Goal: Information Seeking & Learning: Learn about a topic

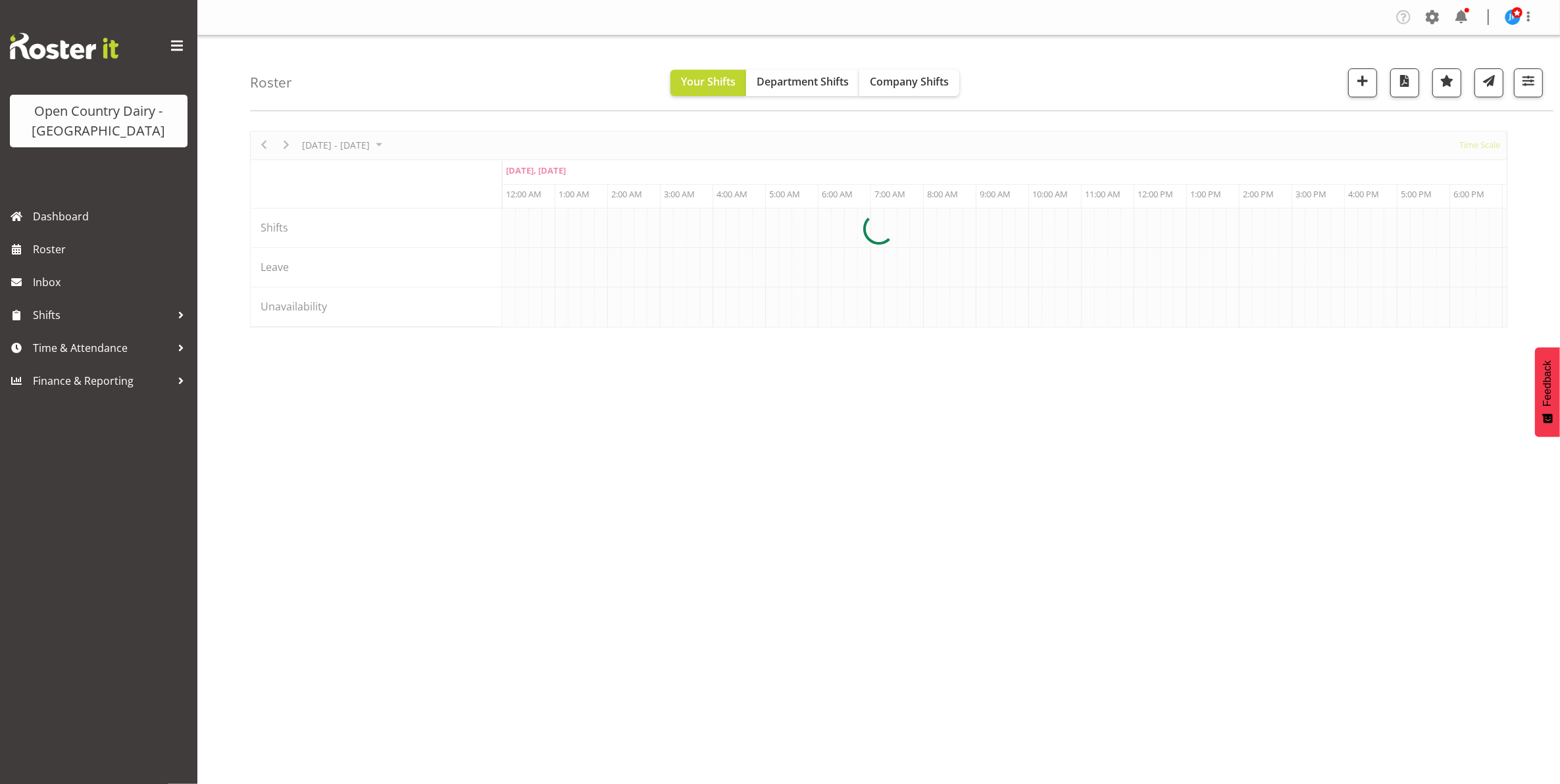
scroll to position [0, 2527]
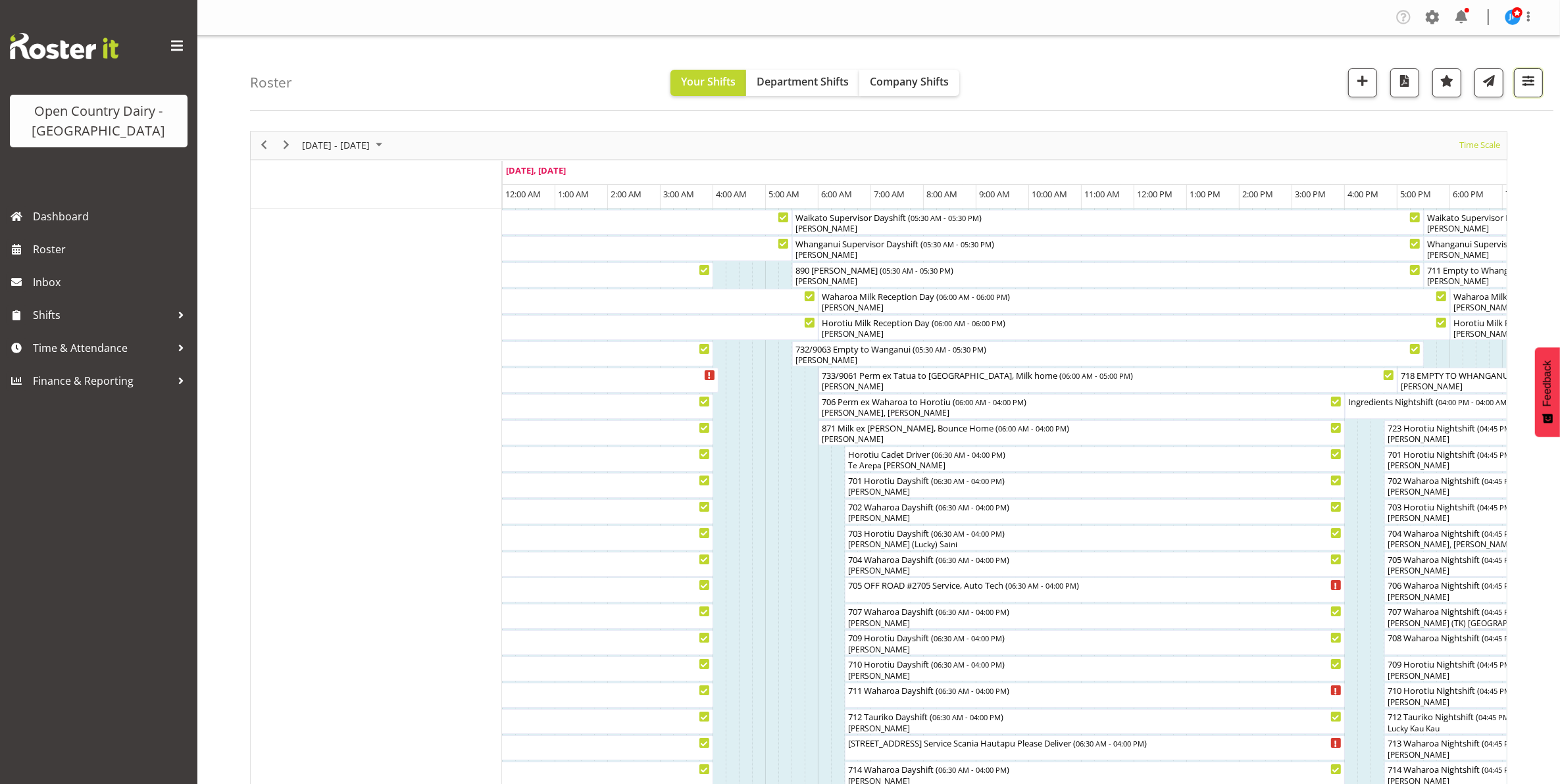
click at [1528, 88] on span "button" at bounding box center [1528, 81] width 17 height 17
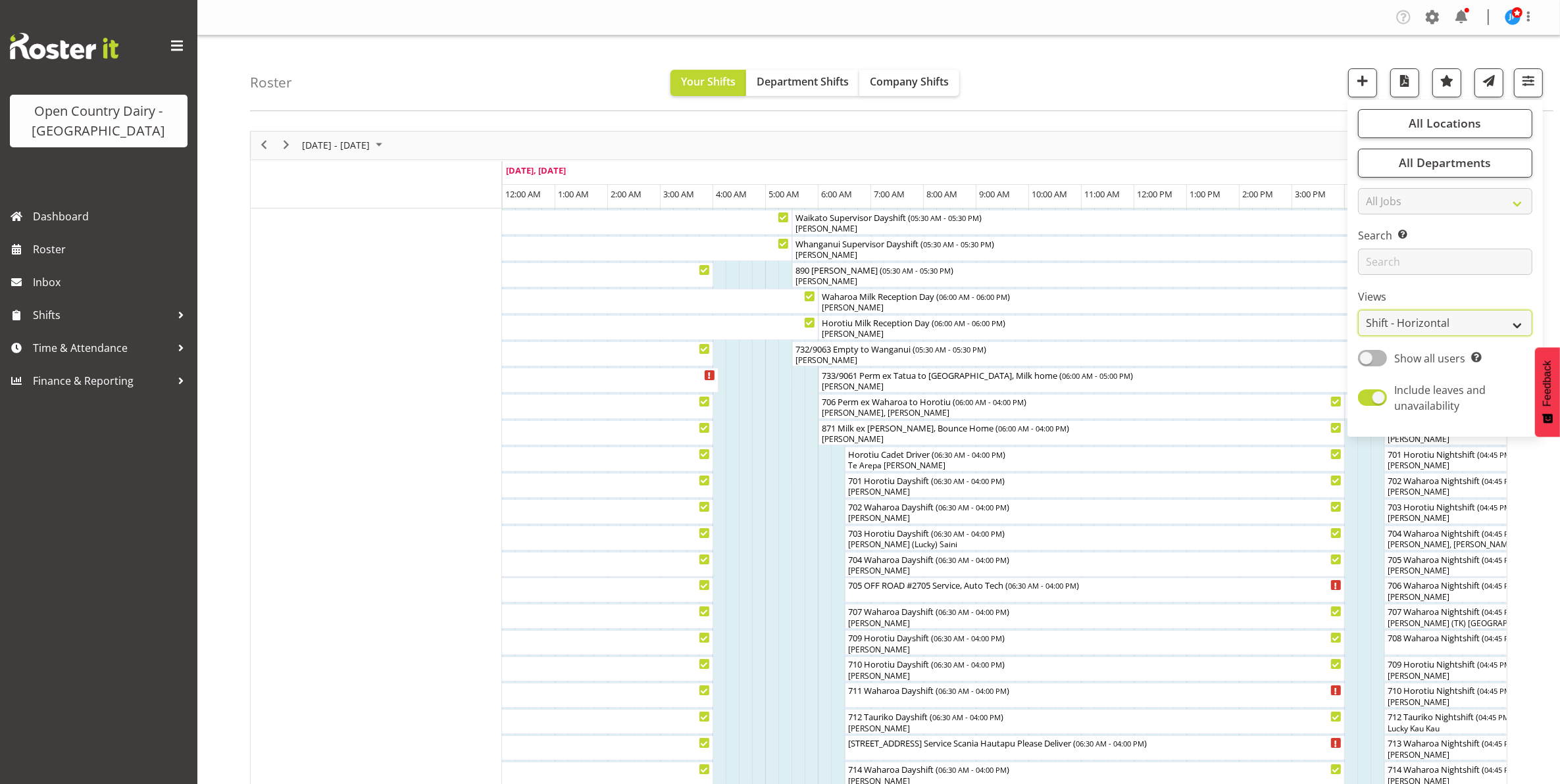
click at [1475, 330] on select "Staff Role Shift - Horizontal Shift - Vertical Staff - Location" at bounding box center [1445, 323] width 174 height 26
select select "staff"
click at [1359, 310] on select "Staff Role Shift - Horizontal Shift - Vertical Staff - Location" at bounding box center [1445, 323] width 174 height 26
click at [50, 252] on span "Roster" at bounding box center [111, 249] width 158 height 20
click at [43, 248] on span "Roster" at bounding box center [111, 249] width 158 height 20
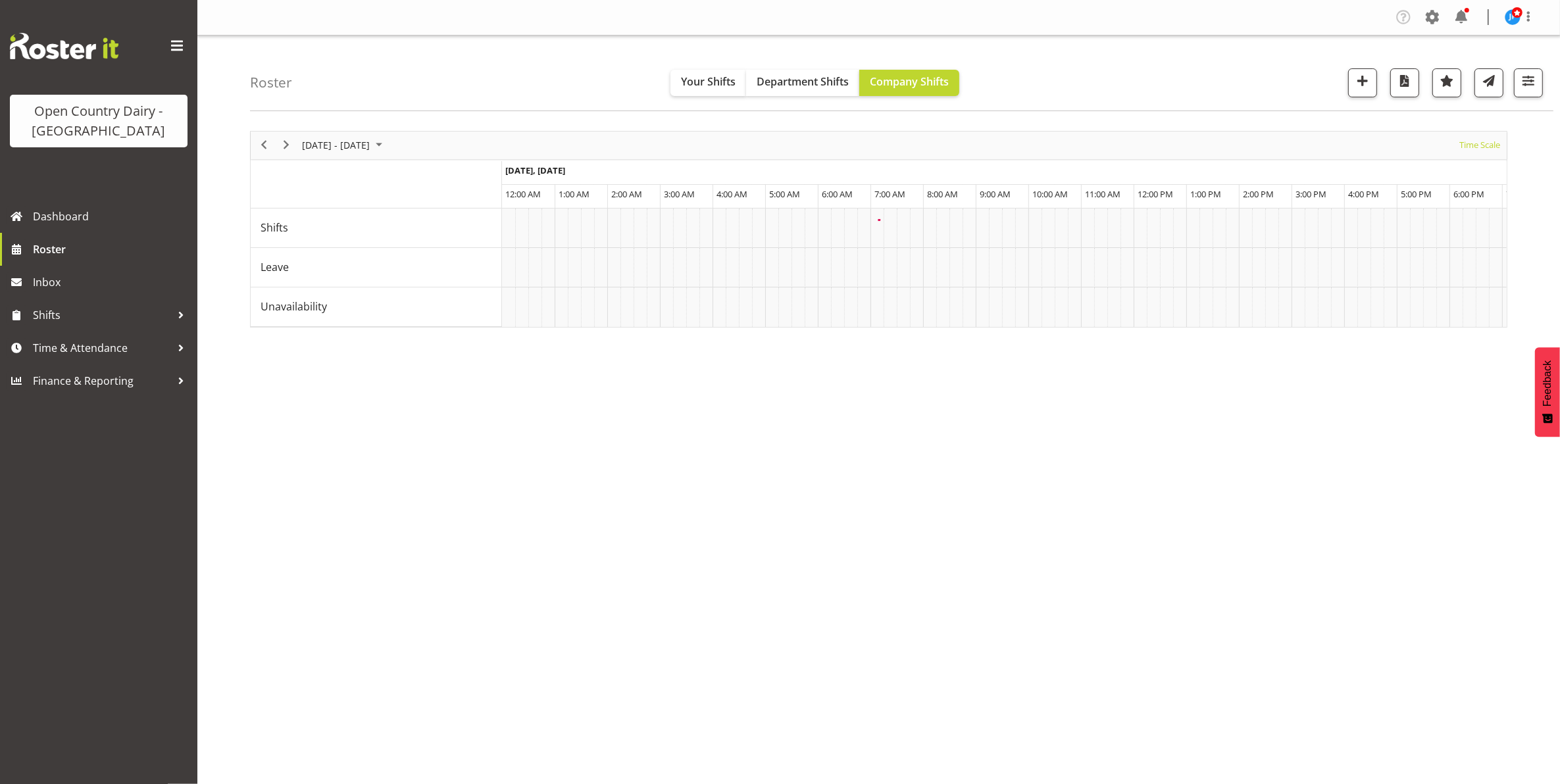
scroll to position [0, 2527]
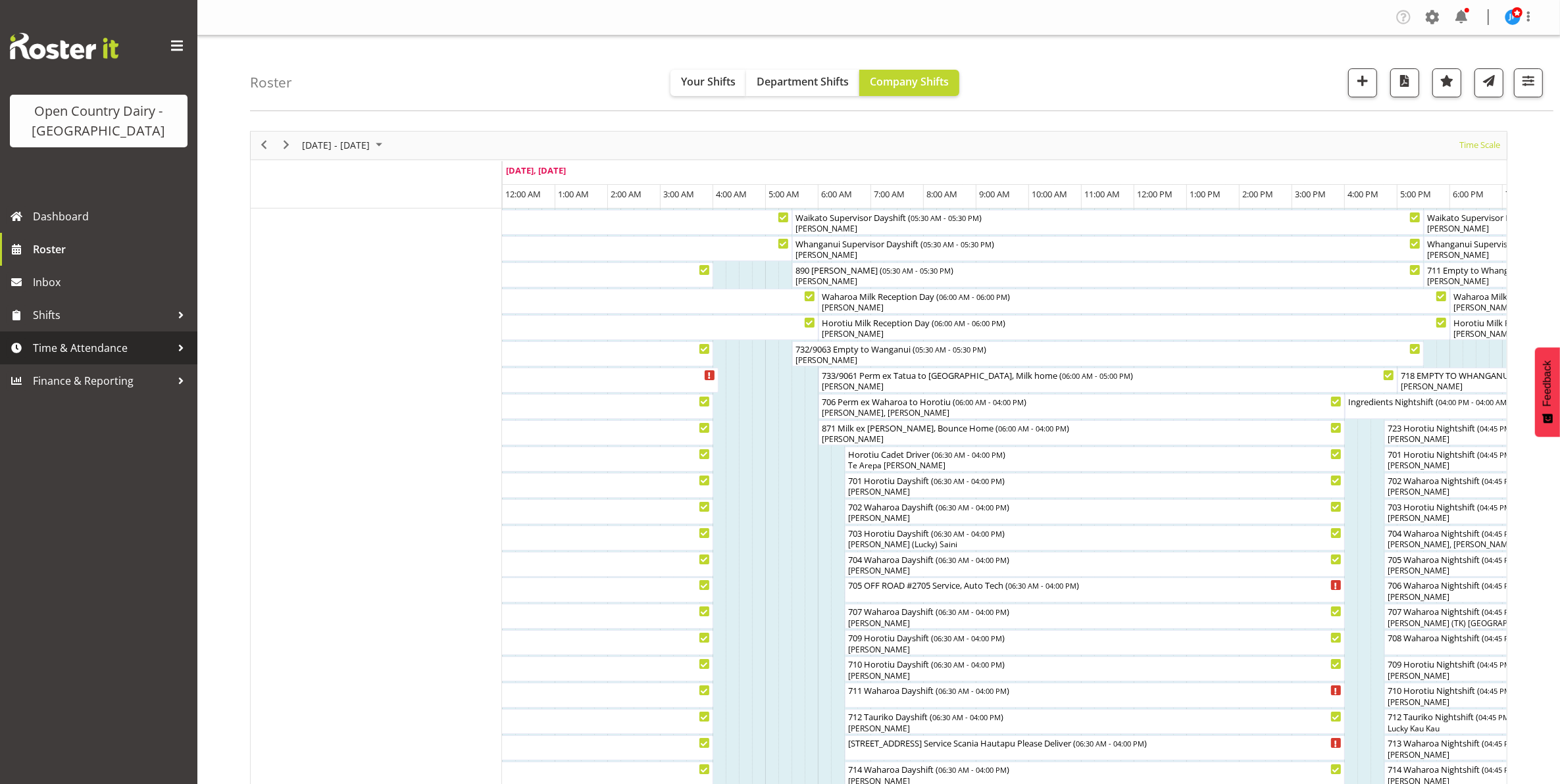
click at [63, 342] on span "Time & Attendance" at bounding box center [101, 348] width 138 height 20
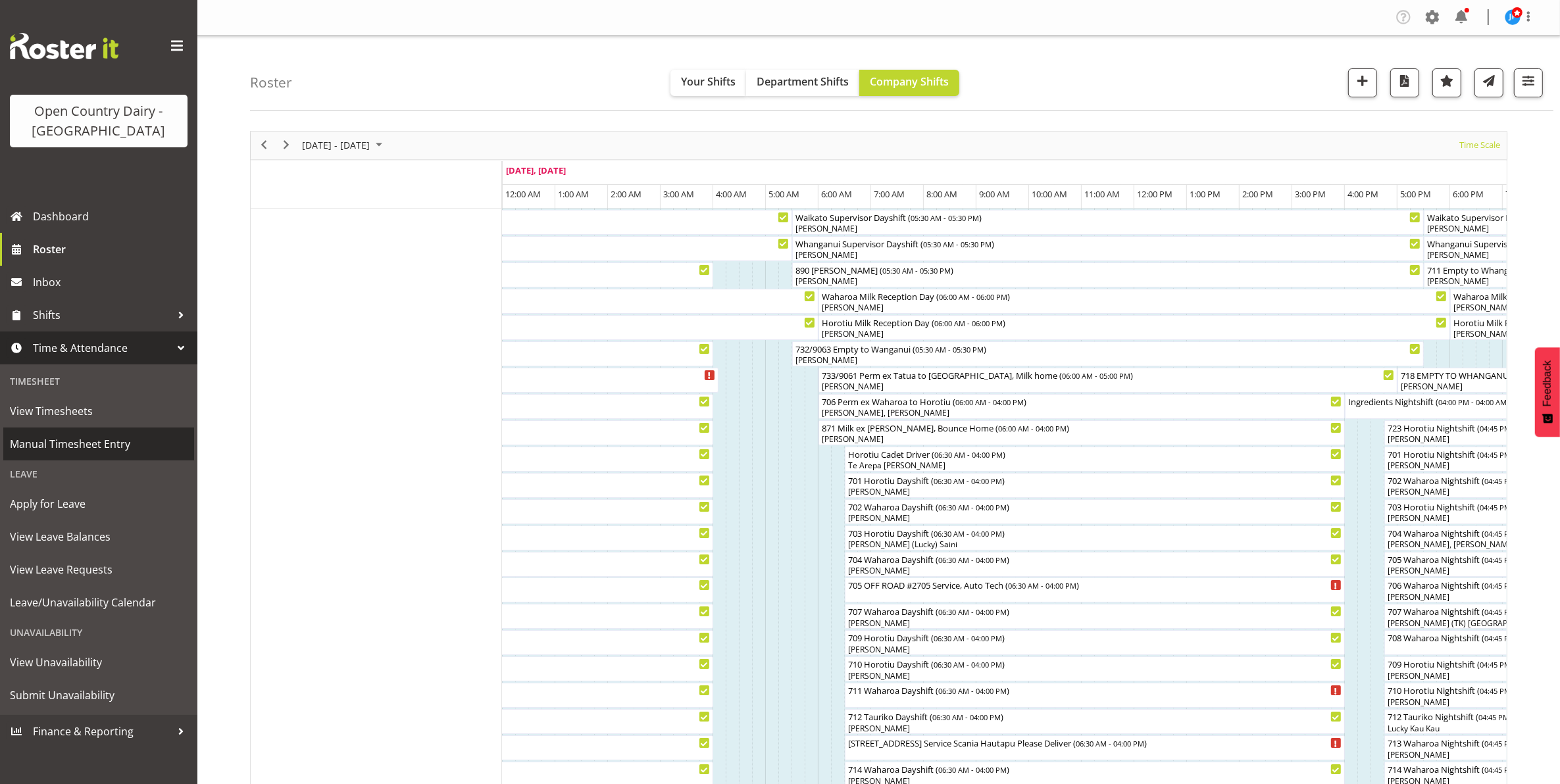
click at [63, 445] on span "Manual Timesheet Entry" at bounding box center [98, 444] width 178 height 20
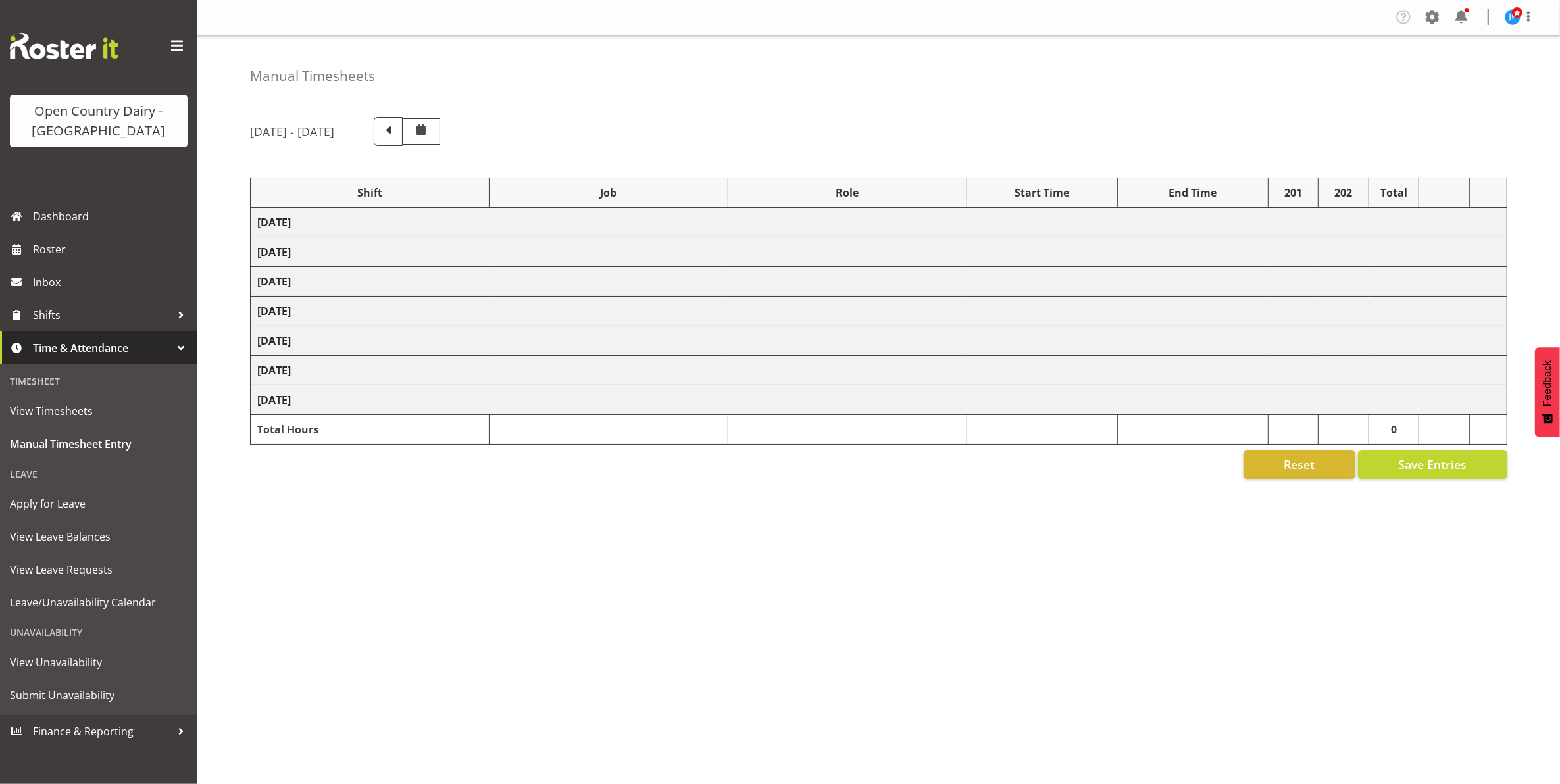
select select "47493"
select select "8"
select select "47493"
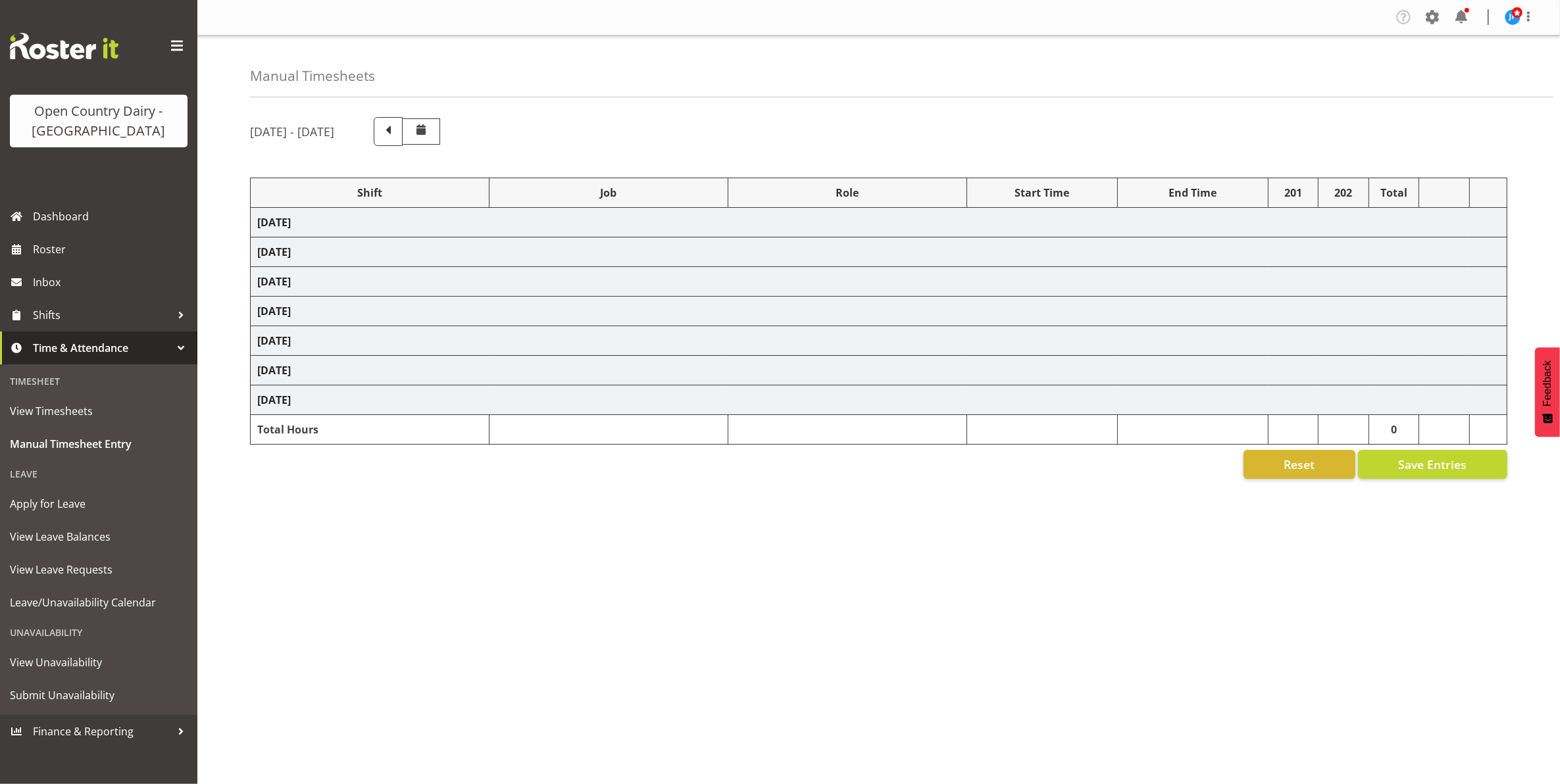
select select "78958"
select select "1386"
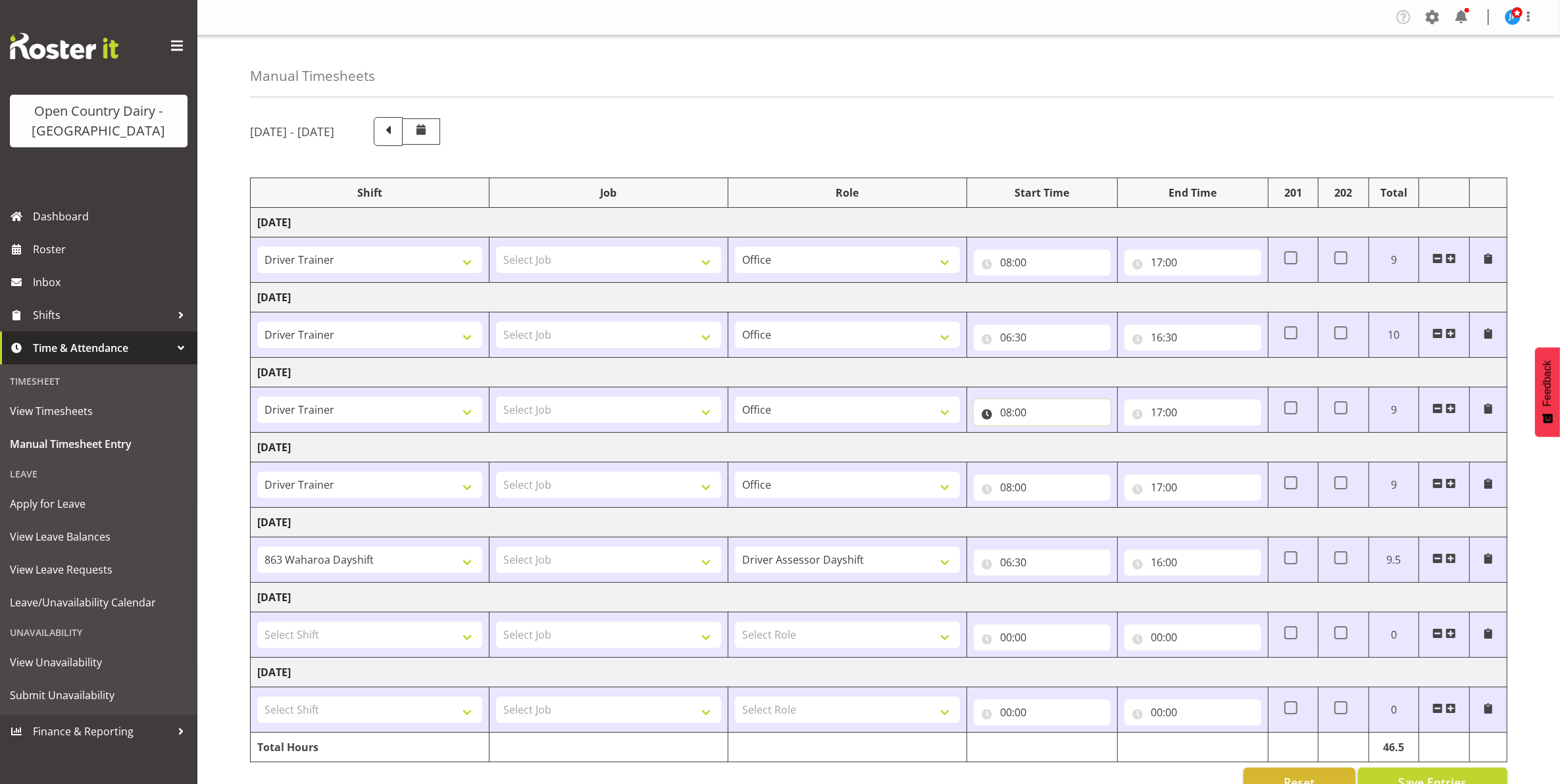
click at [1011, 413] on input "08:00" at bounding box center [1042, 412] width 137 height 26
click at [1061, 446] on select "00 01 02 03 04 05 06 07 08 09 10 11 12 13 14 15 16 17 18 19 20 21 22 23" at bounding box center [1064, 446] width 30 height 26
select select "6"
click at [1049, 434] on select "00 01 02 03 04 05 06 07 08 09 10 11 12 13 14 15 16 17 18 19 20 21 22 23" at bounding box center [1064, 446] width 30 height 26
type input "06:00"
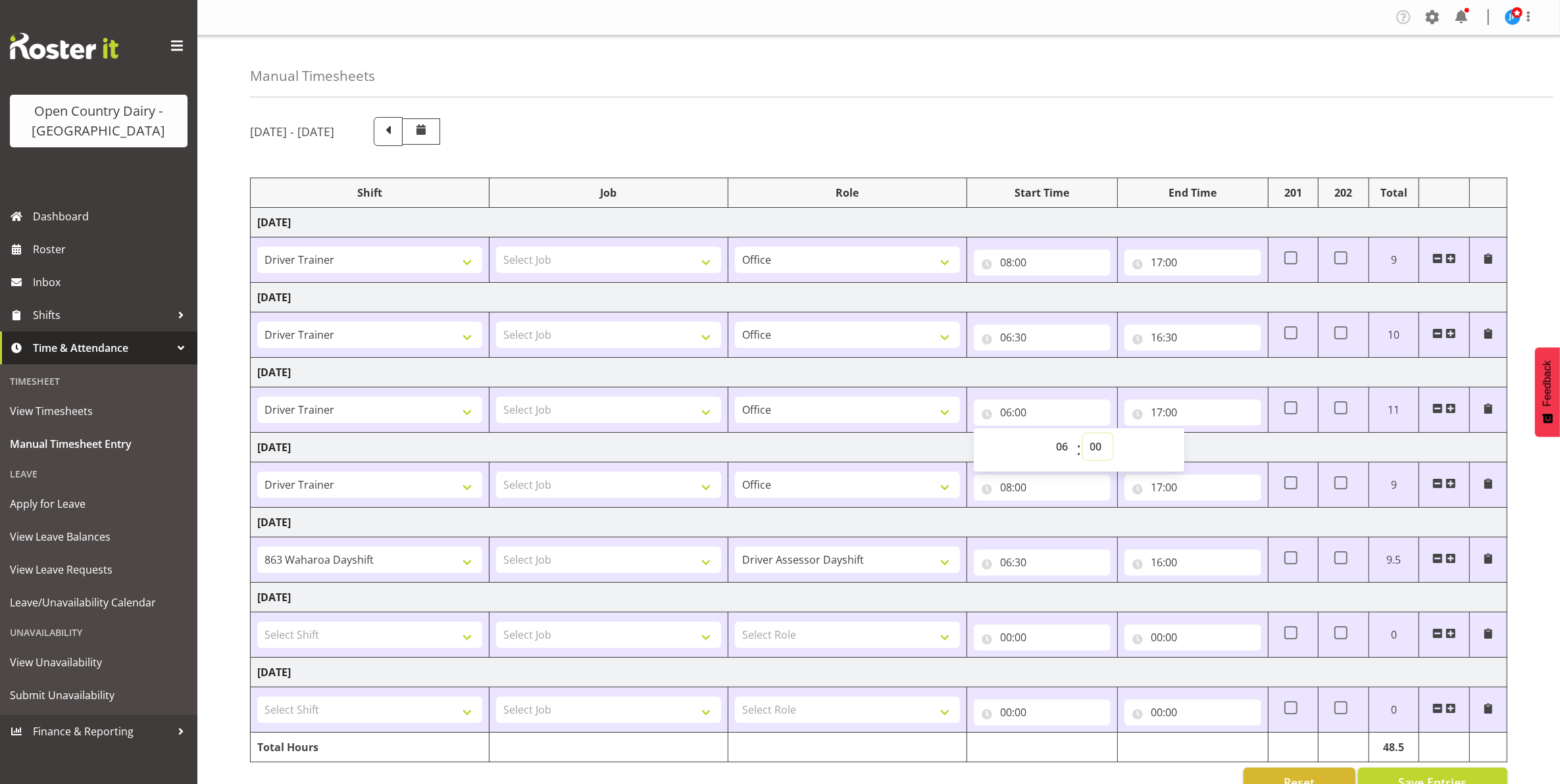
click at [1093, 446] on select "00 01 02 03 04 05 06 07 08 09 10 11 12 13 14 15 16 17 18 19 20 21 22 23 24 25 2…" at bounding box center [1098, 446] width 30 height 26
select select "30"
click at [1083, 434] on select "00 01 02 03 04 05 06 07 08 09 10 11 12 13 14 15 16 17 18 19 20 21 22 23 24 25 2…" at bounding box center [1098, 446] width 30 height 26
type input "06:30"
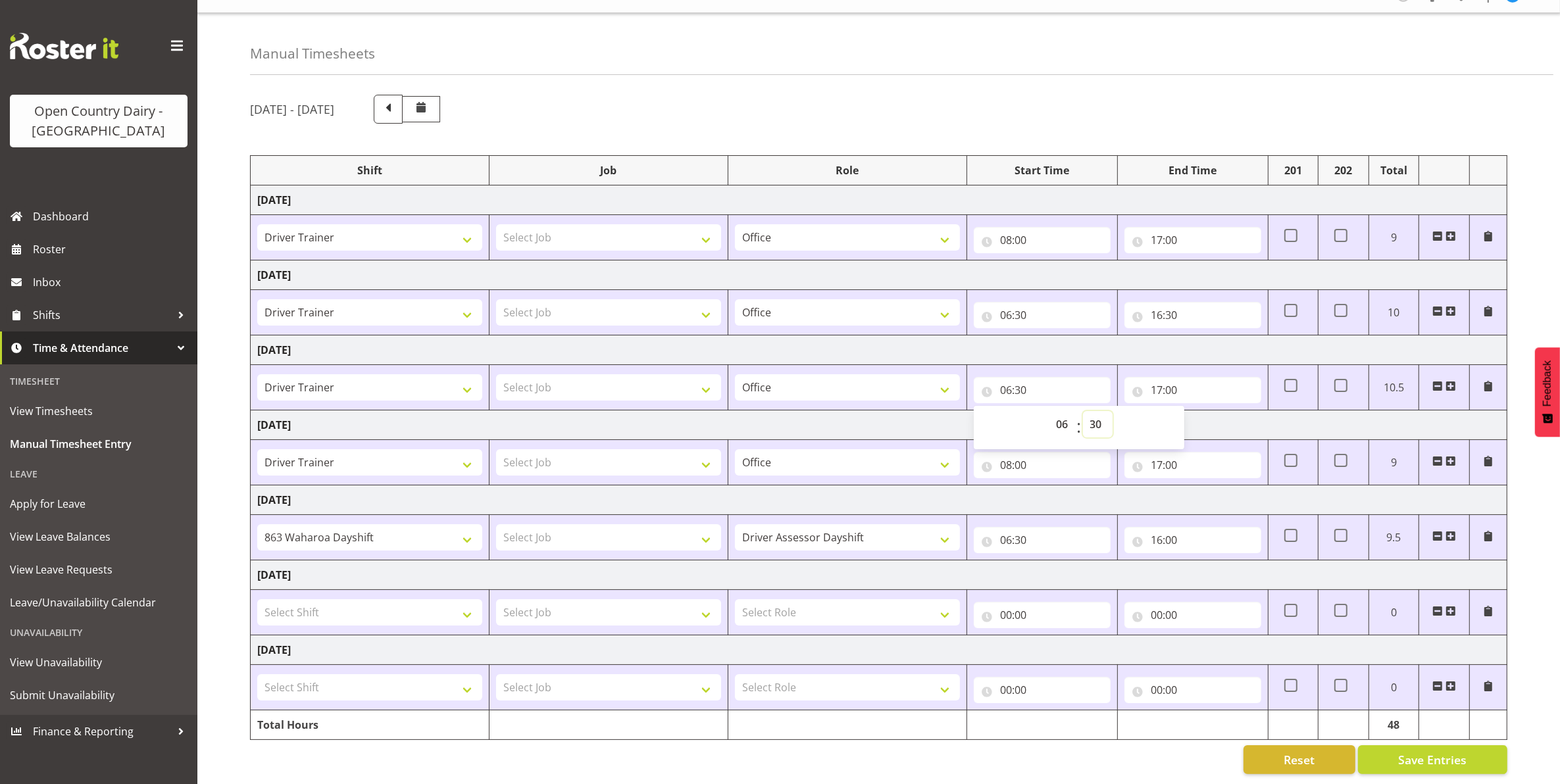
scroll to position [38, 0]
click at [1411, 751] on span "Save Entries" at bounding box center [1432, 760] width 69 height 17
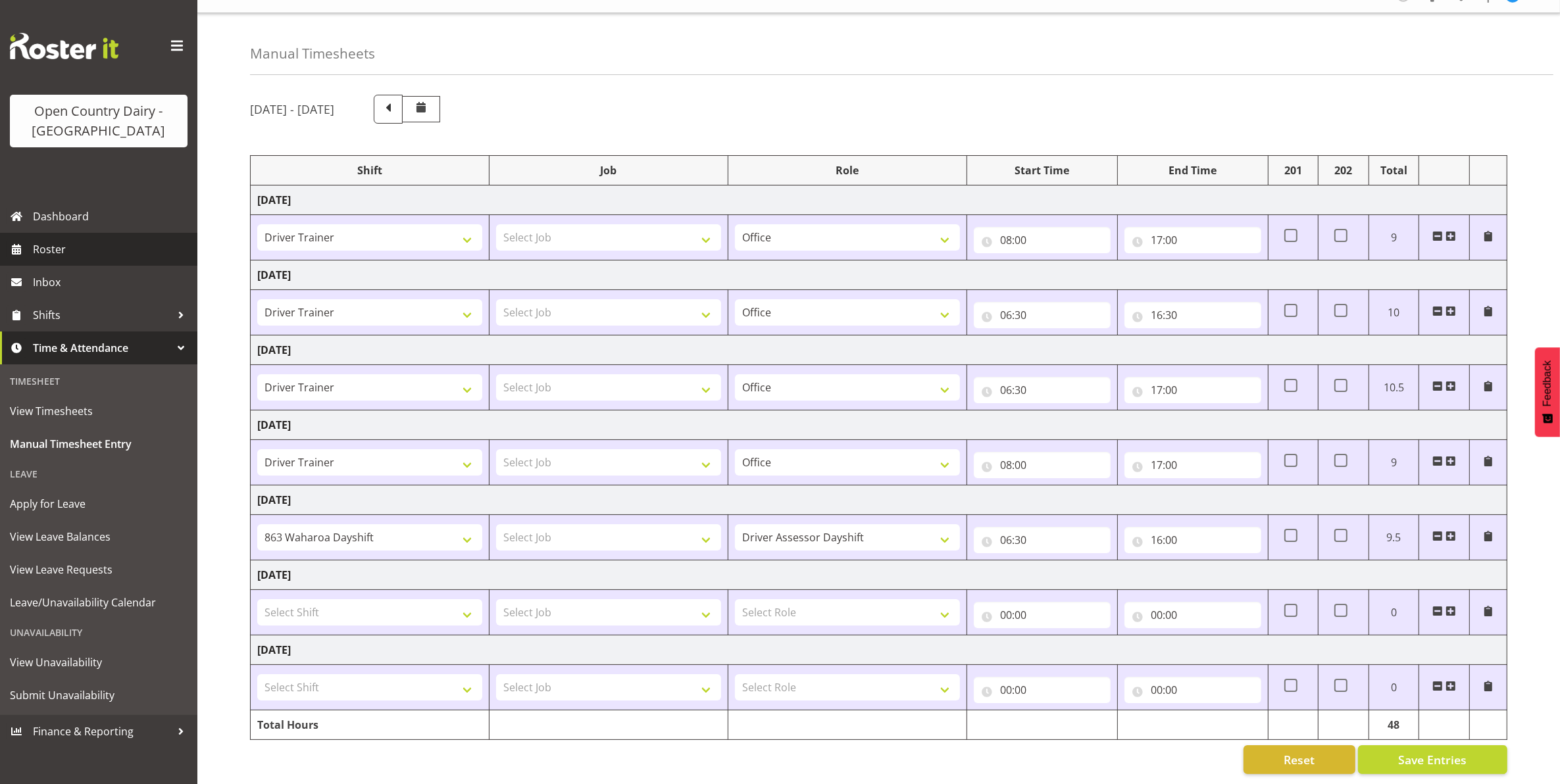
click at [70, 242] on span "Roster" at bounding box center [111, 249] width 158 height 20
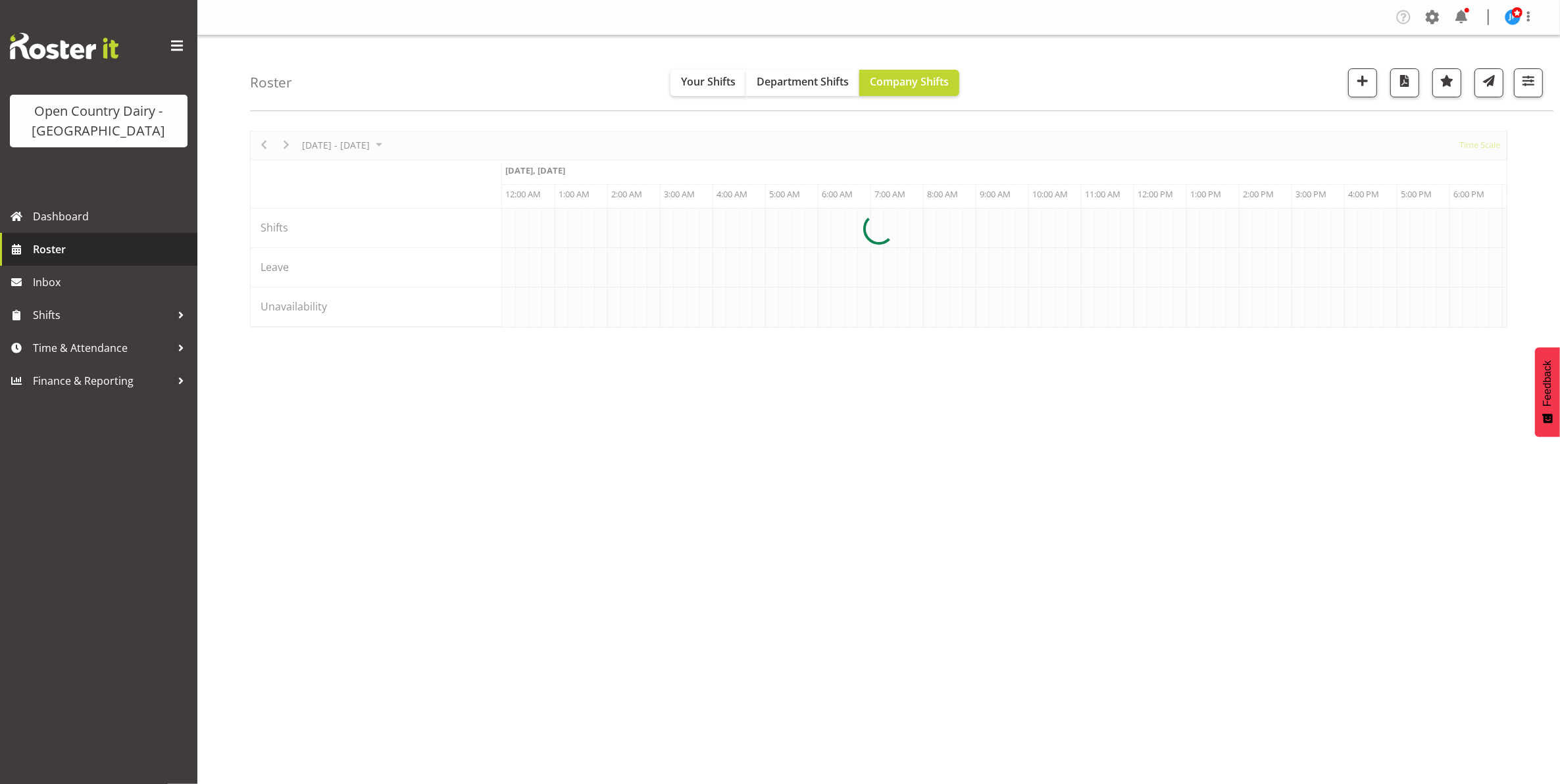
scroll to position [0, 2527]
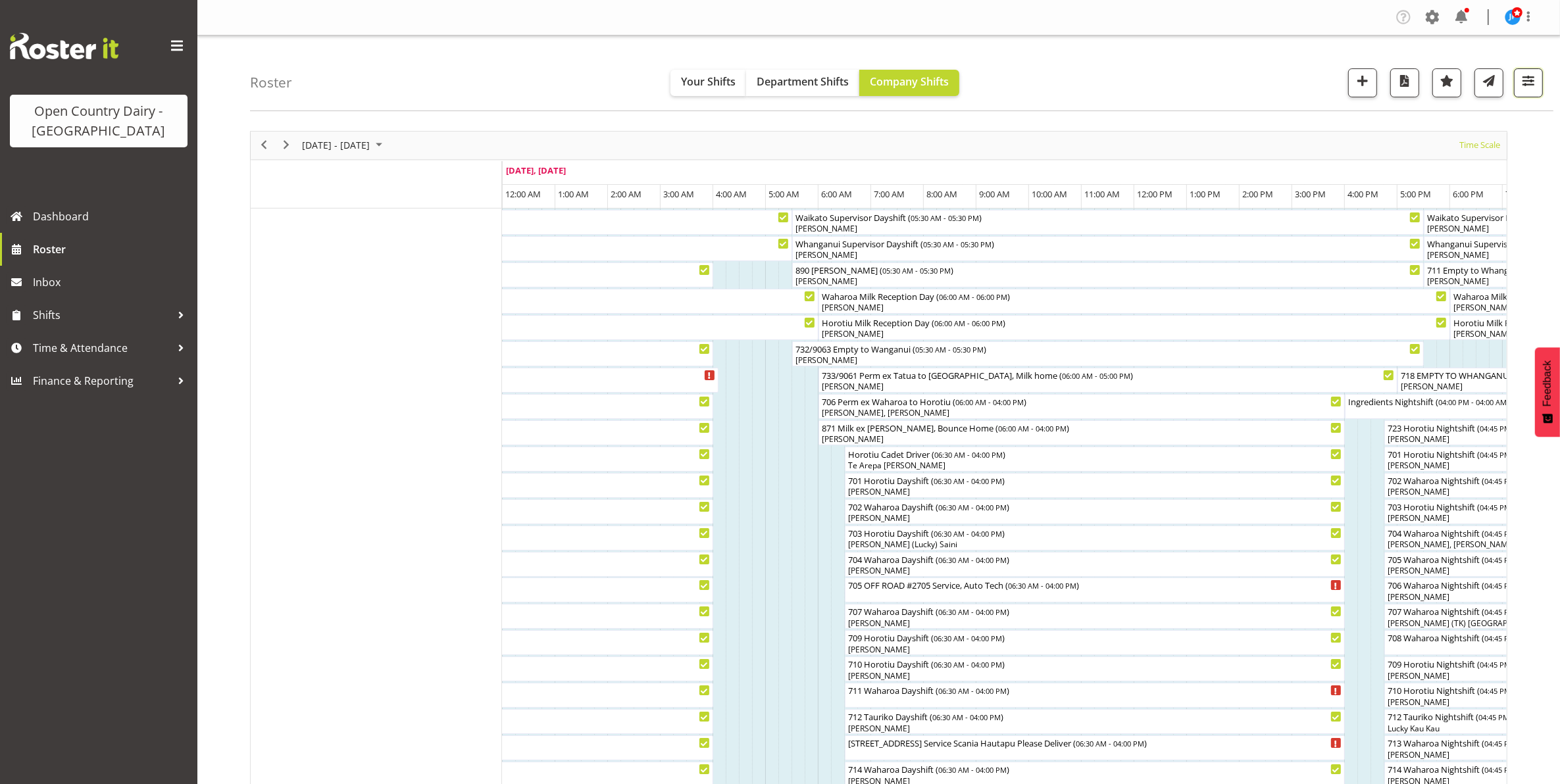
click at [1530, 79] on span "button" at bounding box center [1528, 81] width 17 height 17
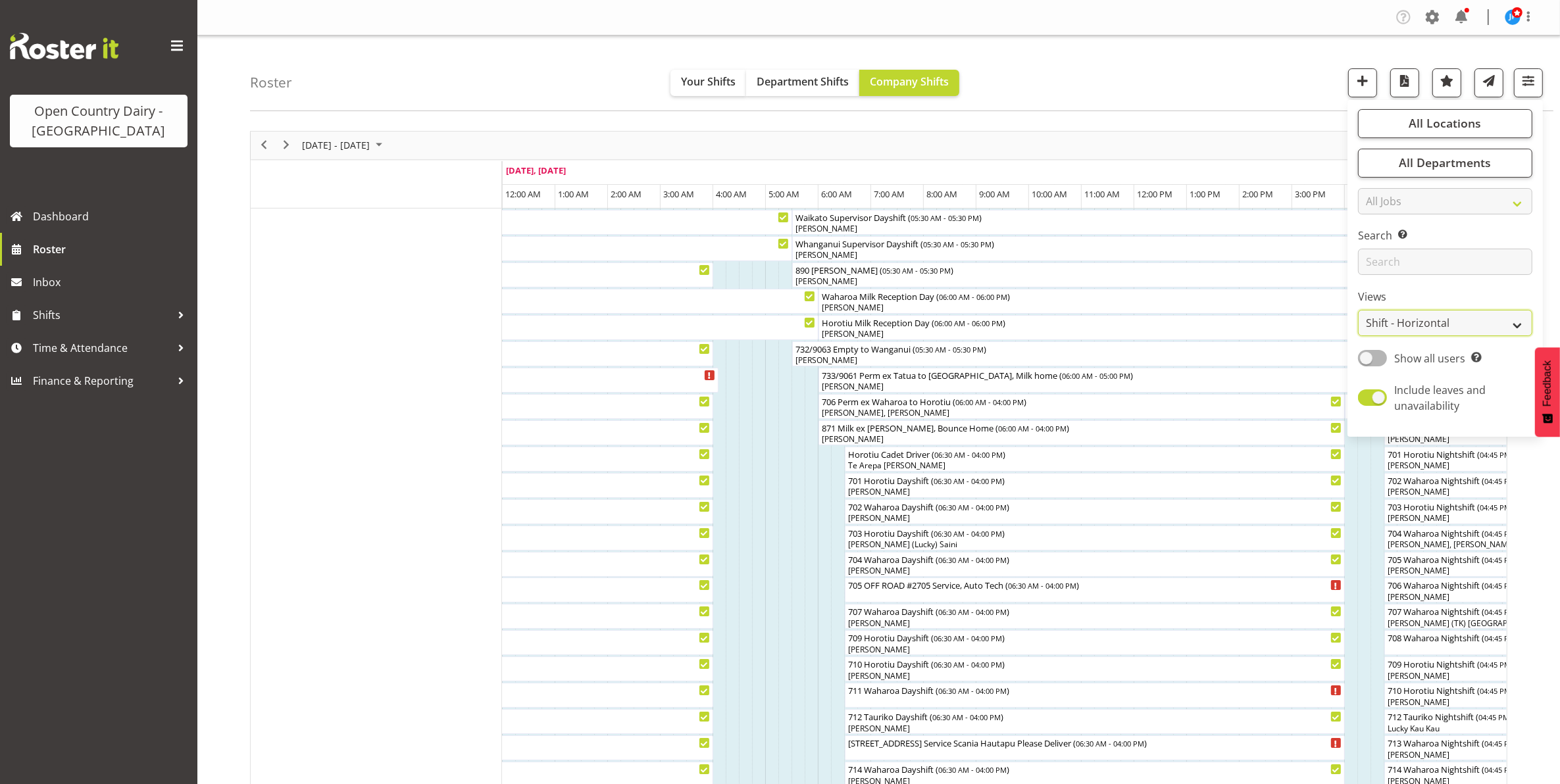
click at [1438, 321] on select "Staff Role Shift - Horizontal Shift - Vertical Staff - Location" at bounding box center [1445, 323] width 174 height 26
select select "staff"
click at [1359, 310] on select "Staff Role Shift - Horizontal Shift - Vertical Staff - Location" at bounding box center [1445, 323] width 174 height 26
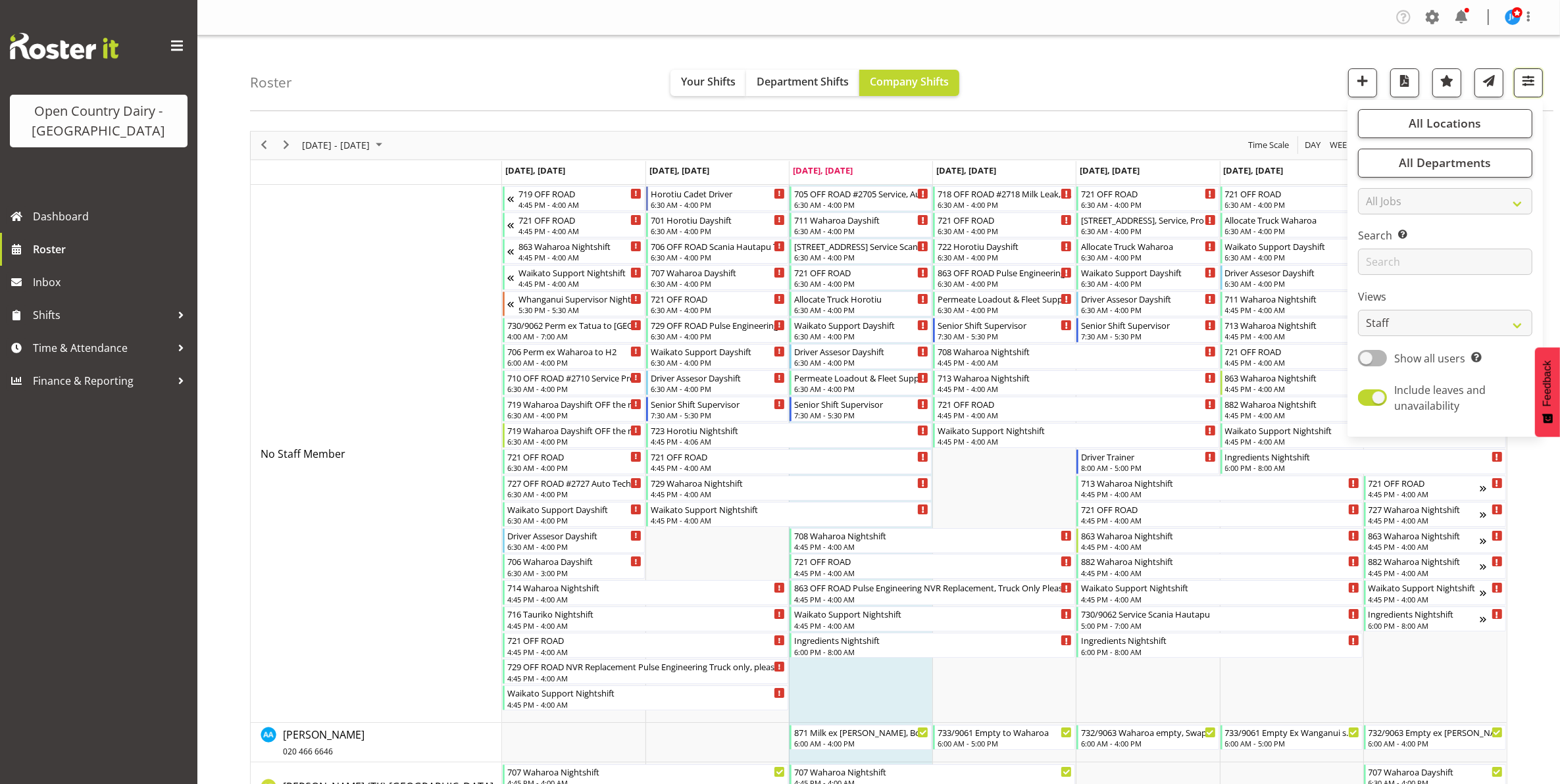
click at [1529, 83] on span "button" at bounding box center [1528, 81] width 17 height 17
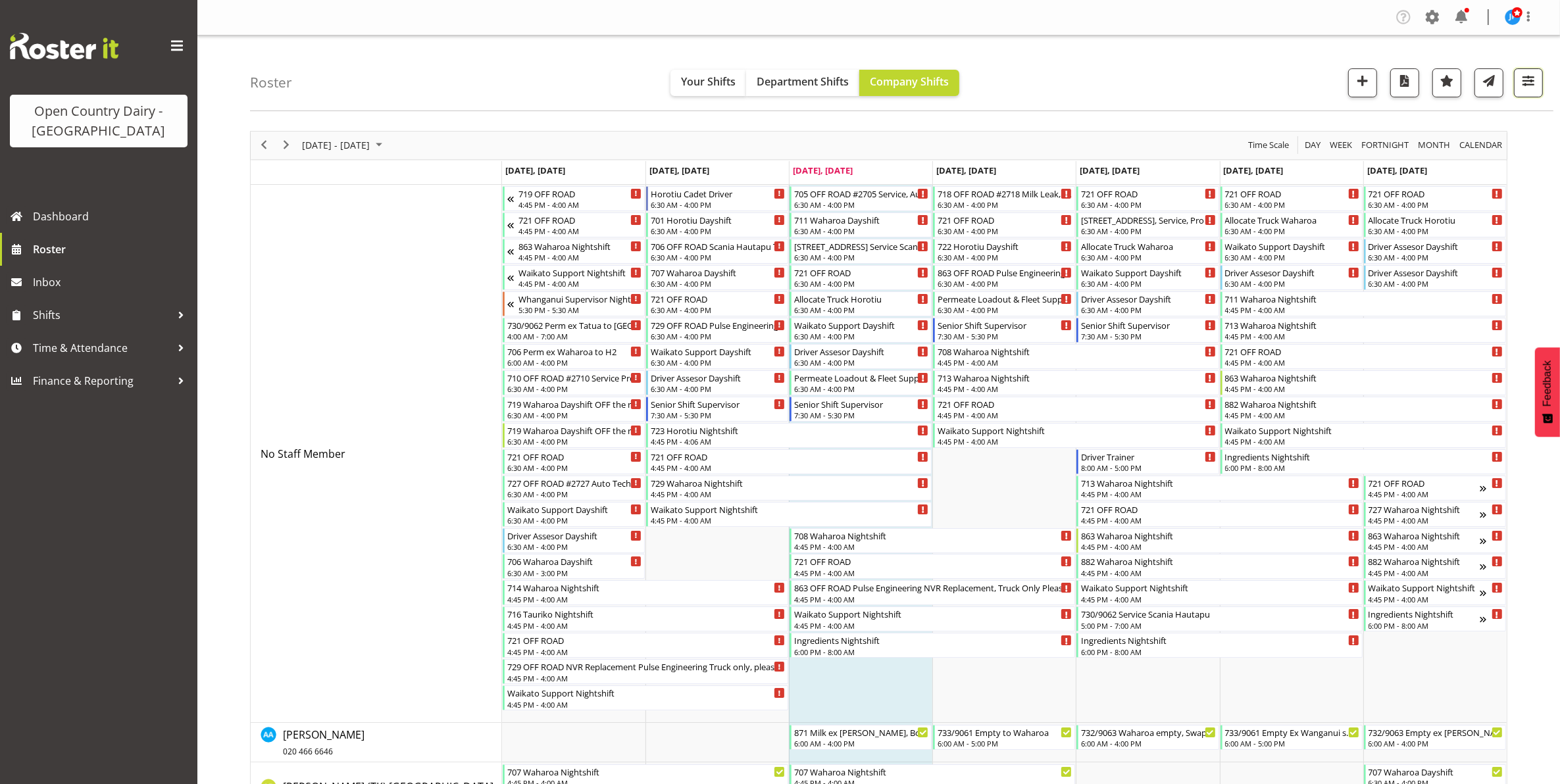
click at [1524, 83] on span "button" at bounding box center [1528, 81] width 17 height 17
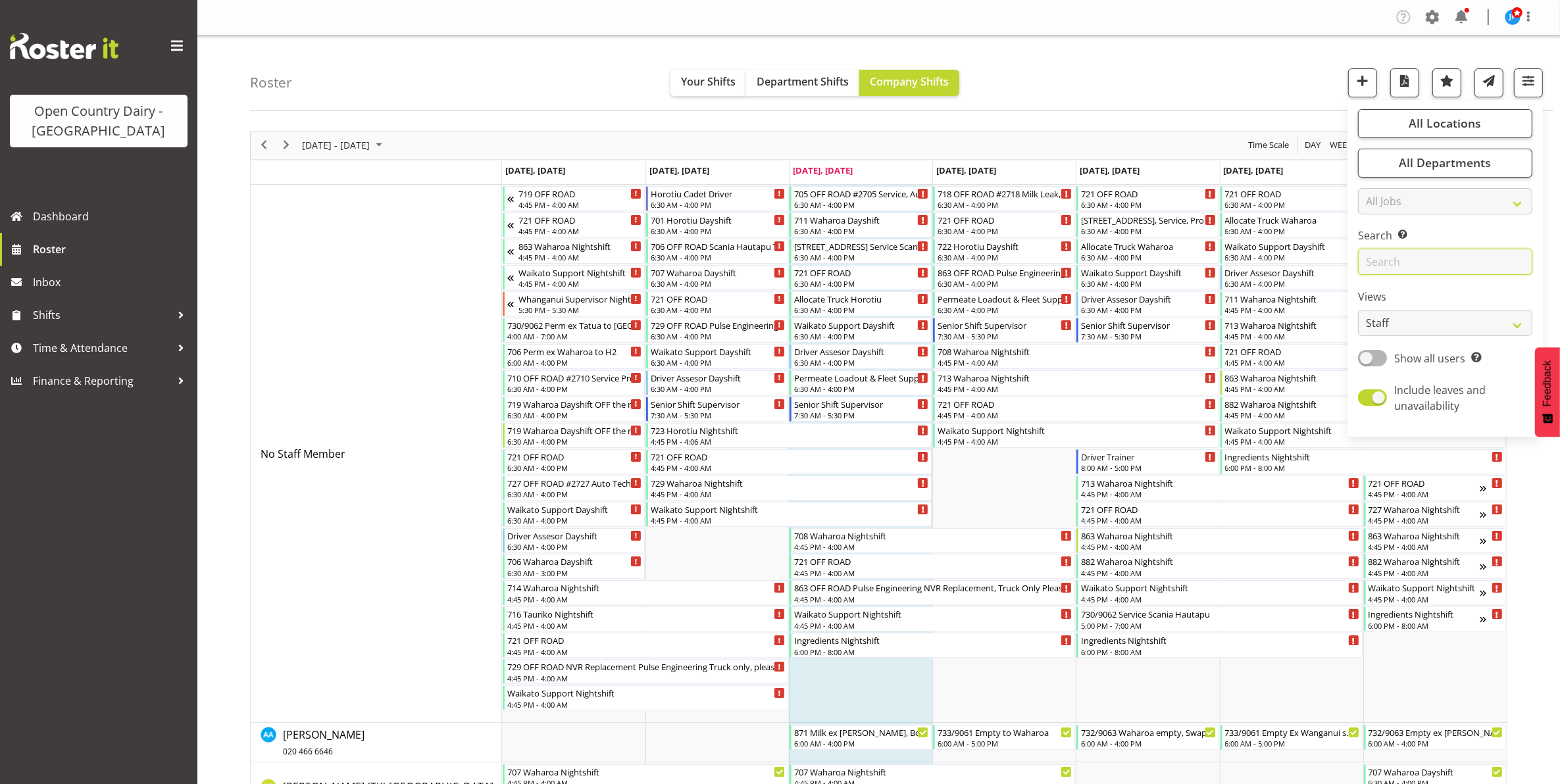
click at [1406, 263] on input "text" at bounding box center [1445, 261] width 174 height 26
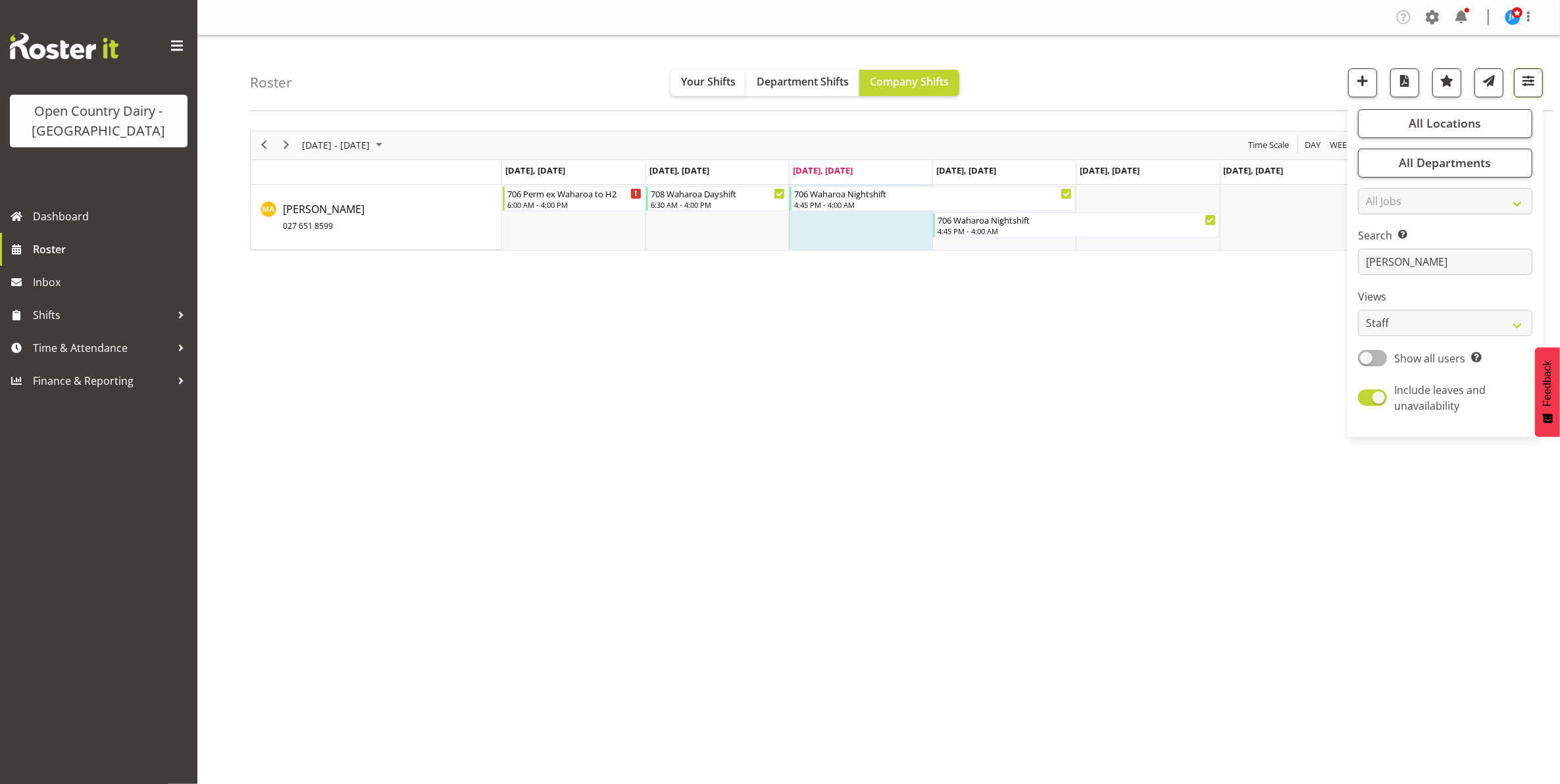
click at [1533, 79] on span "button" at bounding box center [1528, 81] width 17 height 17
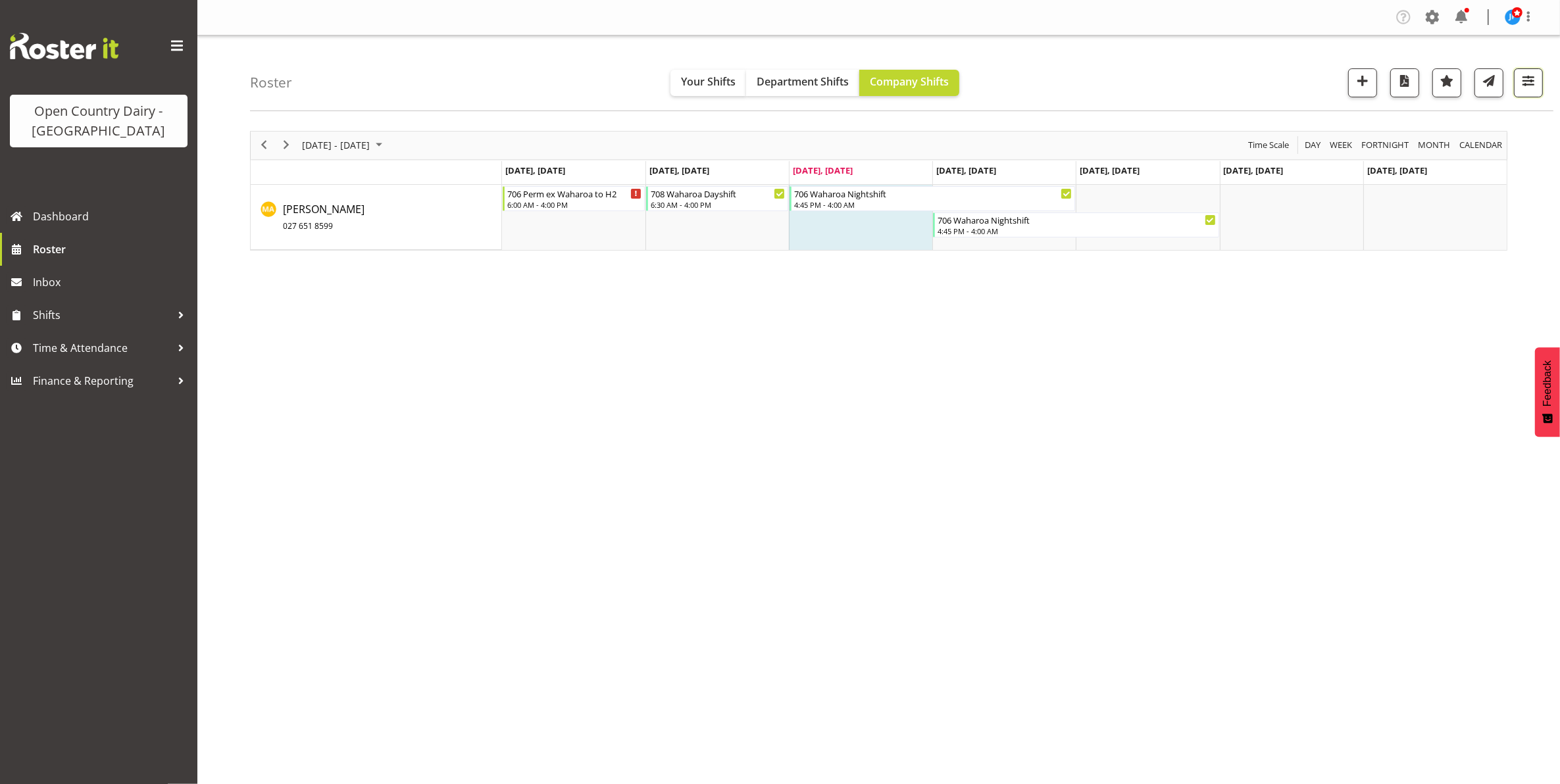
click at [1532, 82] on span "button" at bounding box center [1528, 81] width 17 height 17
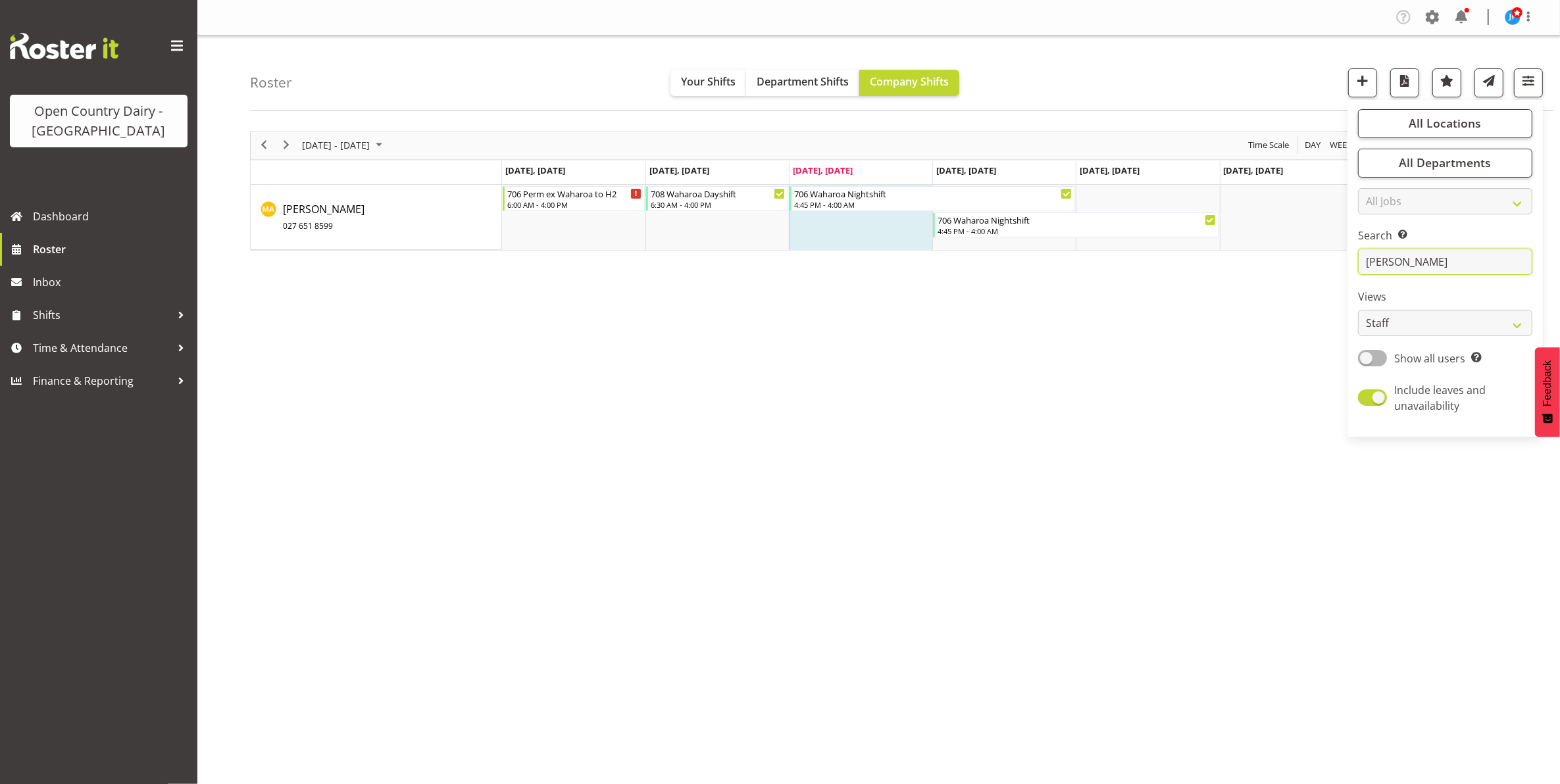
click at [1416, 261] on input "Ansley" at bounding box center [1445, 261] width 174 height 26
type input "A"
click at [1527, 81] on span "button" at bounding box center [1528, 81] width 17 height 17
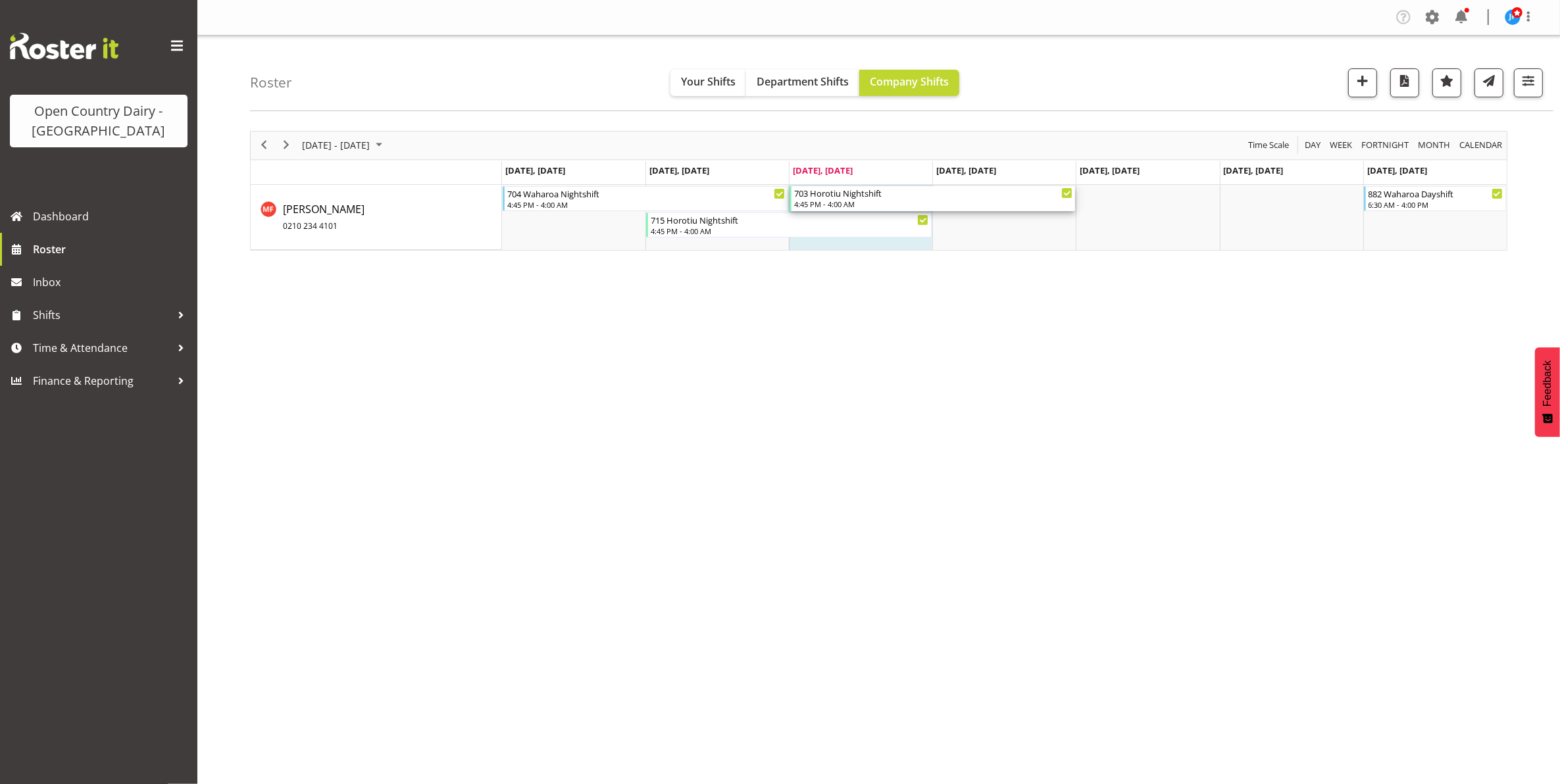
click at [837, 197] on div "703 Horotiu Nightshift" at bounding box center [933, 192] width 278 height 13
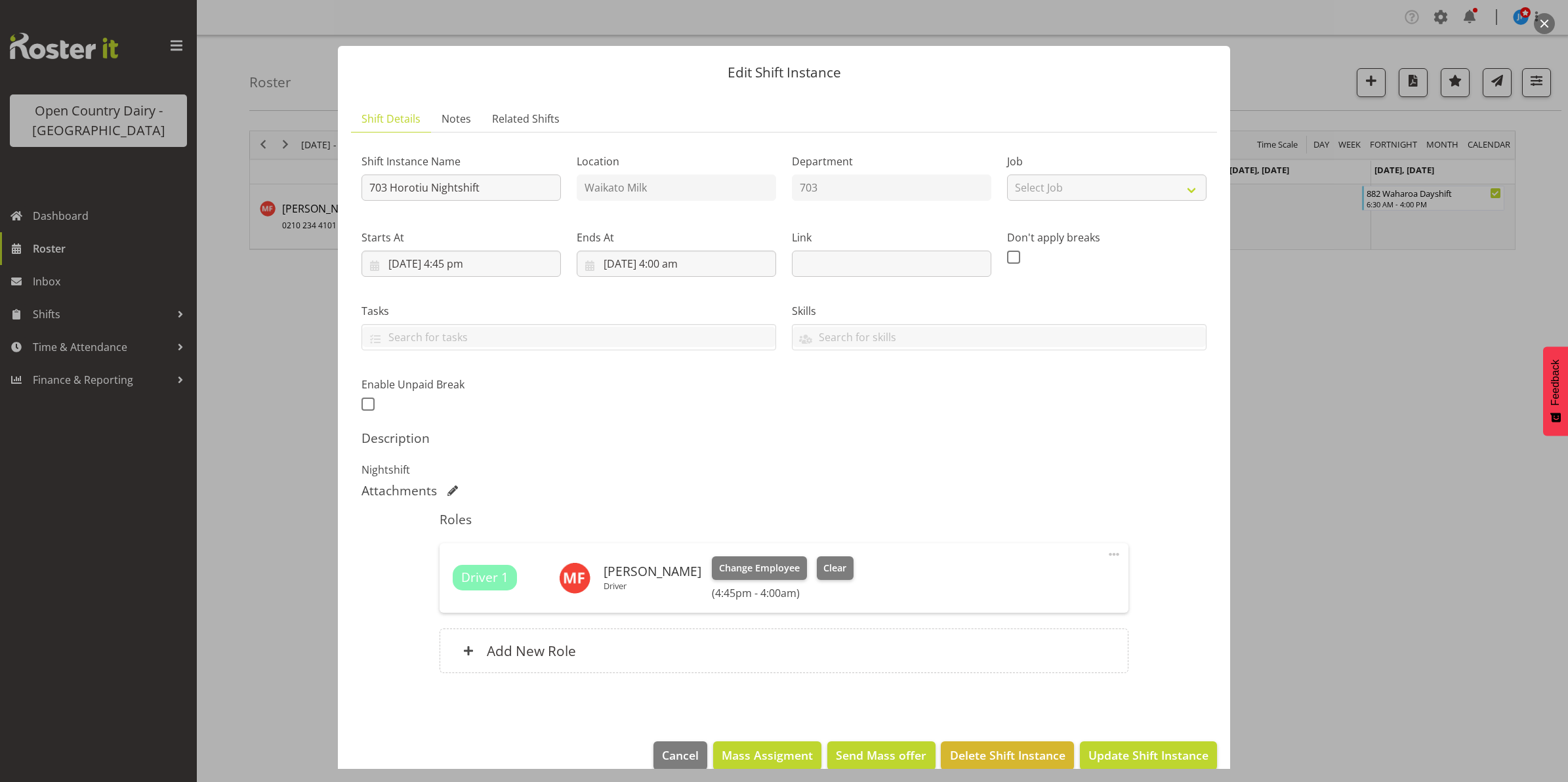
click at [1546, 22] on button "button" at bounding box center [1544, 24] width 21 height 21
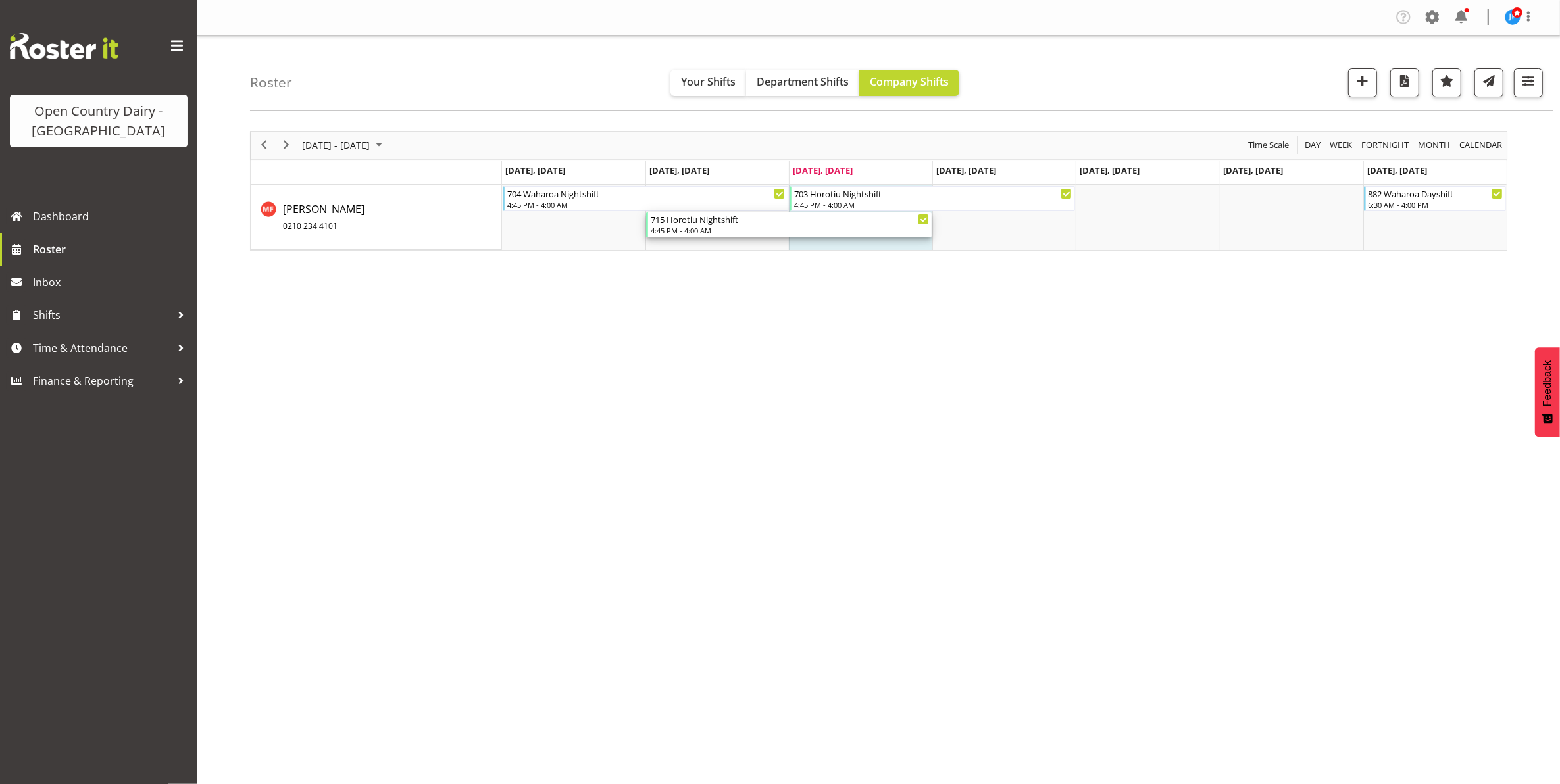
click at [694, 229] on div "4:45 PM - 4:00 AM" at bounding box center [789, 230] width 278 height 11
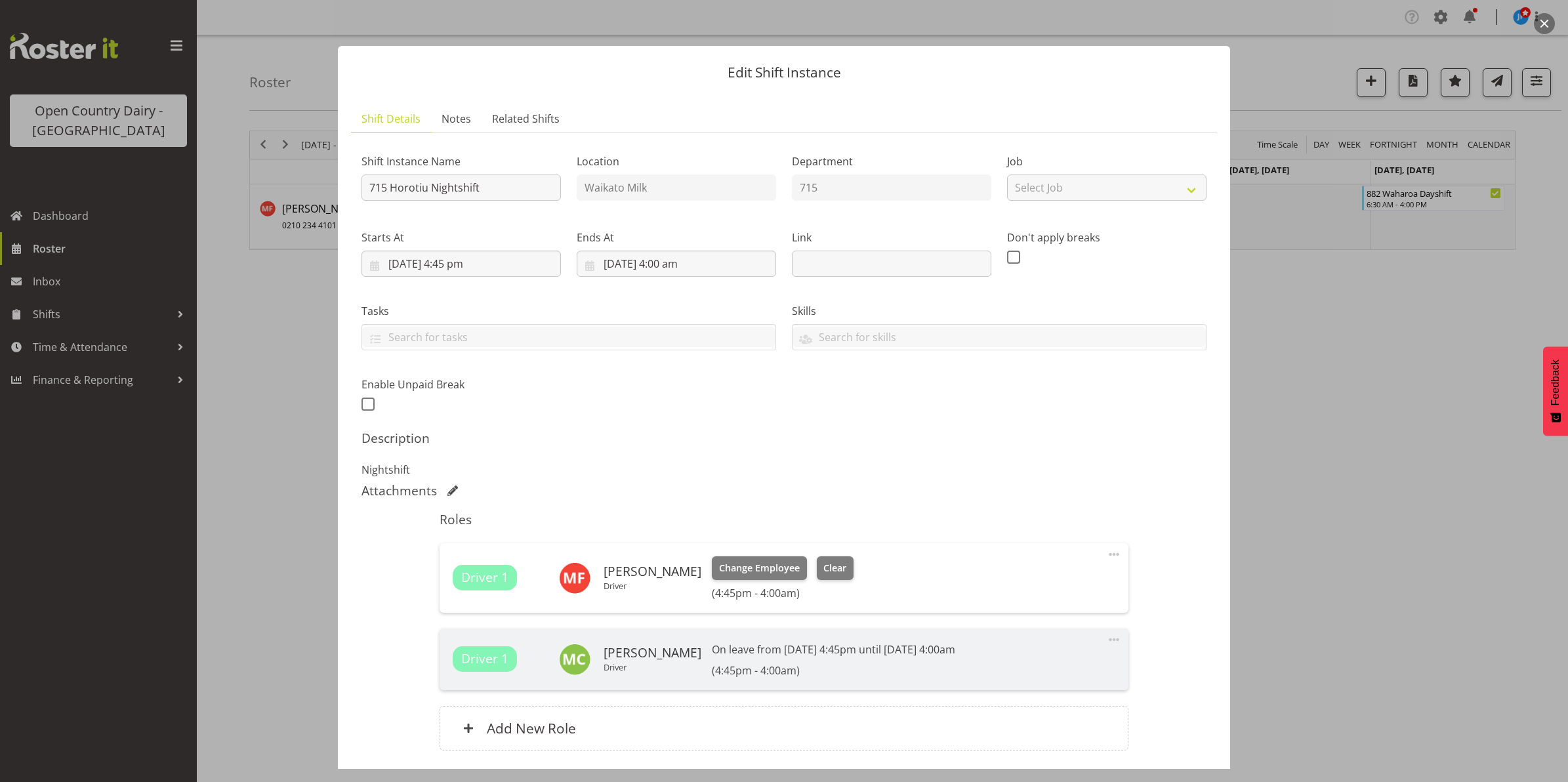
click at [1547, 20] on button "button" at bounding box center [1544, 24] width 21 height 21
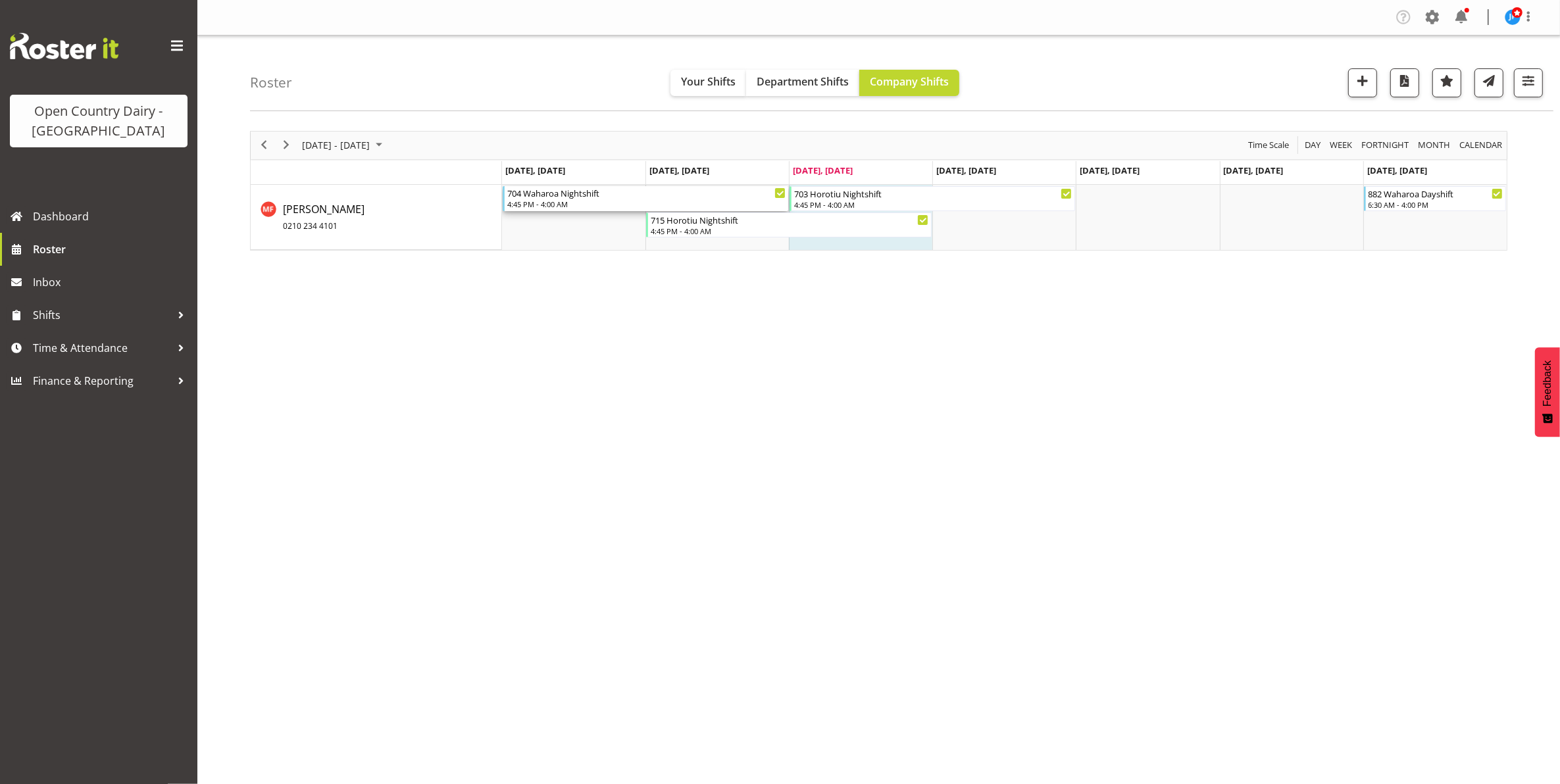
click at [537, 198] on div "704 Waharoa Nightshift" at bounding box center [646, 192] width 278 height 13
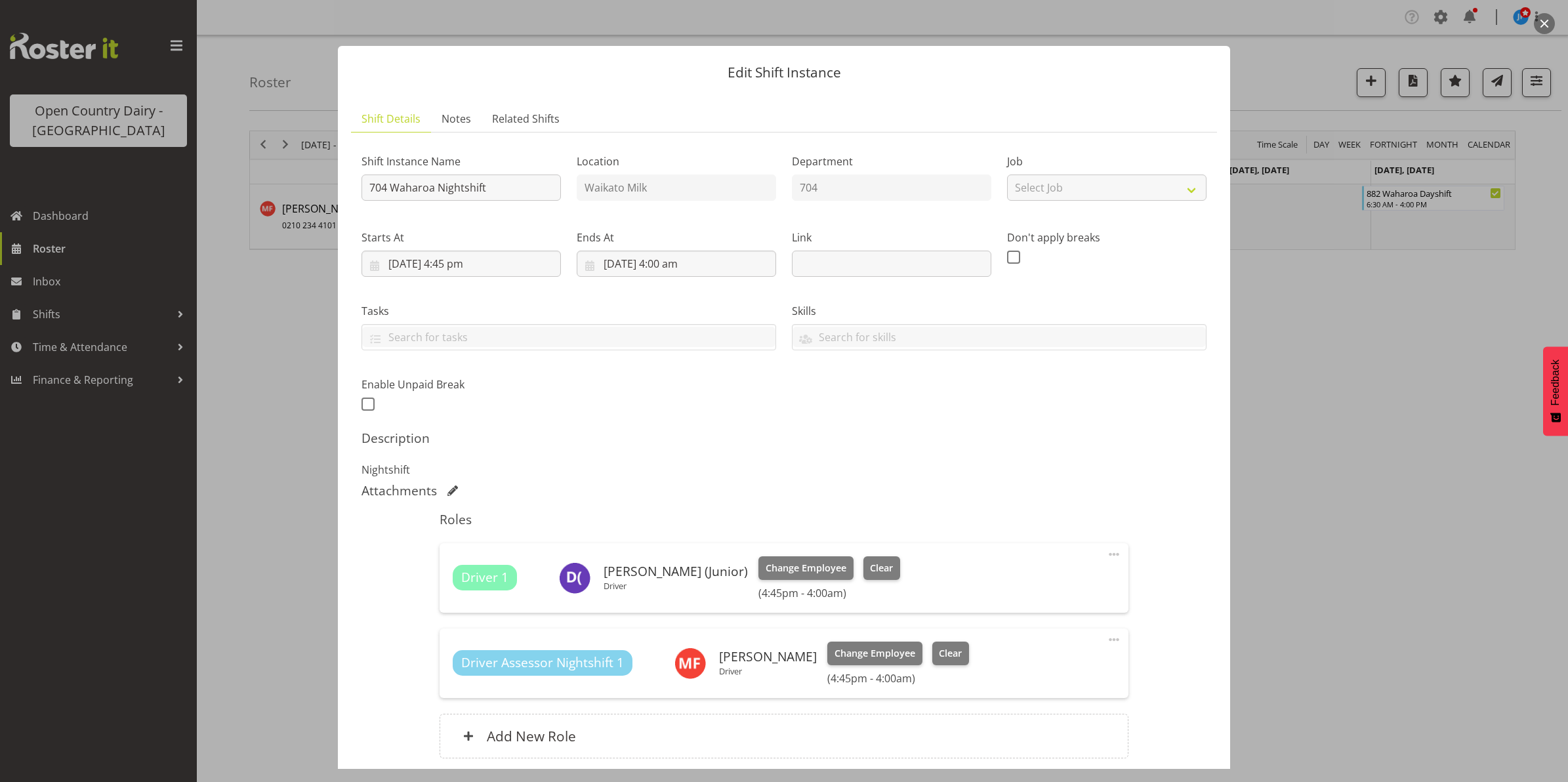
drag, startPoint x: 1540, startPoint y: 22, endPoint x: 1550, endPoint y: 26, distance: 10.8
click at [1540, 22] on button "button" at bounding box center [1544, 24] width 21 height 21
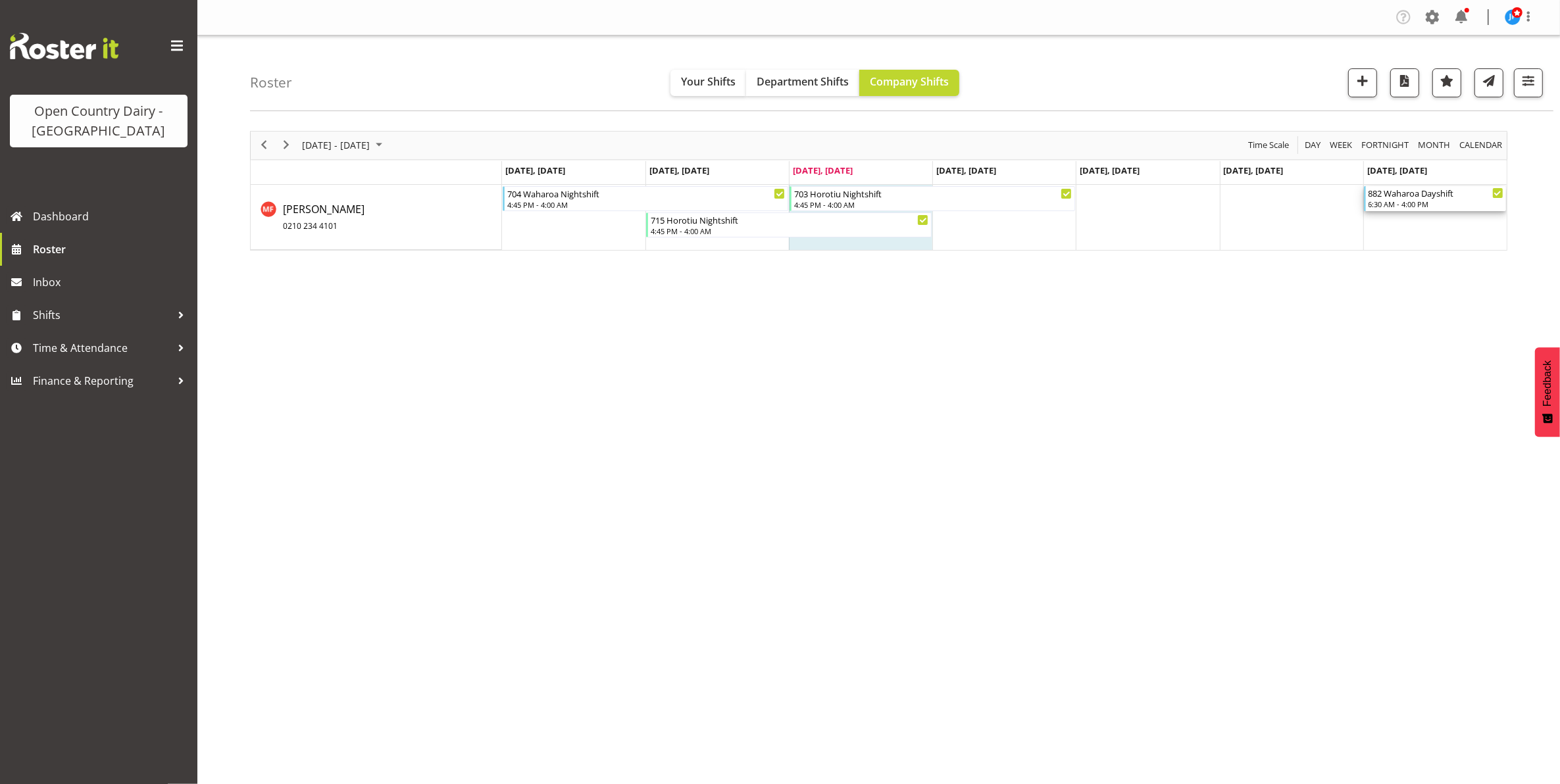
click at [1392, 201] on div "6:30 AM - 4:00 PM" at bounding box center [1436, 204] width 135 height 11
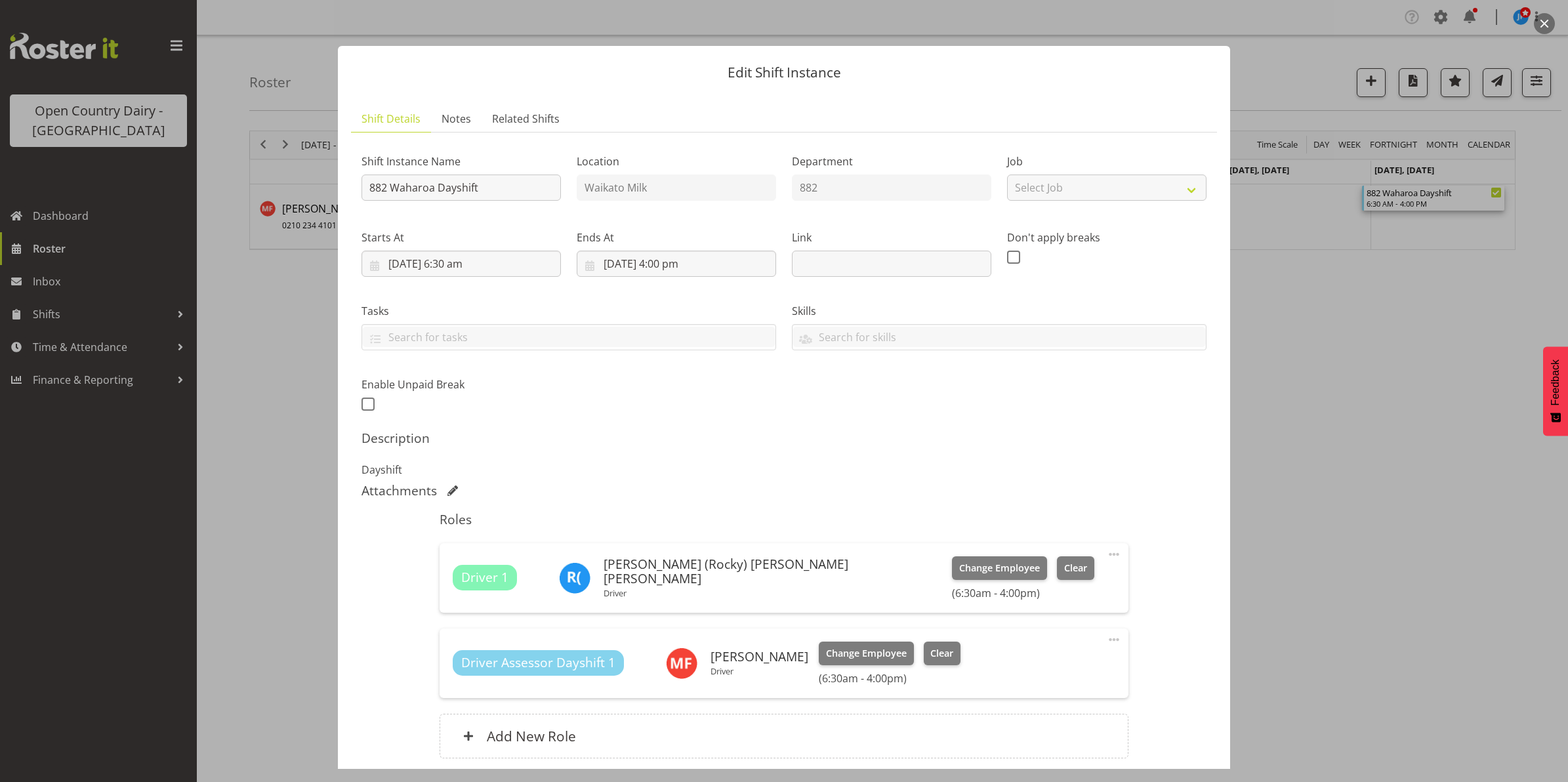
click at [1545, 32] on button "button" at bounding box center [1544, 24] width 21 height 21
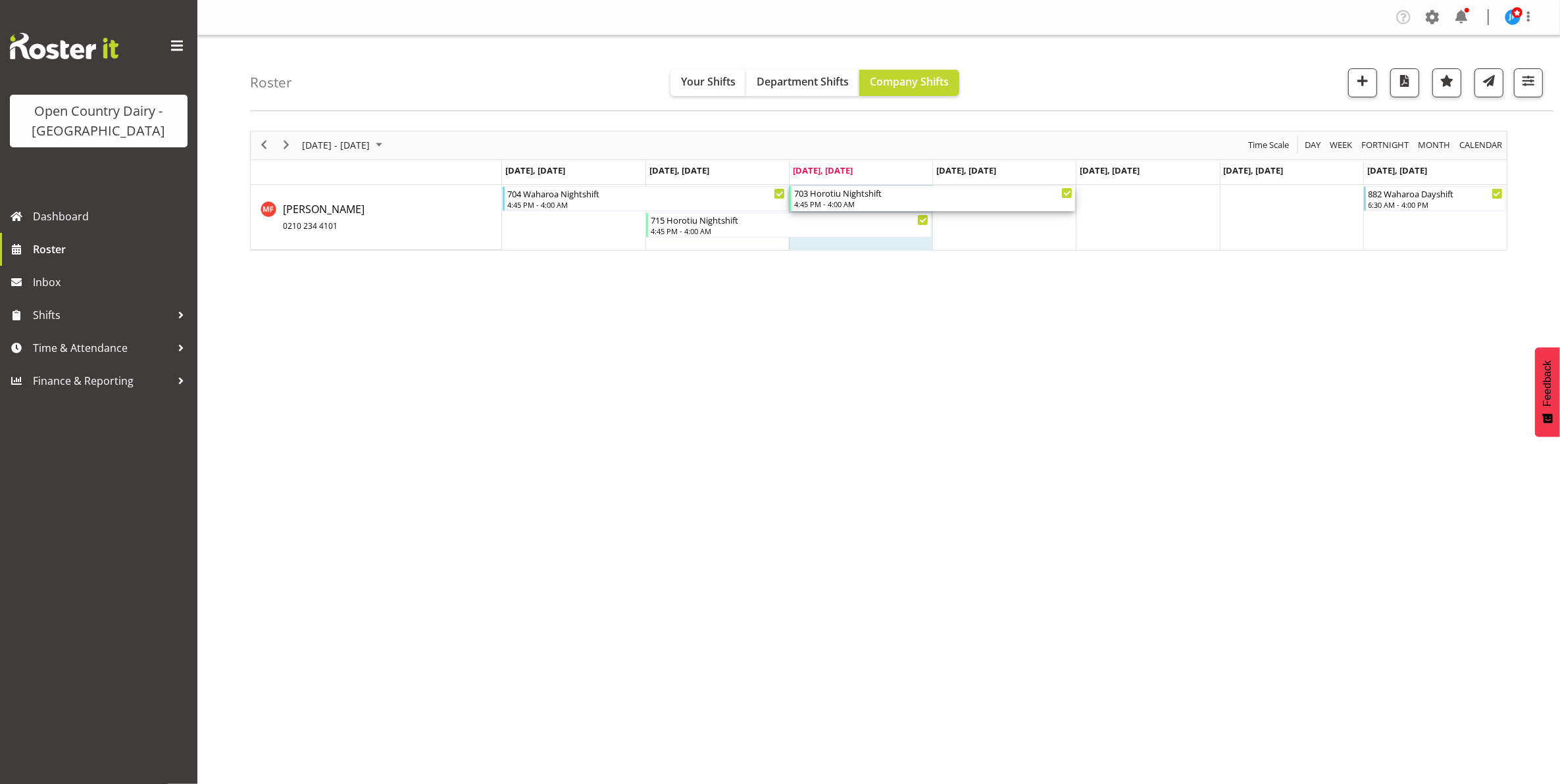
click at [826, 197] on div "703 Horotiu Nightshift" at bounding box center [933, 192] width 278 height 13
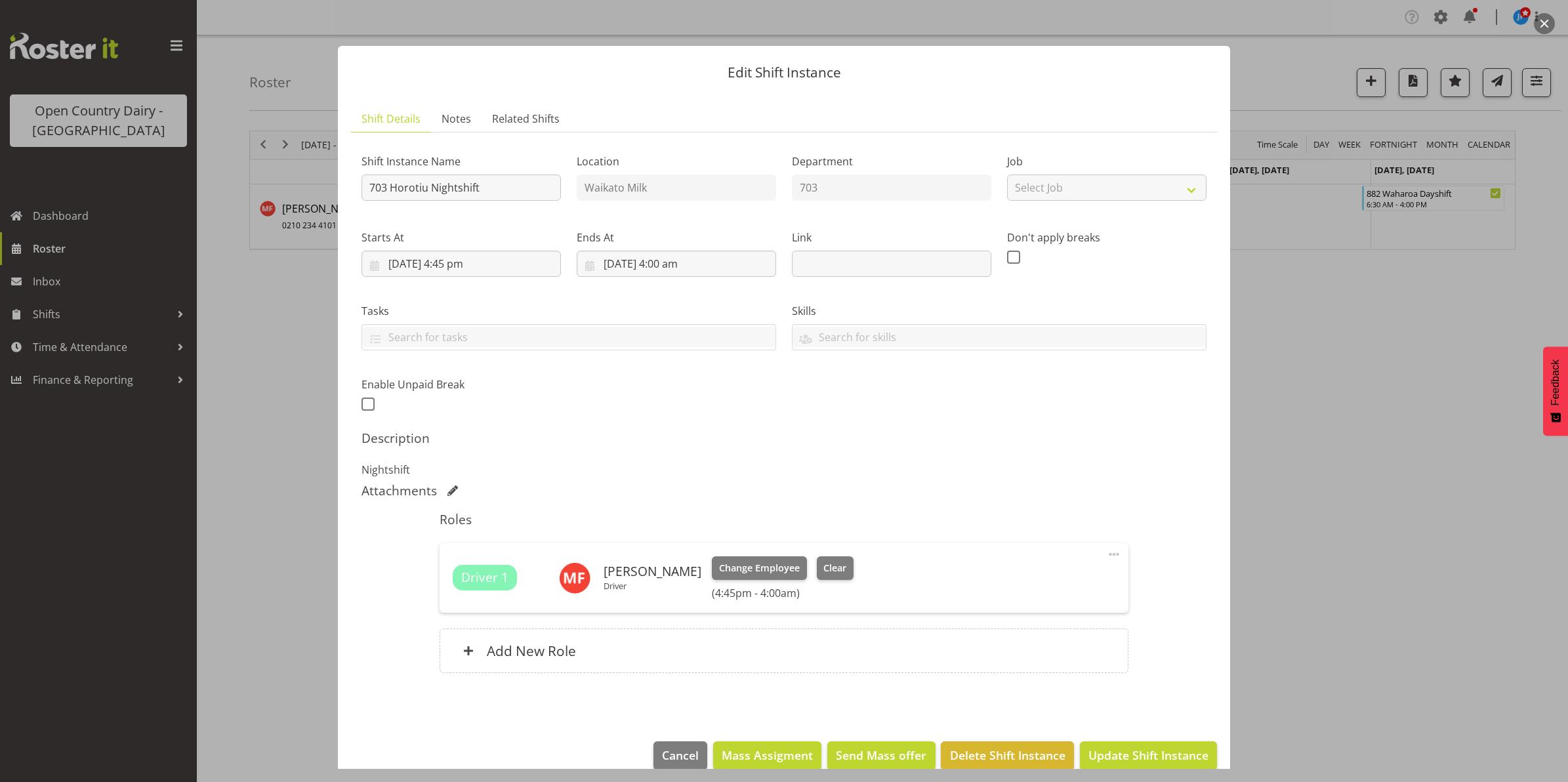
click at [1542, 21] on button "button" at bounding box center [1544, 24] width 21 height 21
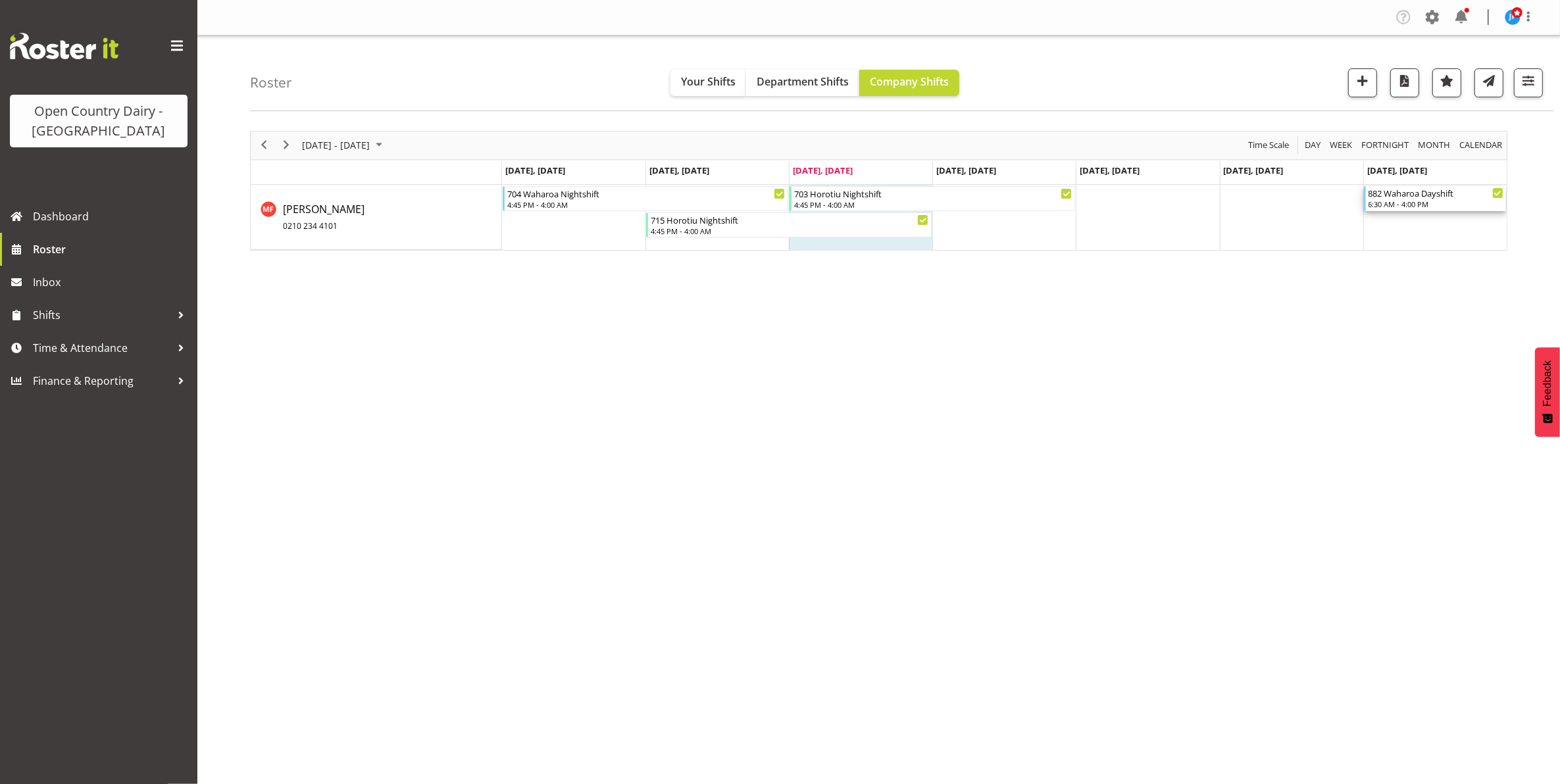
click at [1396, 197] on div "882 Waharoa Dayshift" at bounding box center [1436, 192] width 135 height 13
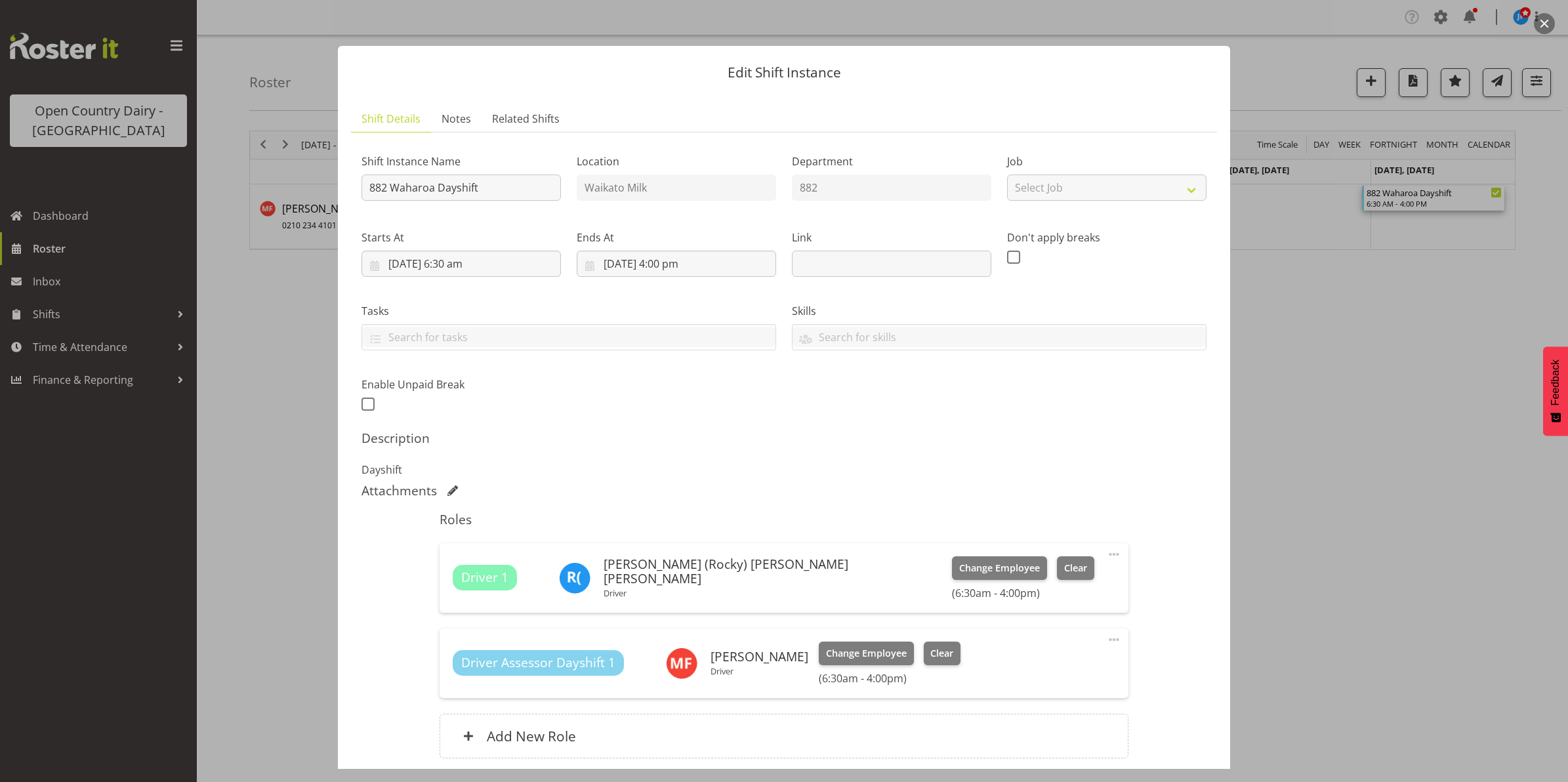
click at [1543, 23] on button "button" at bounding box center [1544, 24] width 21 height 21
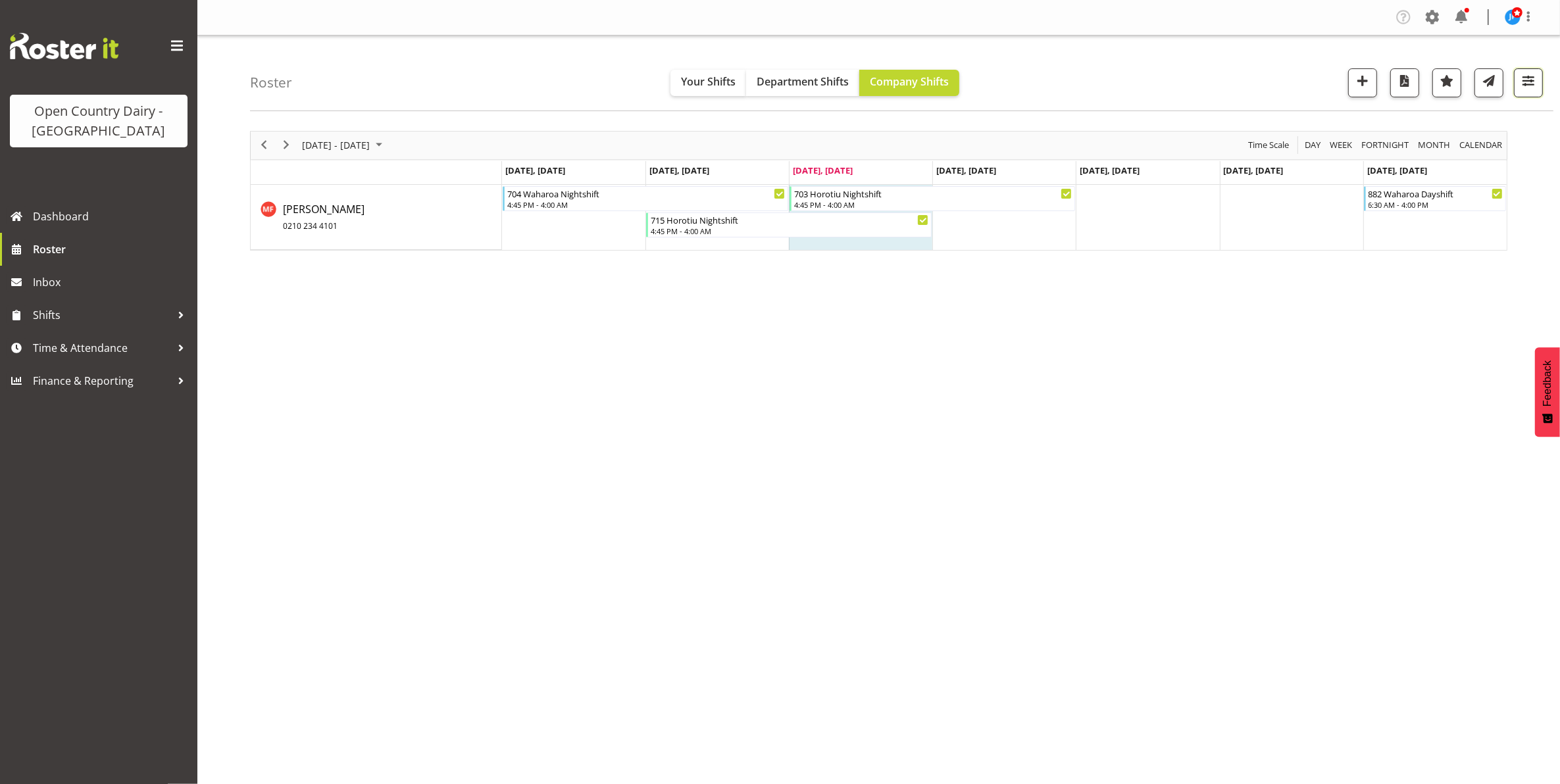
click at [1528, 79] on span "button" at bounding box center [1528, 81] width 17 height 17
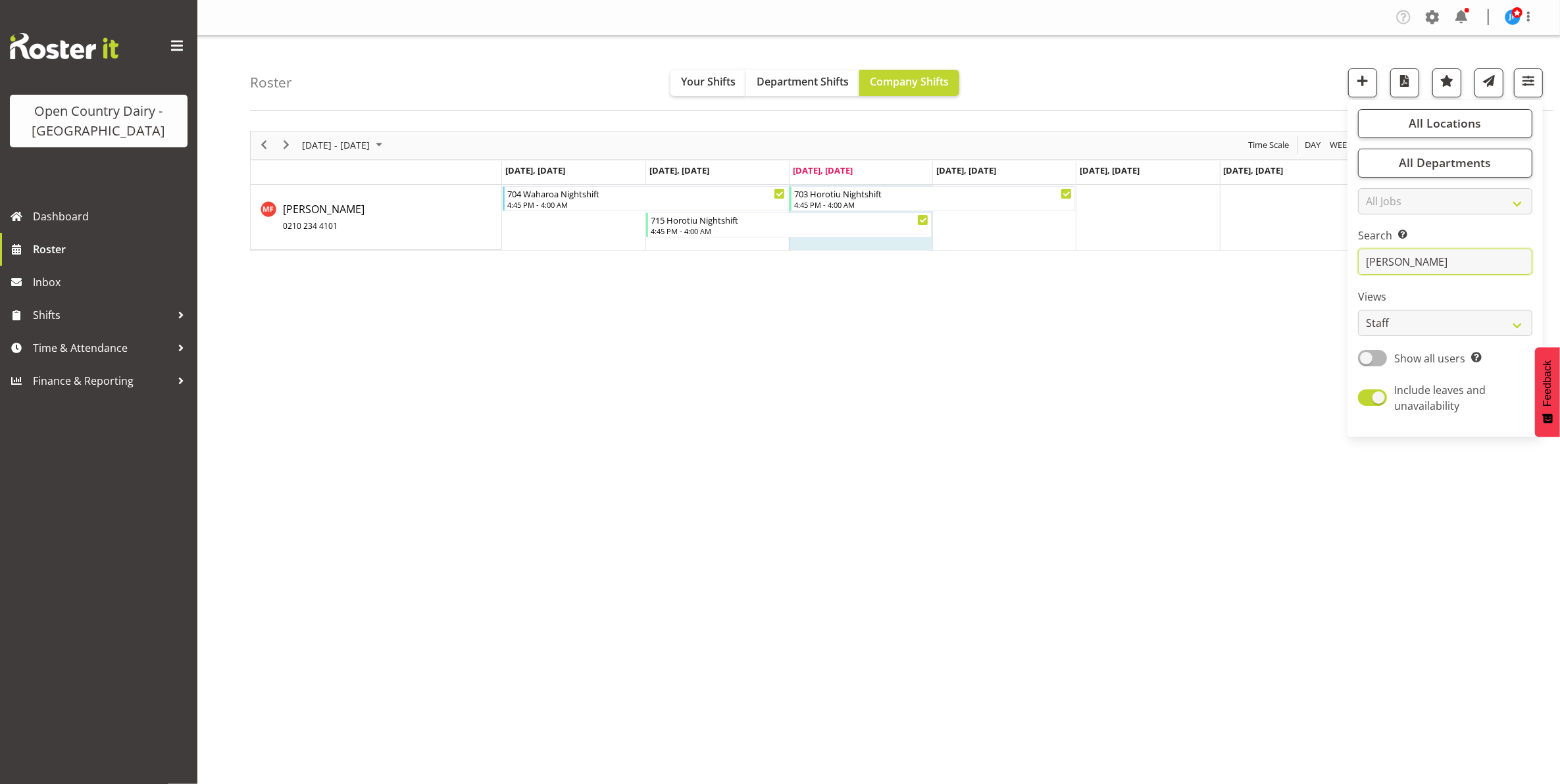
drag, startPoint x: 1406, startPoint y: 263, endPoint x: 1370, endPoint y: 257, distance: 36.5
click at [1370, 257] on input "fowler" at bounding box center [1445, 261] width 174 height 26
type input "o"
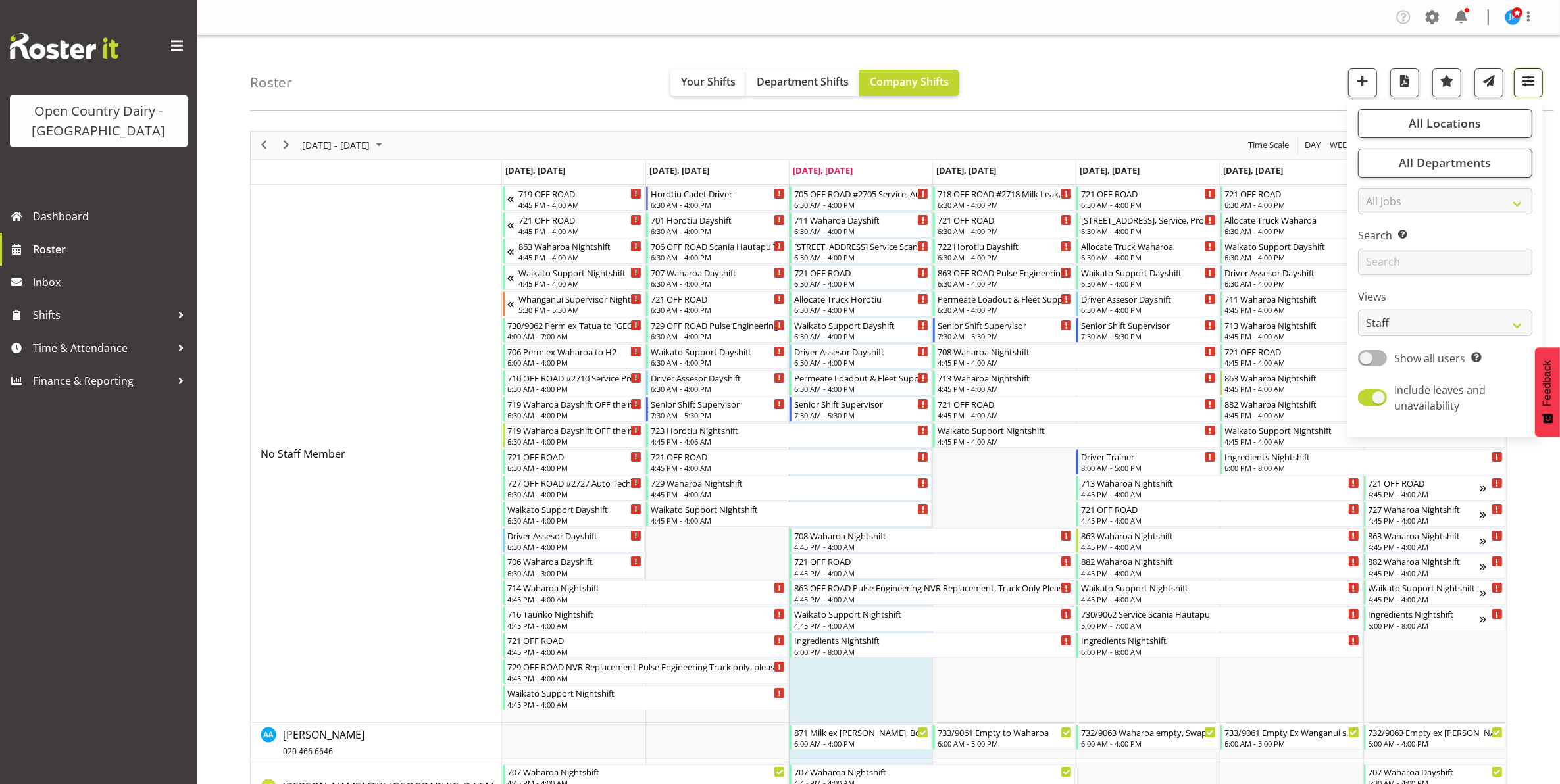
click at [1527, 78] on span "button" at bounding box center [1528, 81] width 17 height 17
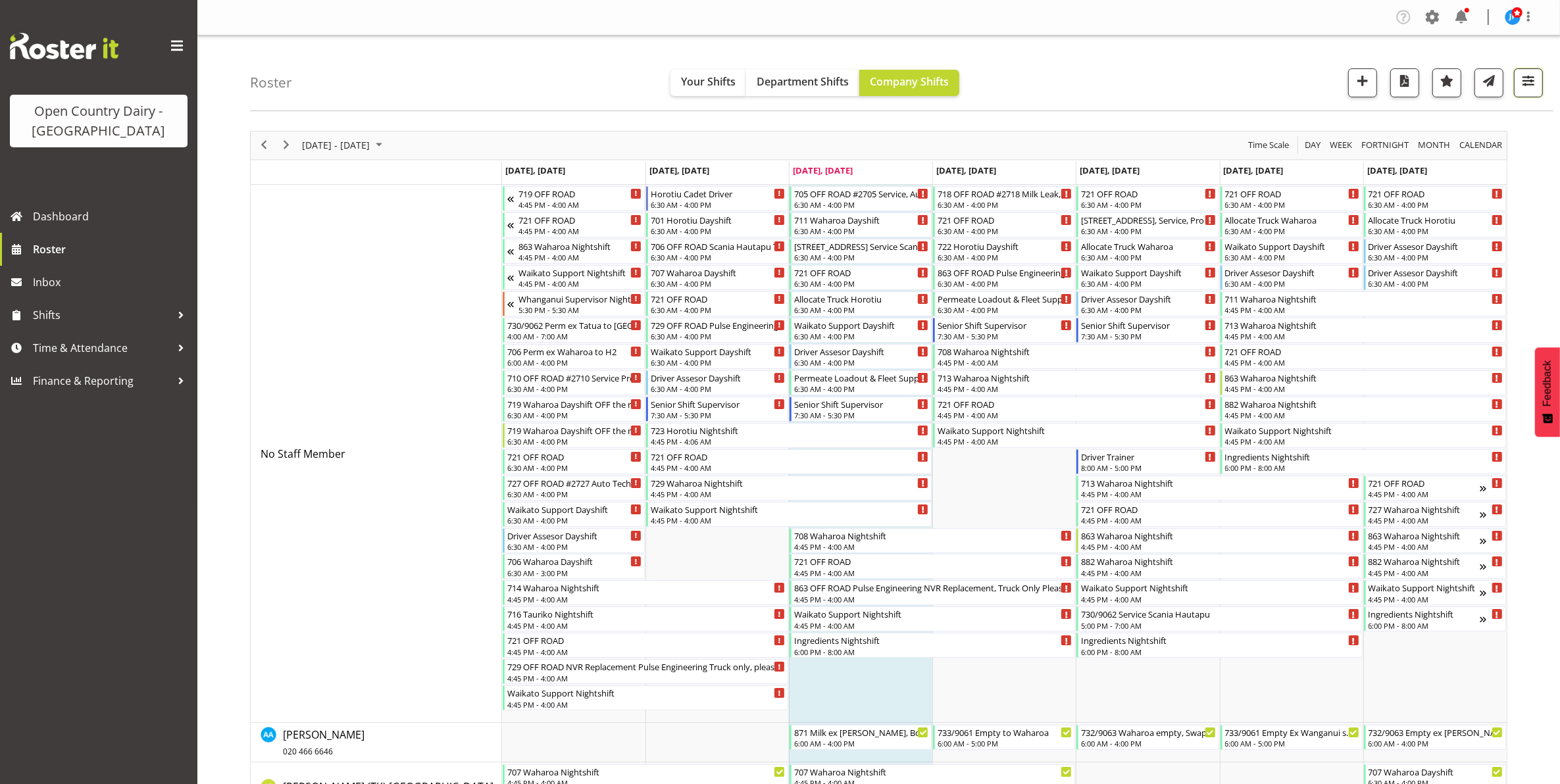
click at [1535, 81] on span "button" at bounding box center [1528, 81] width 17 height 17
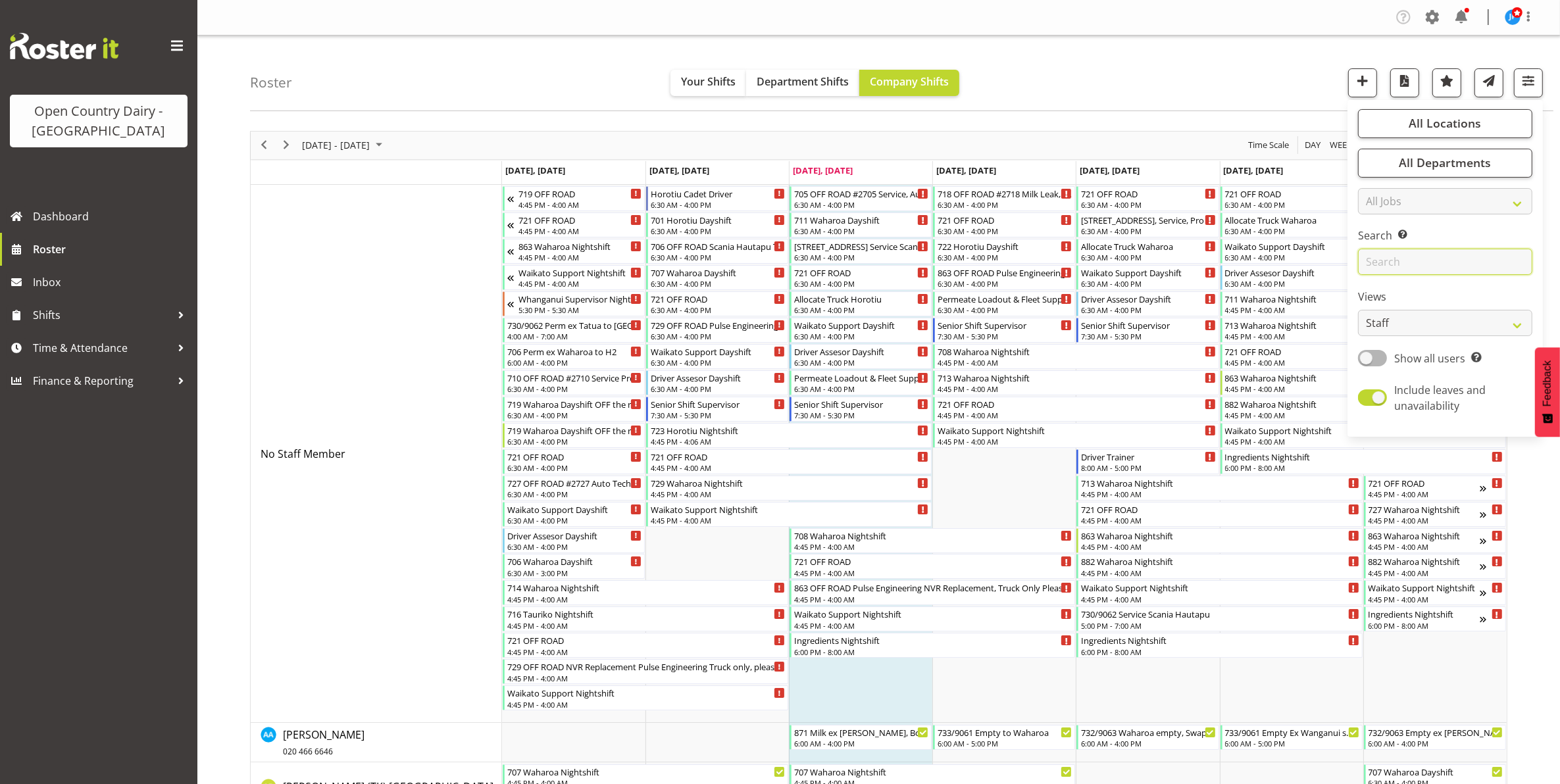
click at [1394, 265] on input "text" at bounding box center [1445, 261] width 174 height 26
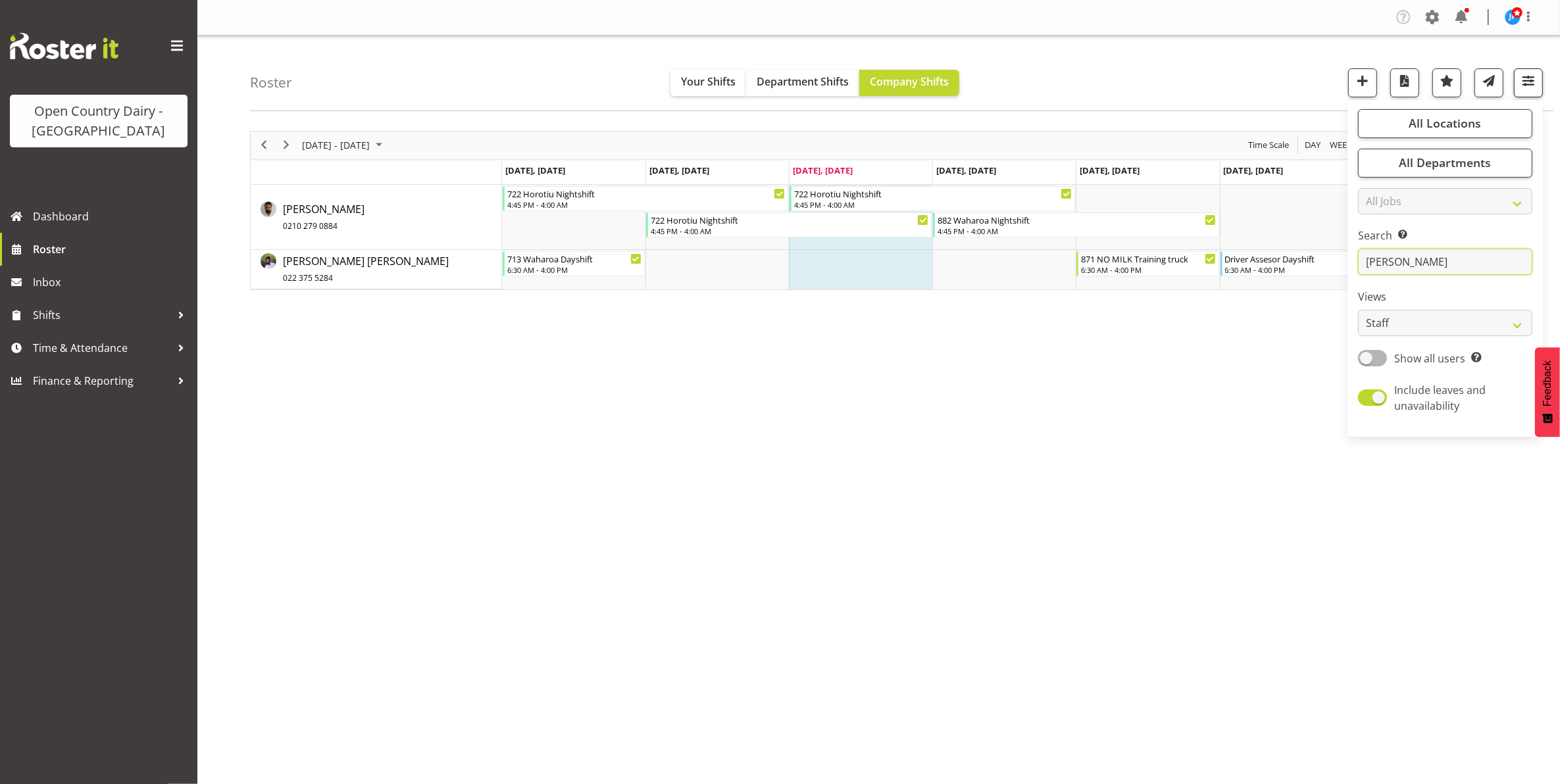
type input "gurpreet"
click at [1530, 81] on span "button" at bounding box center [1528, 81] width 17 height 17
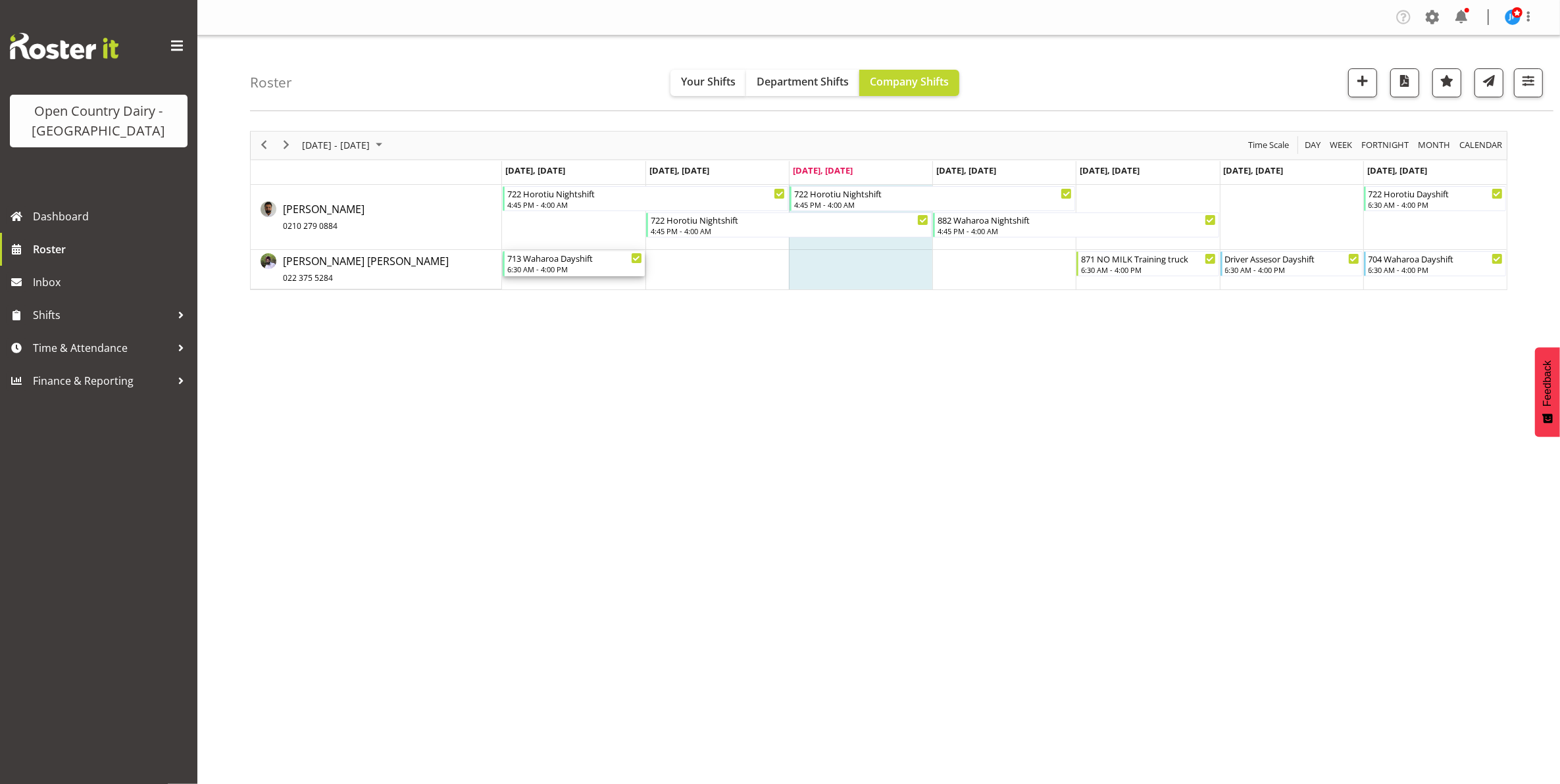
click at [554, 265] on div "713 Waharoa Dayshift 6:30 AM - 4:00 PM" at bounding box center [575, 263] width 135 height 25
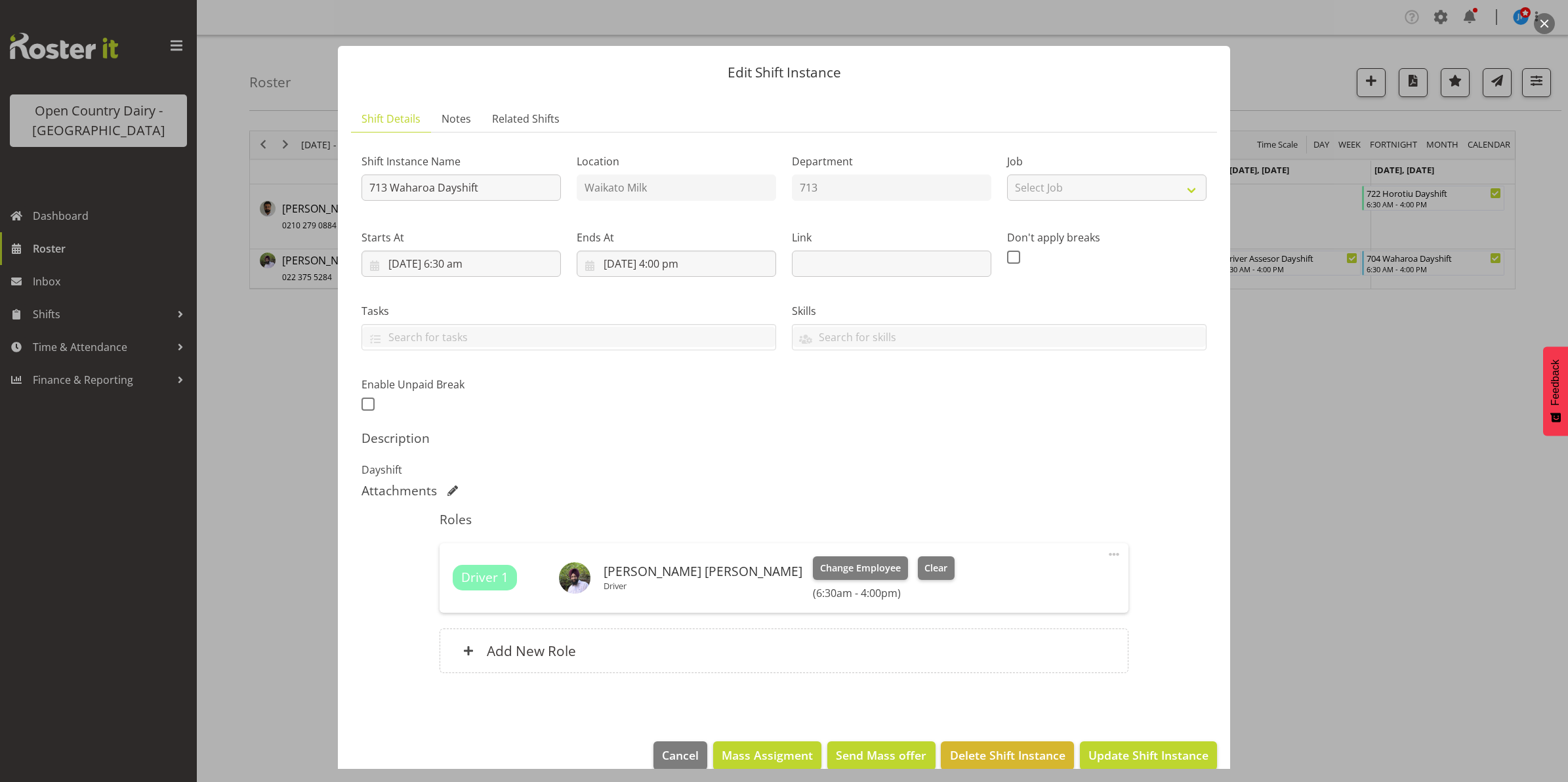
click at [1543, 23] on button "button" at bounding box center [1544, 24] width 21 height 21
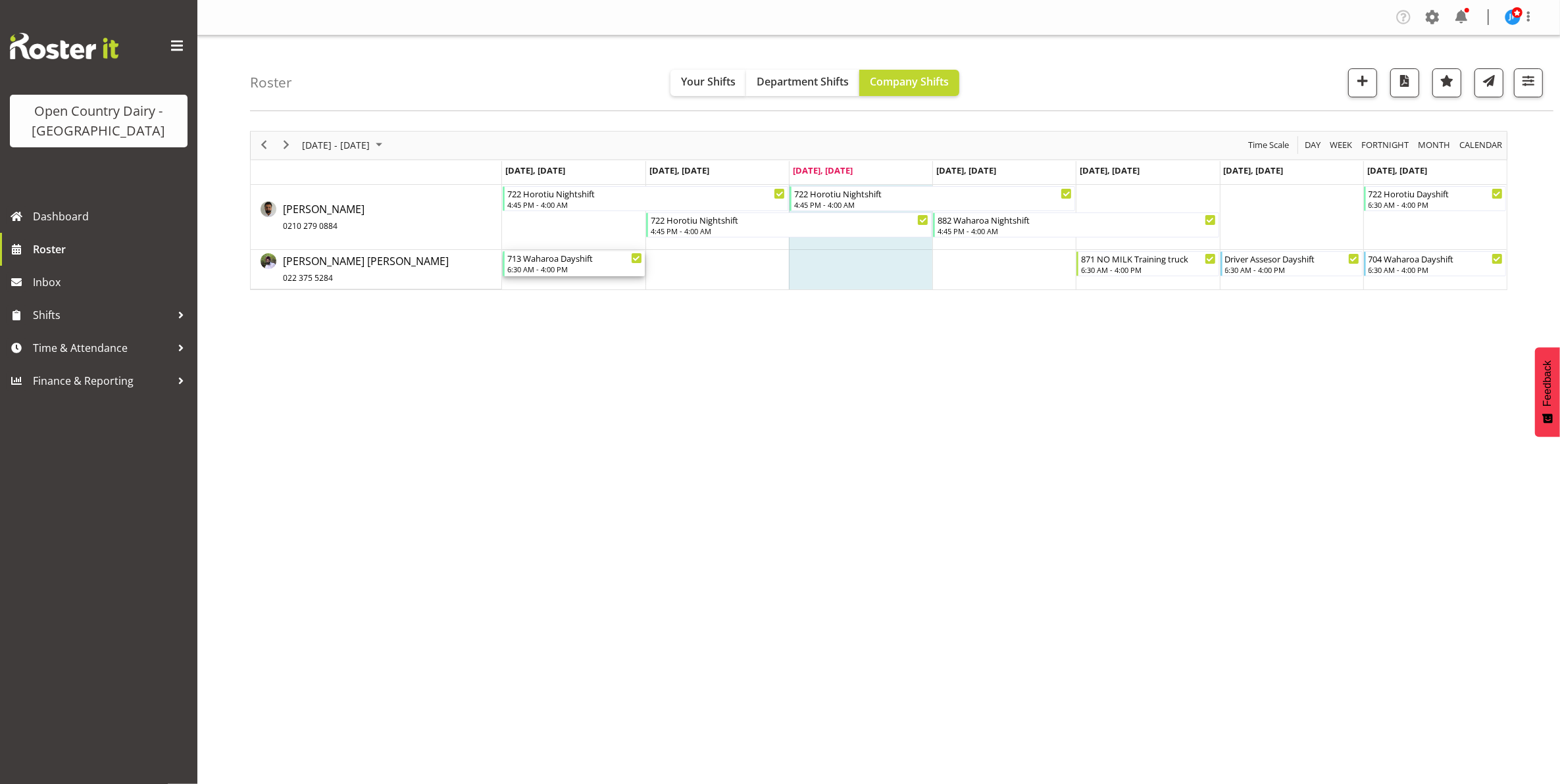
click at [551, 267] on div "6:30 AM - 4:00 PM" at bounding box center [575, 269] width 135 height 11
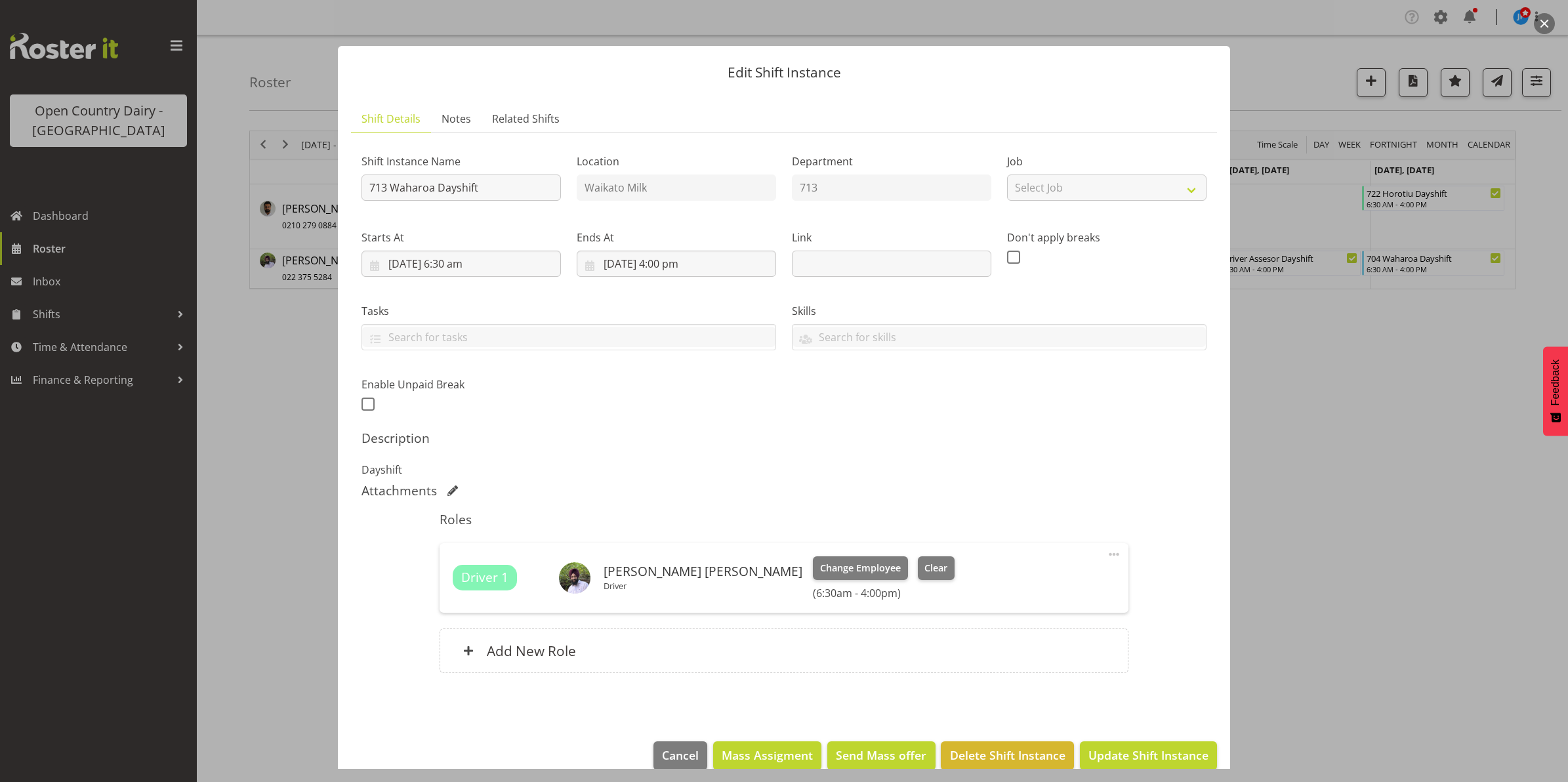
click at [1545, 23] on button "button" at bounding box center [1544, 24] width 21 height 21
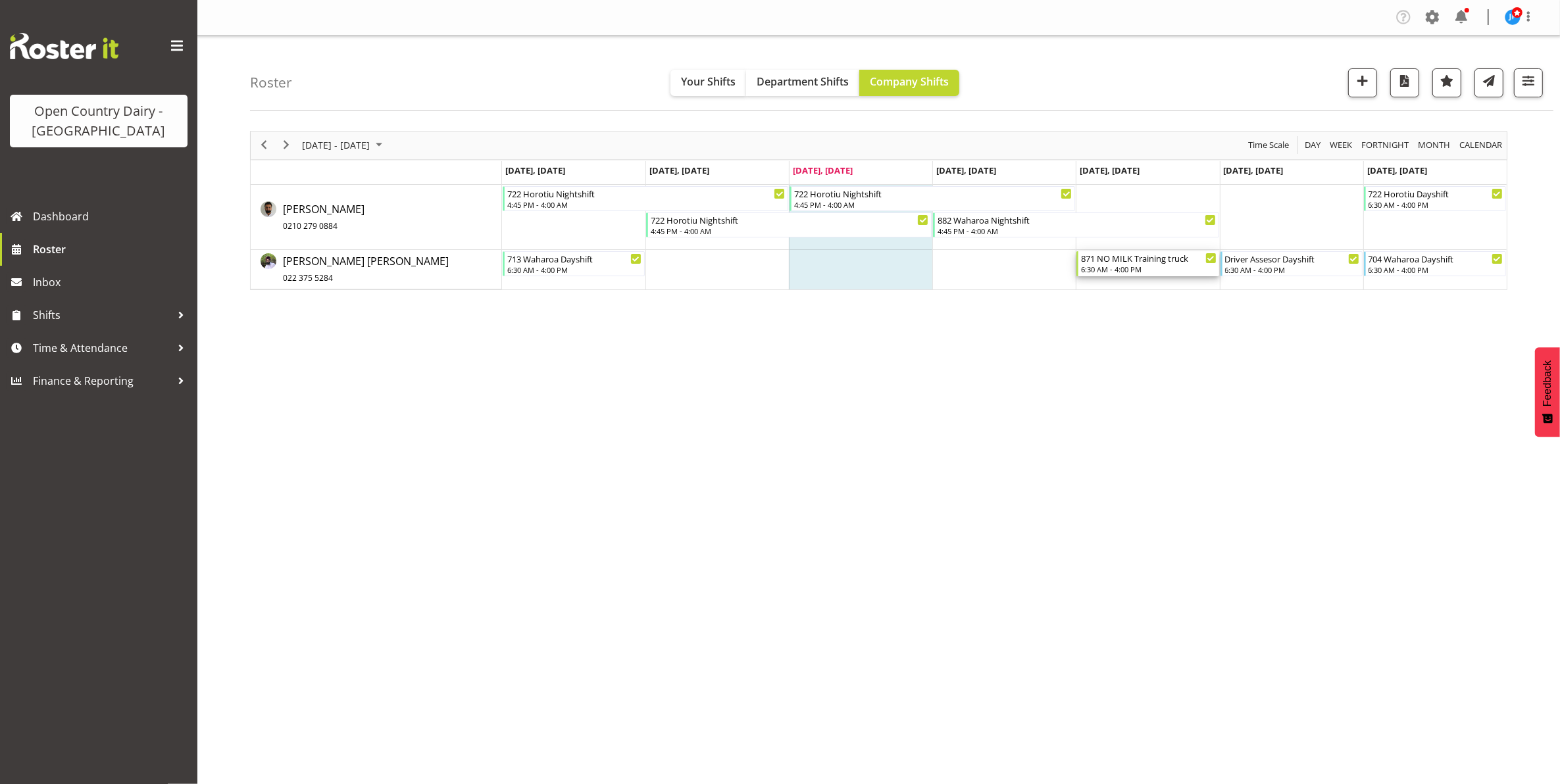
click at [1142, 267] on div "6:30 AM - 4:00 PM" at bounding box center [1148, 269] width 135 height 11
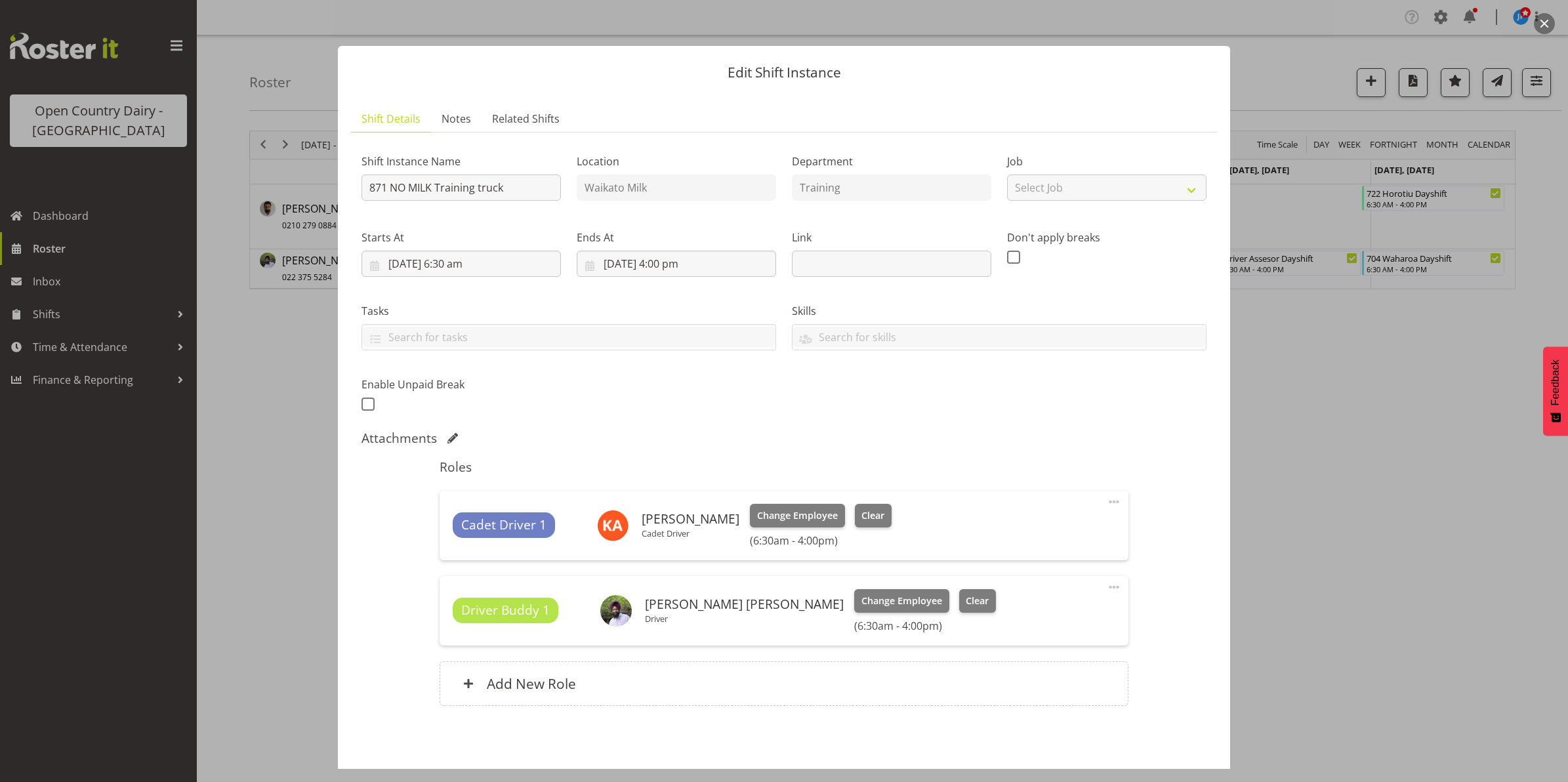
click at [1545, 23] on button "button" at bounding box center [1544, 24] width 21 height 21
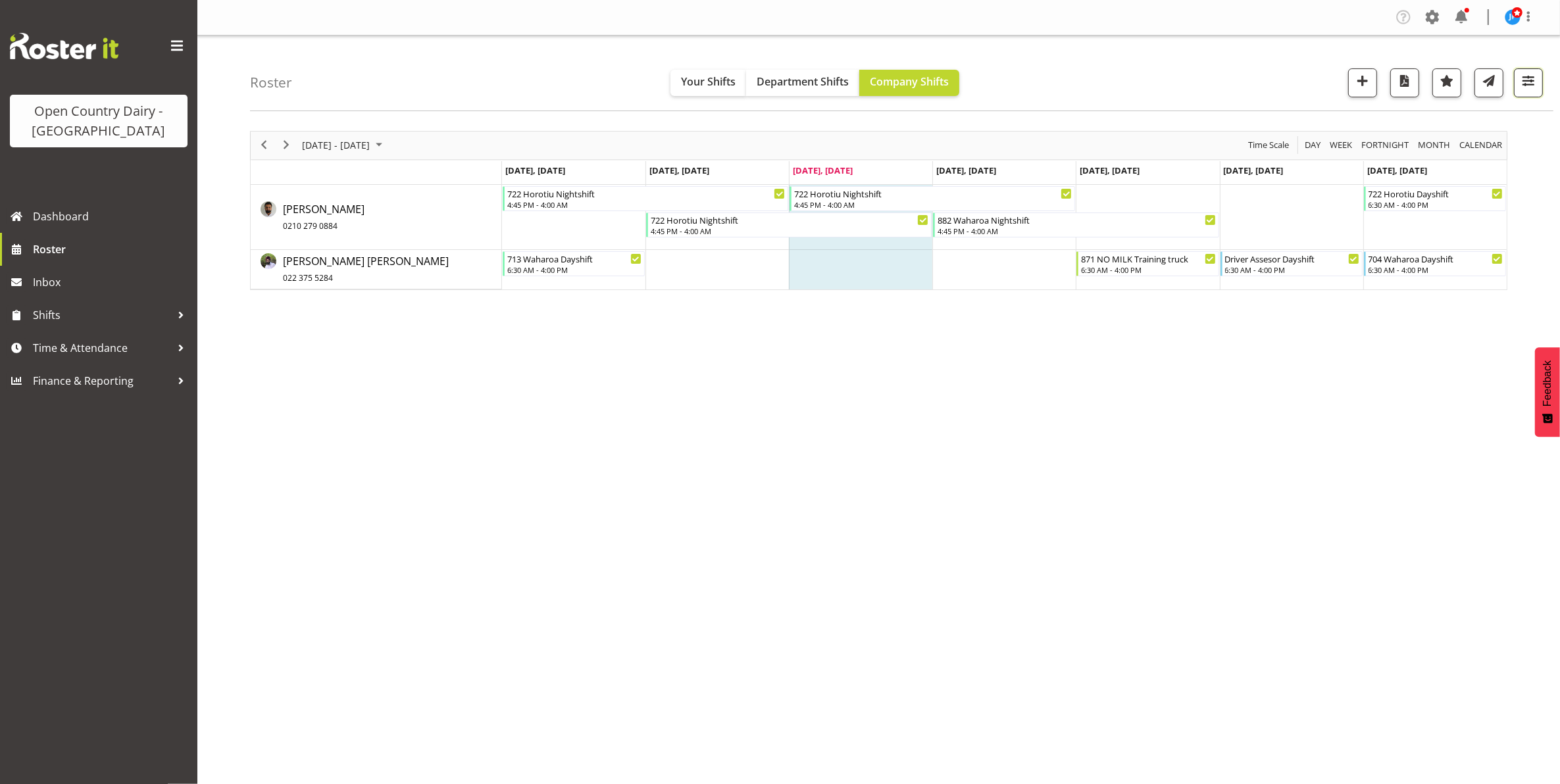
drag, startPoint x: 1533, startPoint y: 84, endPoint x: 1541, endPoint y: 89, distance: 9.4
click at [1533, 86] on span "button" at bounding box center [1528, 81] width 17 height 17
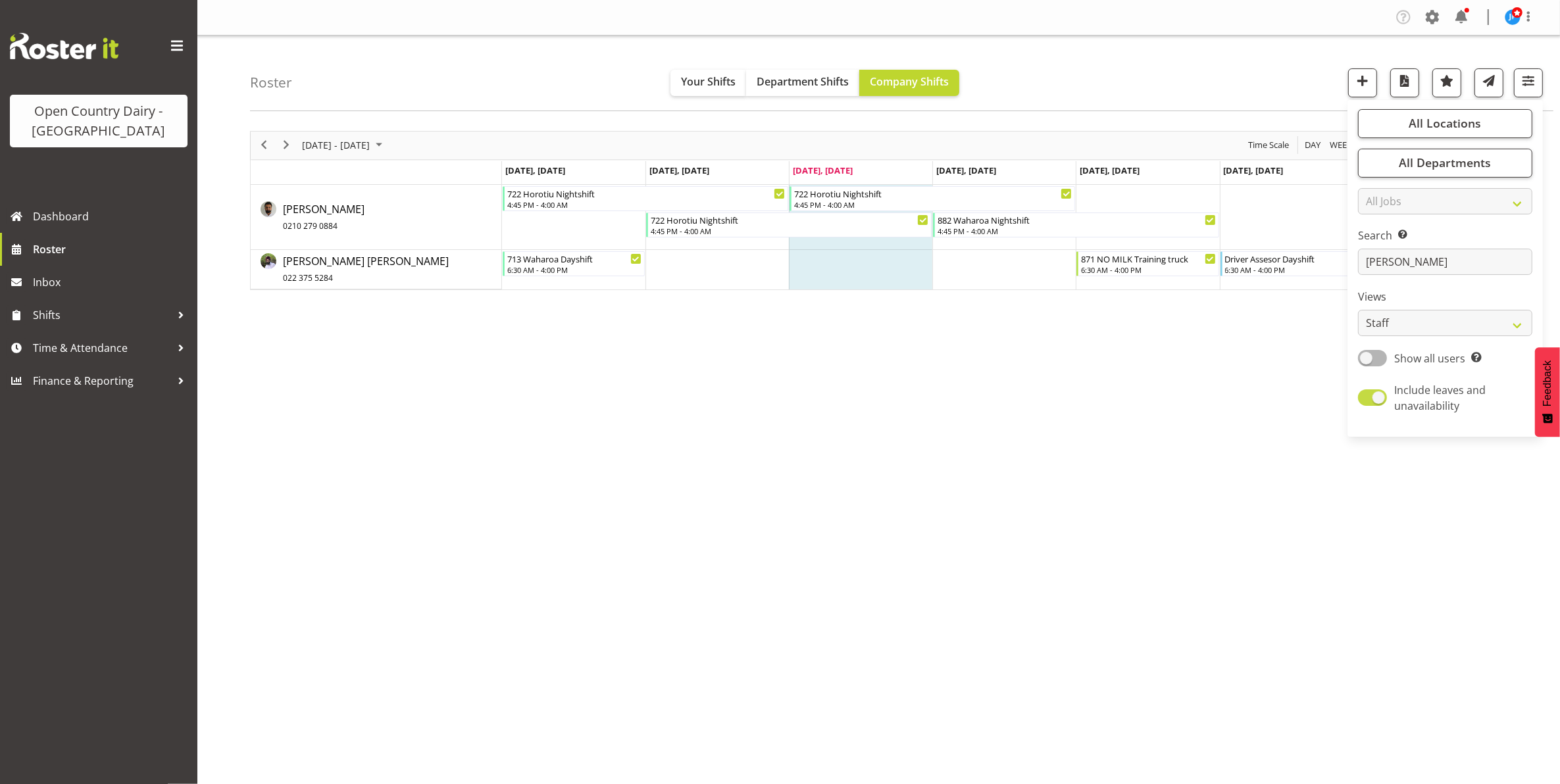
click at [1365, 400] on span at bounding box center [1372, 397] width 29 height 16
click at [1365, 400] on input "Include leaves and unavailability" at bounding box center [1363, 398] width 8 height 8
checkbox input "false"
drag, startPoint x: 1419, startPoint y: 265, endPoint x: 1400, endPoint y: 267, distance: 19.1
click at [1400, 267] on input "gurpreet" at bounding box center [1445, 261] width 174 height 26
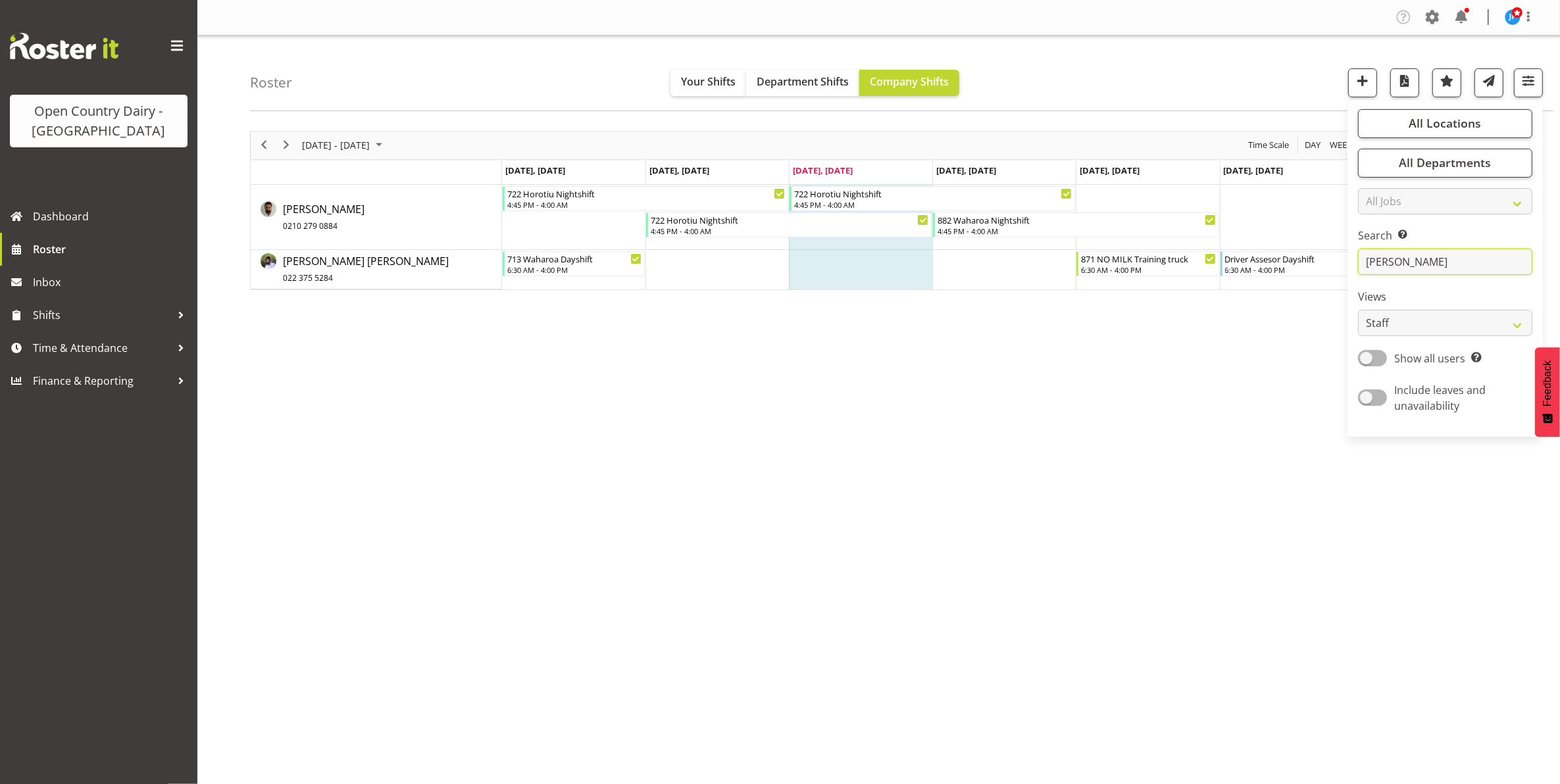
click at [1423, 262] on input "gurpreet" at bounding box center [1445, 261] width 174 height 26
type input "g"
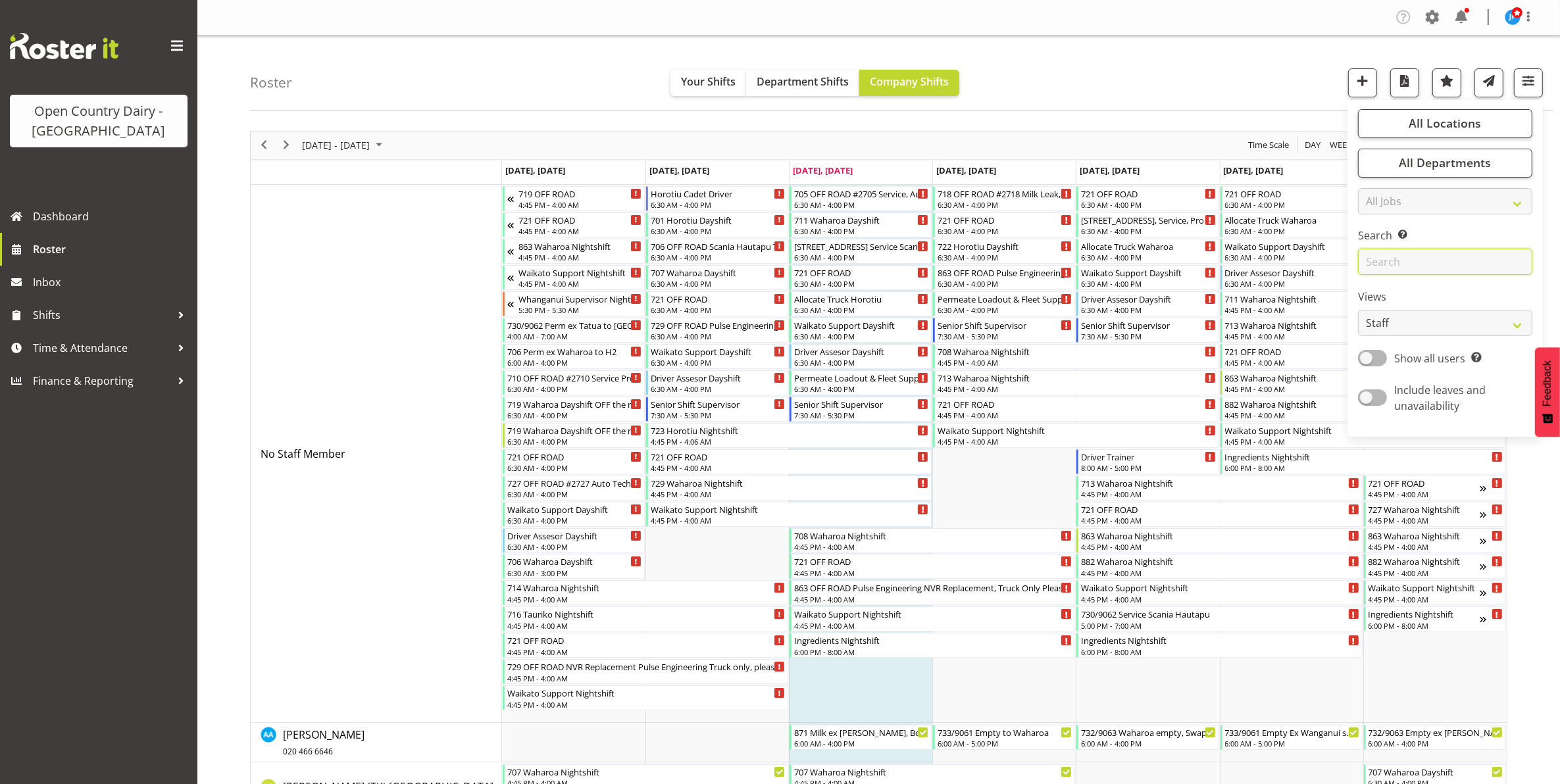
click at [1418, 257] on input "text" at bounding box center [1445, 261] width 174 height 26
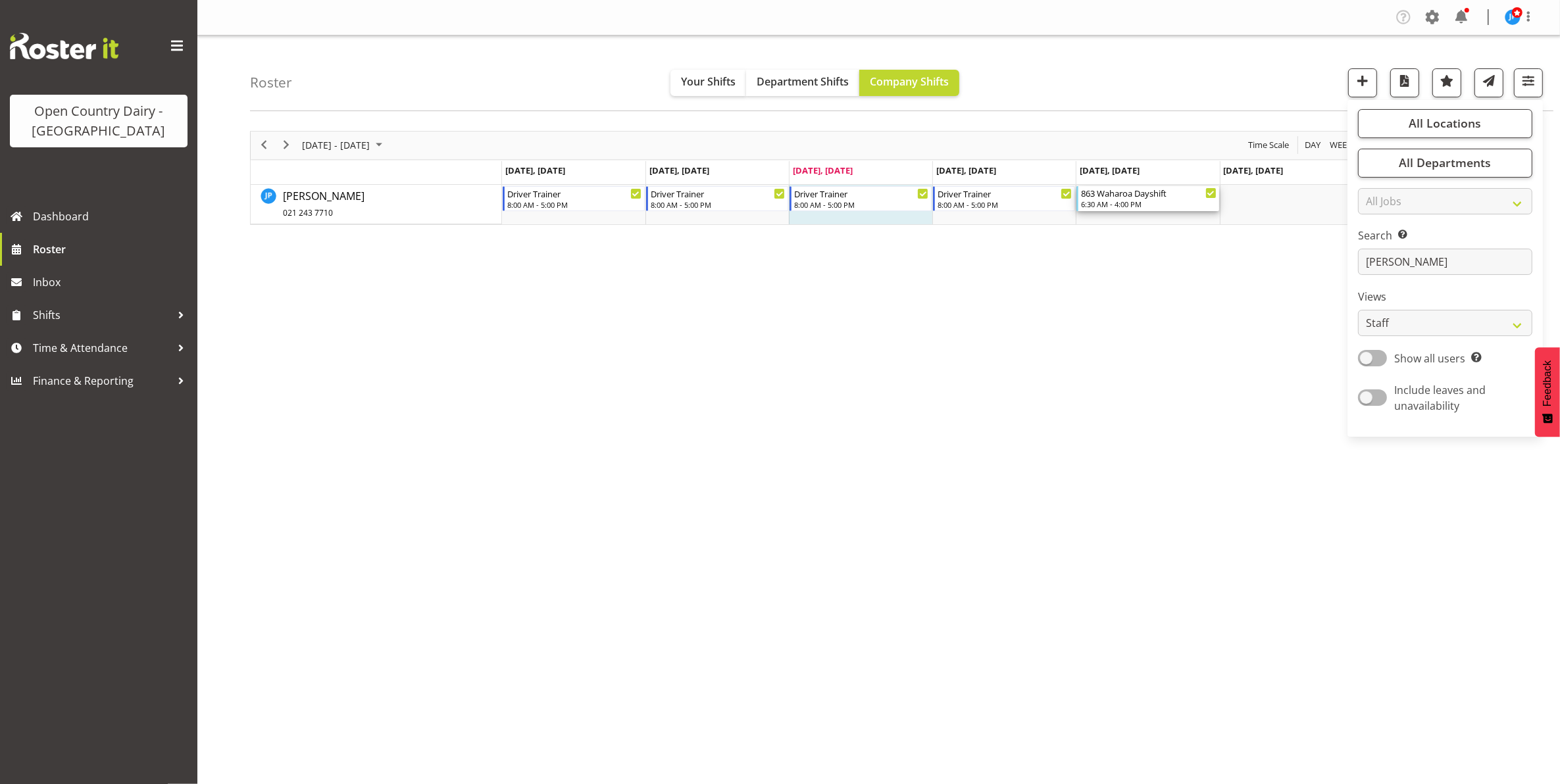
click at [1114, 201] on div "6:30 AM - 4:00 PM" at bounding box center [1148, 204] width 135 height 11
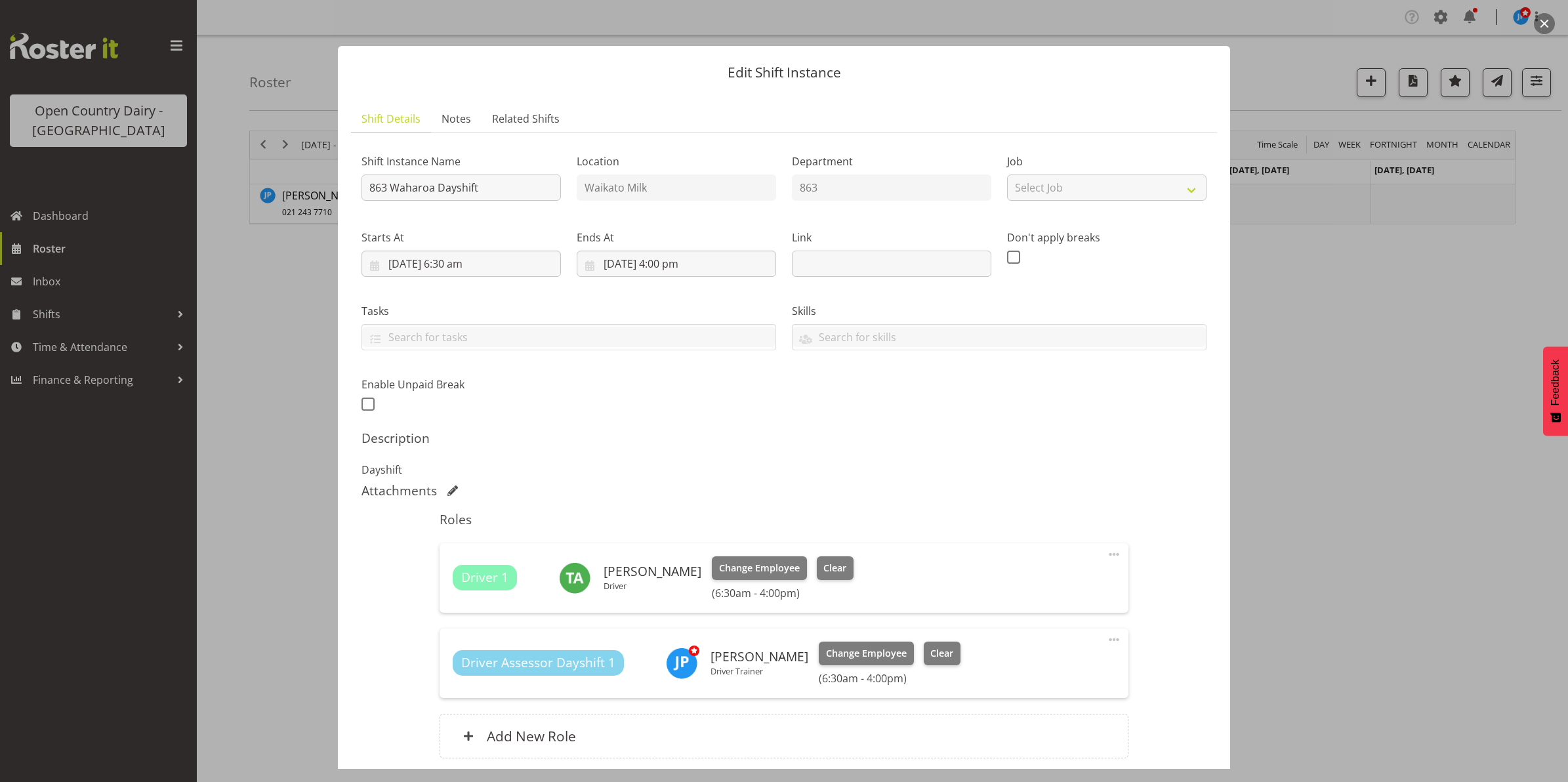
click at [1545, 22] on button "button" at bounding box center [1544, 24] width 21 height 21
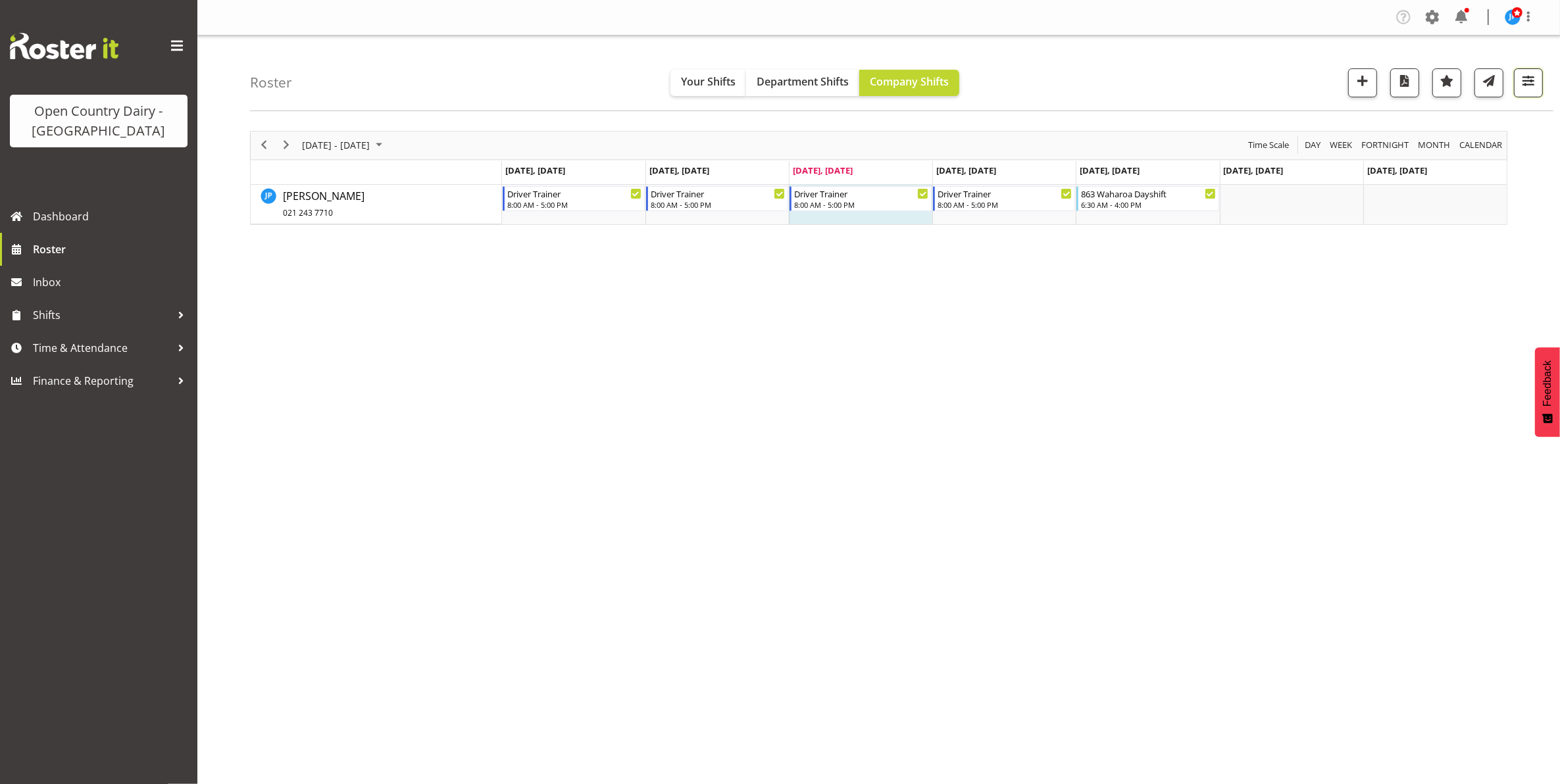
click at [1529, 81] on span "button" at bounding box center [1528, 81] width 17 height 17
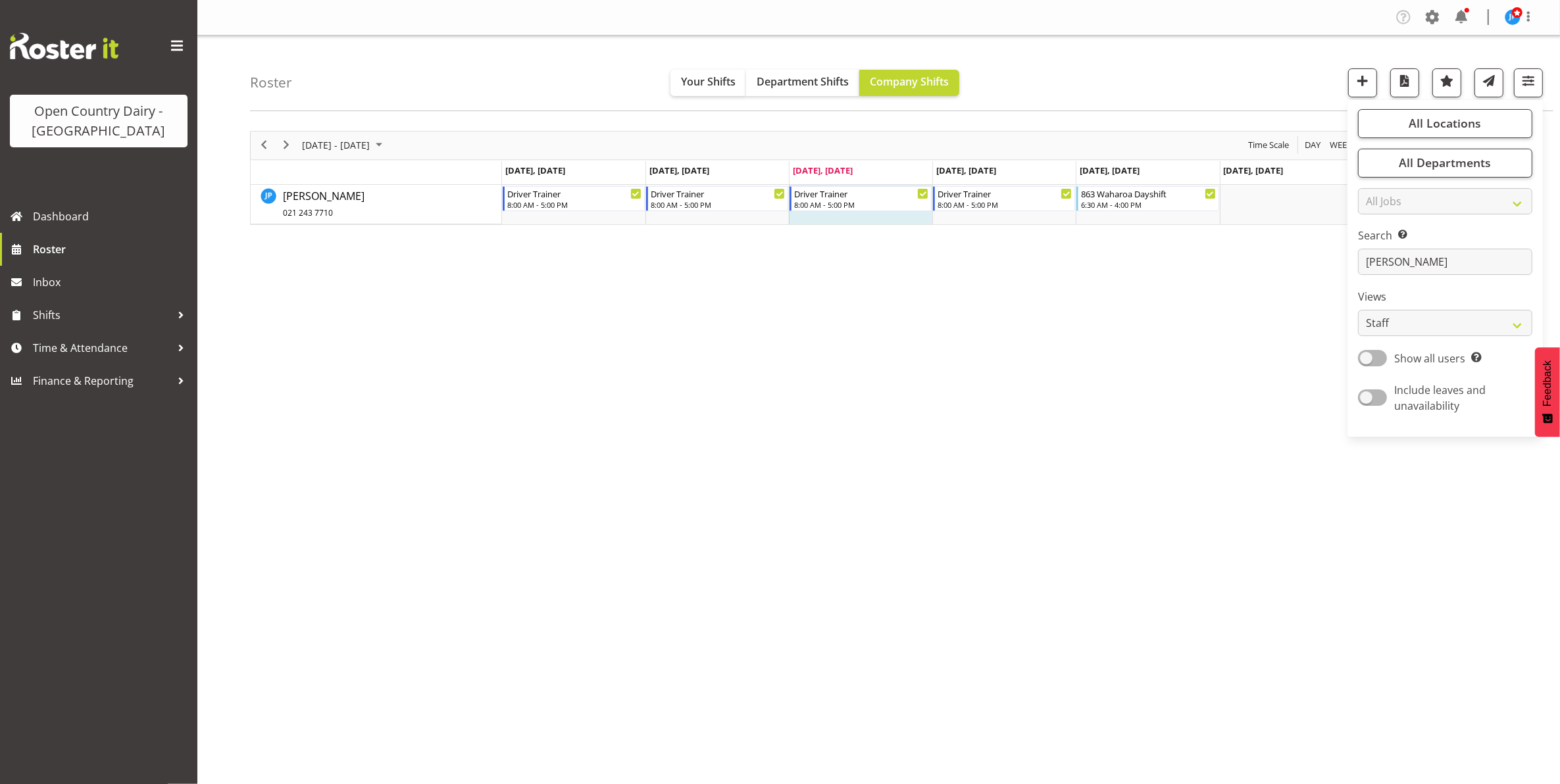
click at [1165, 443] on div "August 18 - 24, 2025 Today Day Week Fortnight Month calendar Month Agenda Time …" at bounding box center [905, 384] width 1310 height 526
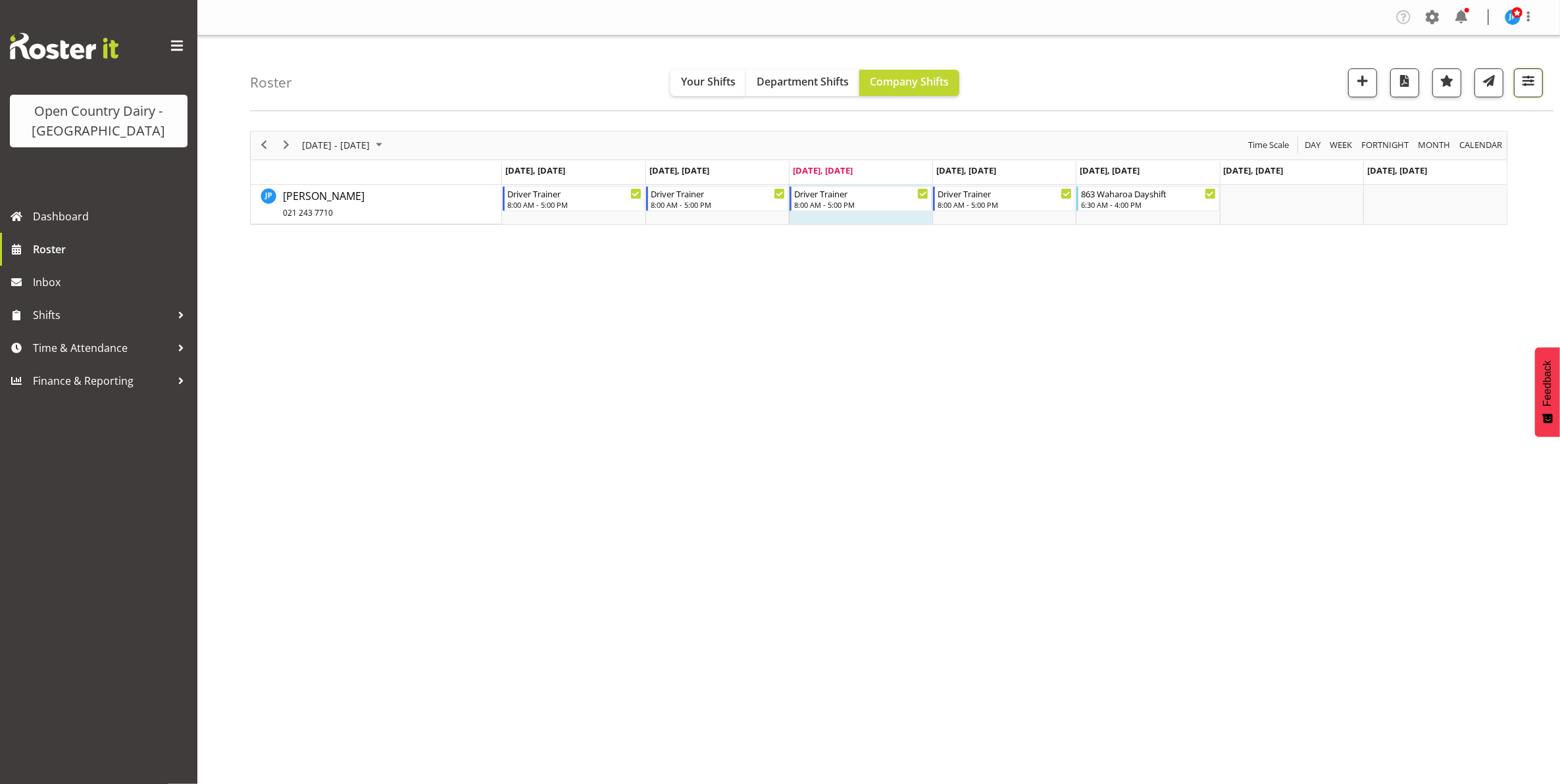
click at [1530, 78] on span "button" at bounding box center [1528, 81] width 17 height 17
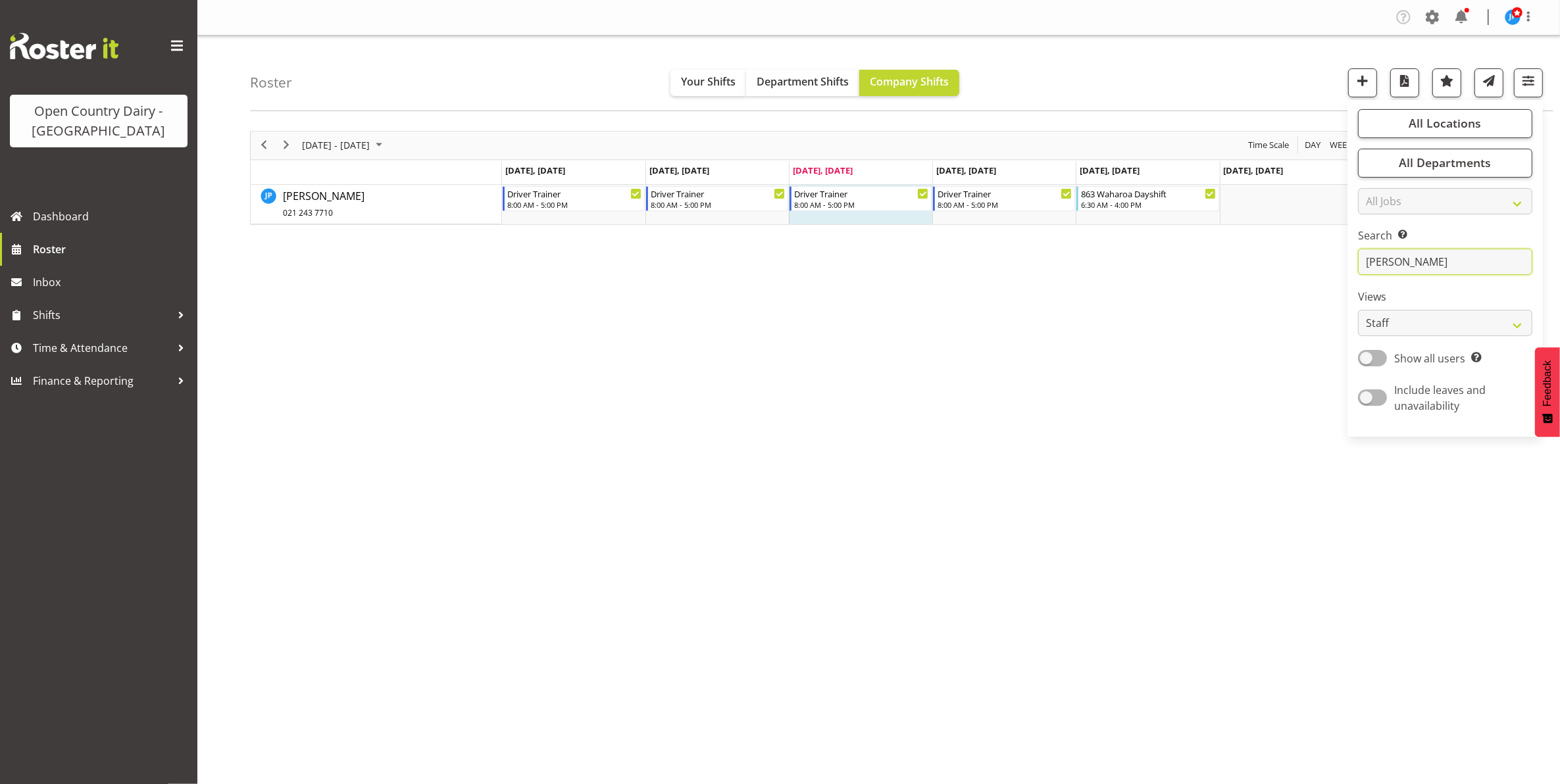
click at [1400, 260] on input "jason" at bounding box center [1445, 261] width 174 height 26
type input "j"
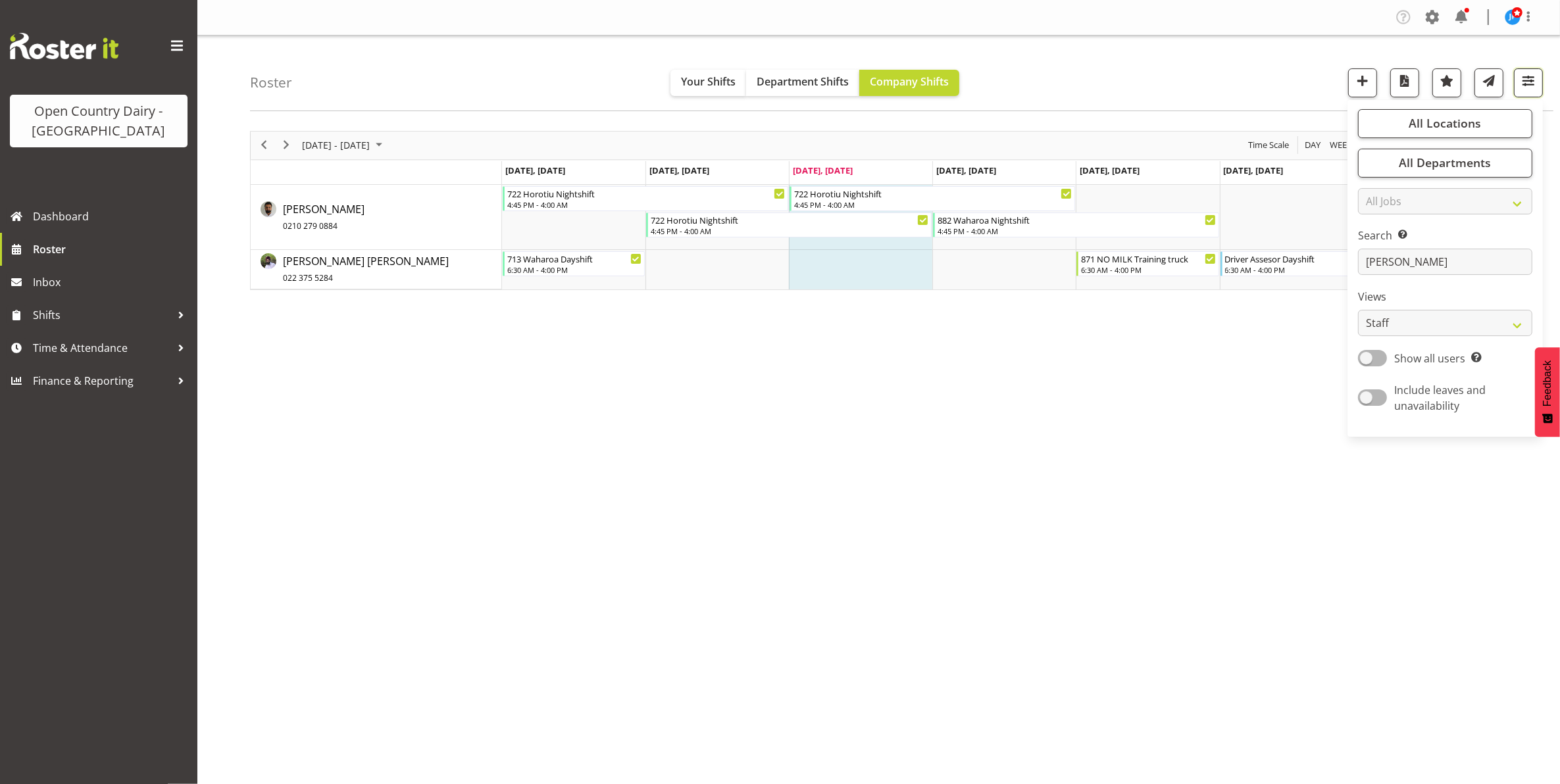
click at [1528, 81] on span "button" at bounding box center [1528, 81] width 17 height 17
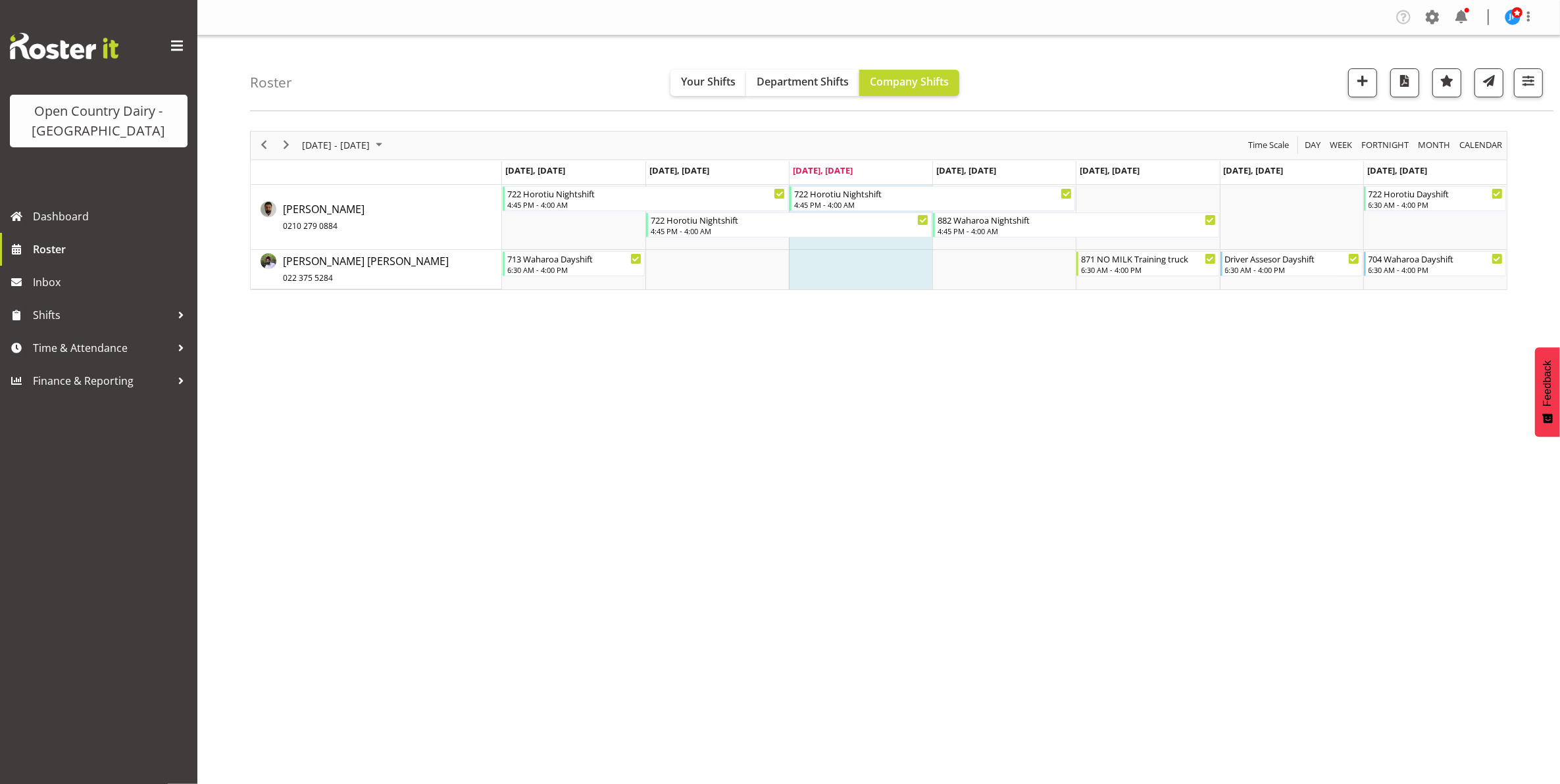
click at [866, 395] on div "August 18 - 24, 2025 Today Day Week Fortnight Month calendar Month Agenda Time …" at bounding box center [905, 384] width 1310 height 526
click at [843, 367] on div "August 18 - 24, 2025 Today Day Week Fortnight Month calendar Month Agenda Time …" at bounding box center [905, 384] width 1310 height 526
click at [1525, 82] on span "button" at bounding box center [1528, 81] width 17 height 17
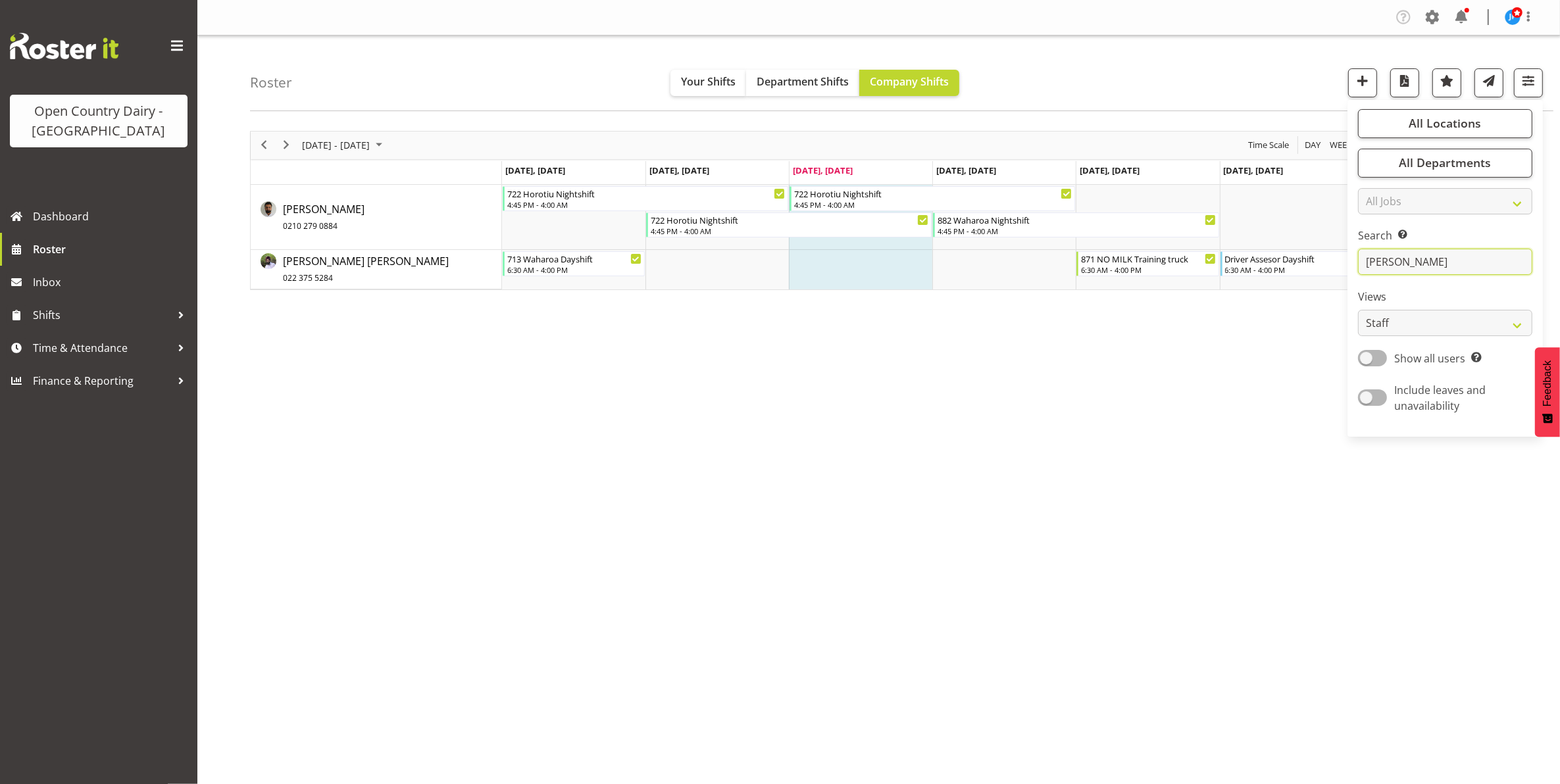
click at [1433, 263] on input "gurpreet" at bounding box center [1445, 261] width 174 height 26
type input "g"
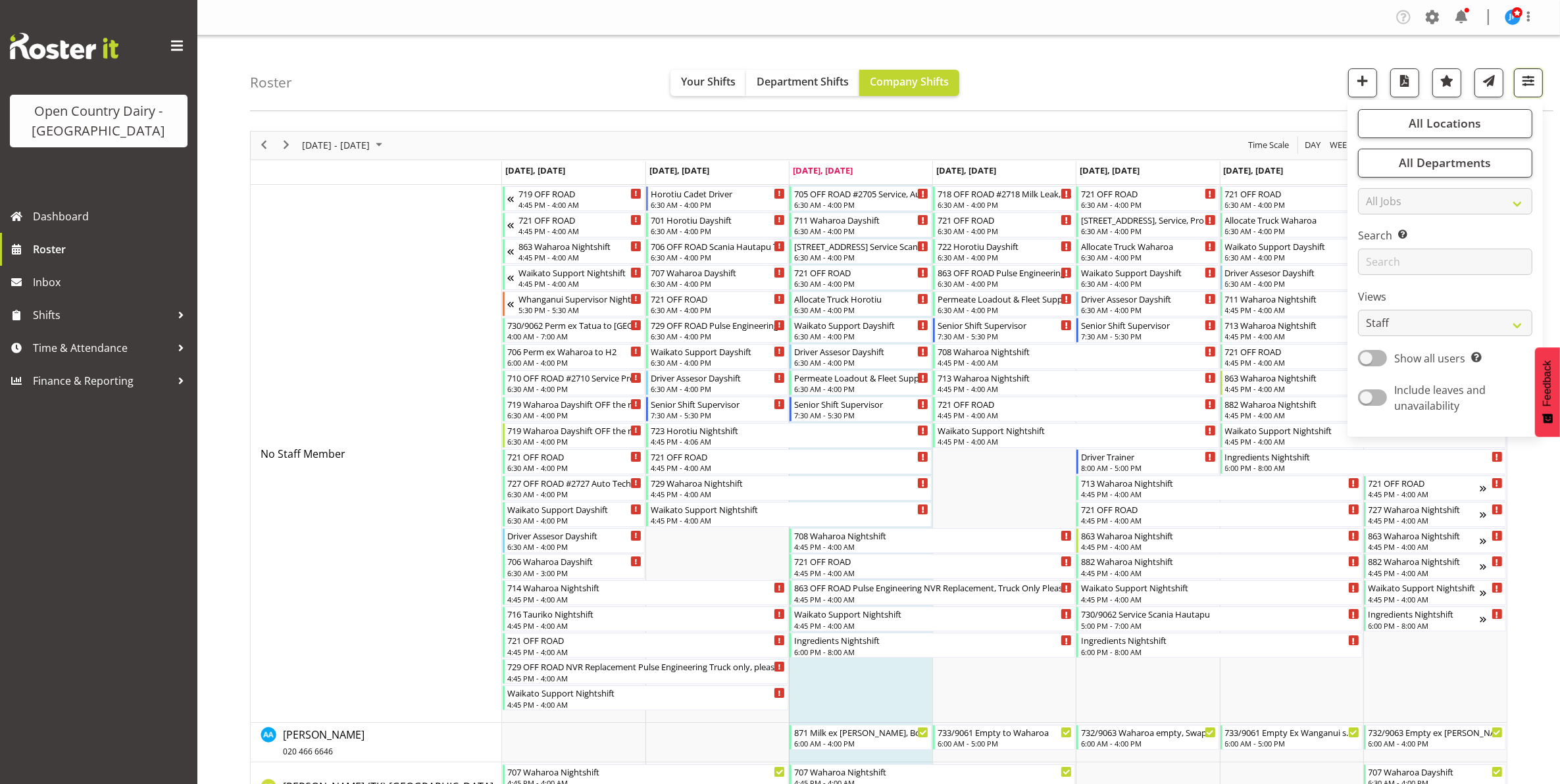
click at [1535, 79] on span "button" at bounding box center [1528, 81] width 17 height 17
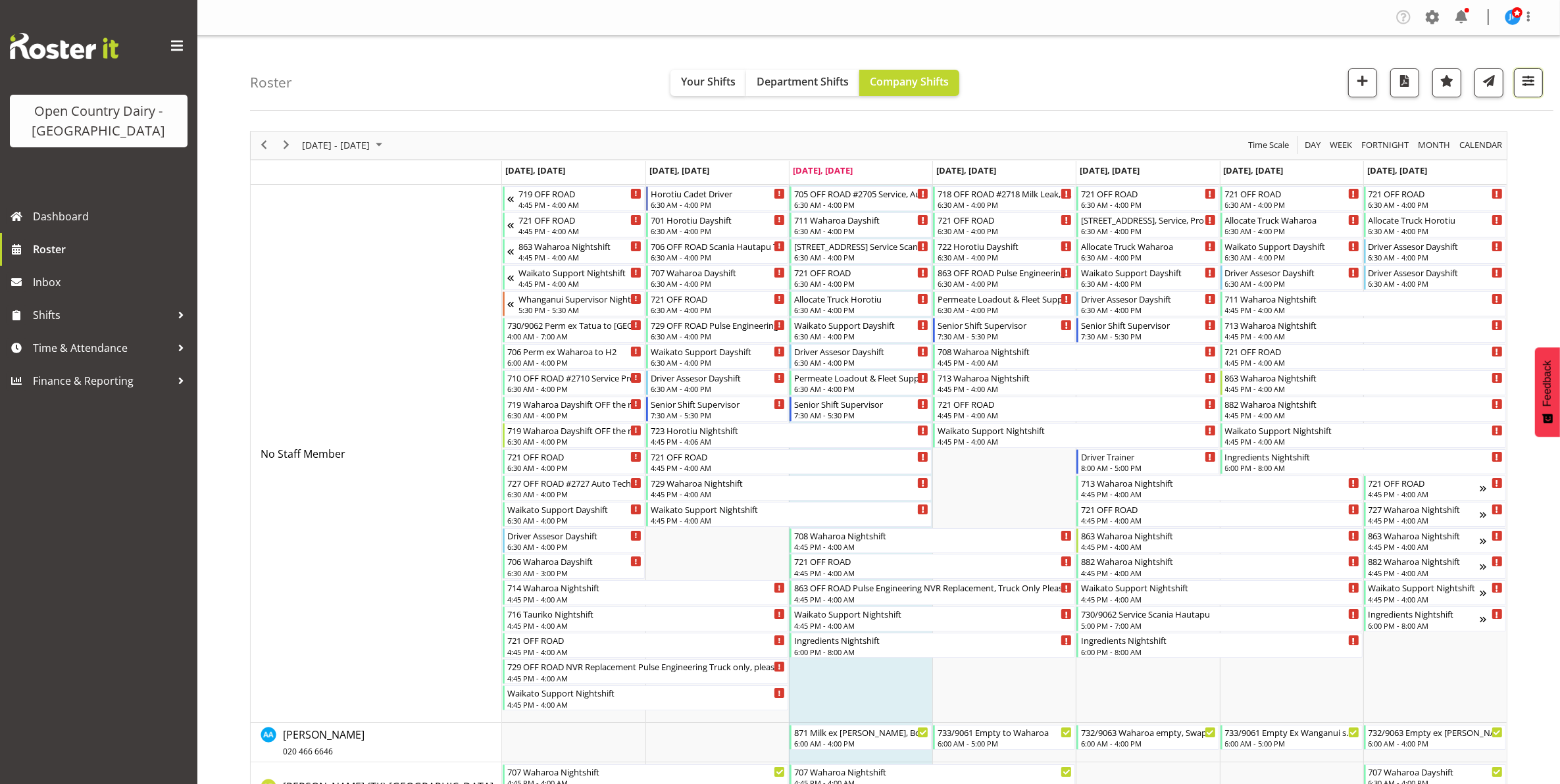
click at [1531, 79] on span "button" at bounding box center [1528, 81] width 17 height 17
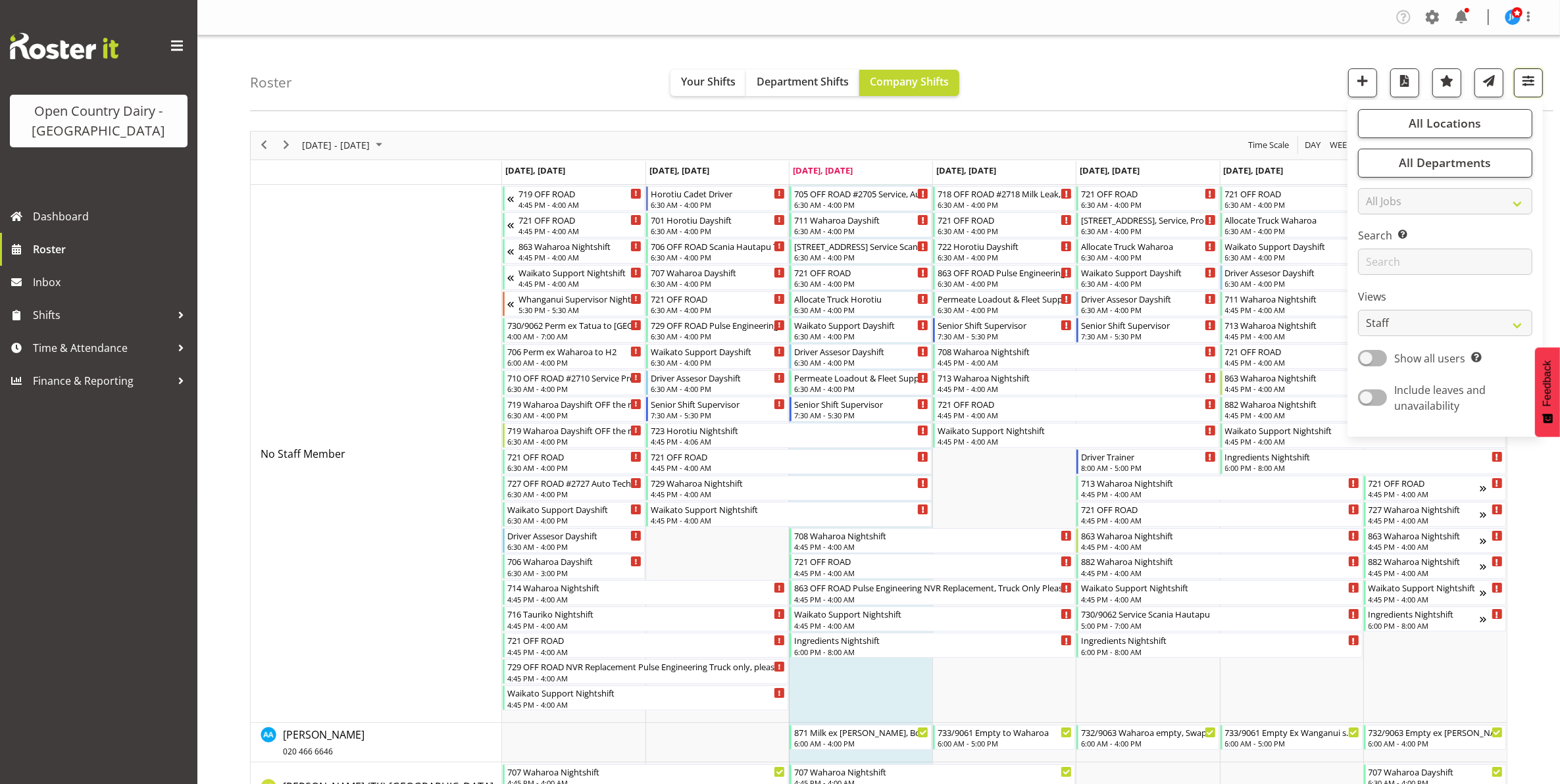
click at [1531, 79] on span "button" at bounding box center [1528, 81] width 17 height 17
